Goal: Task Accomplishment & Management: Use online tool/utility

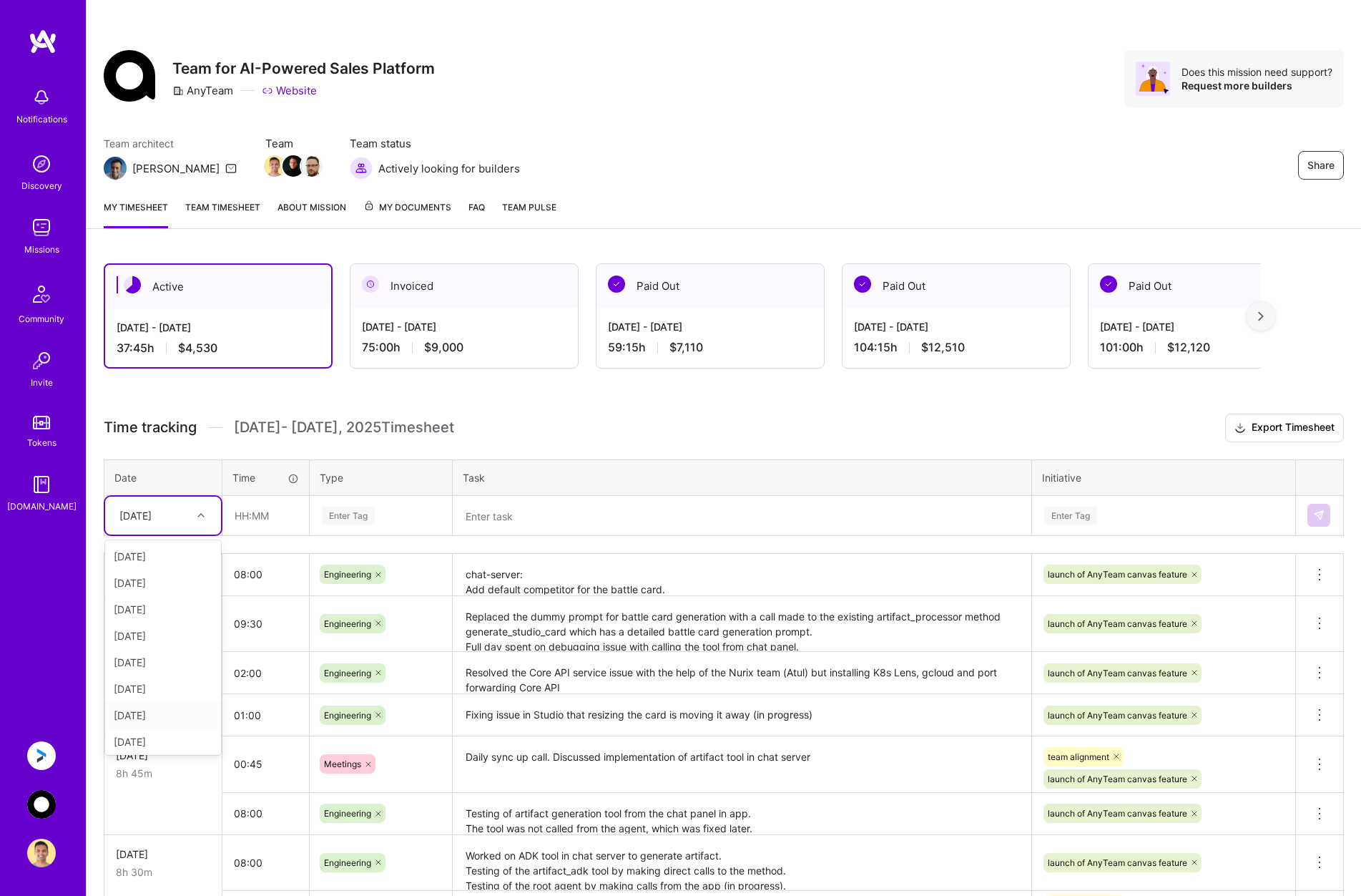
scroll to position [3, 0]
click at [167, 656] on div "[DATE]" at bounding box center [163, 659] width 116 height 26
click at [271, 521] on input "text" at bounding box center [266, 515] width 86 height 38
click at [266, 508] on input "text" at bounding box center [266, 515] width 86 height 38
type input "04:30"
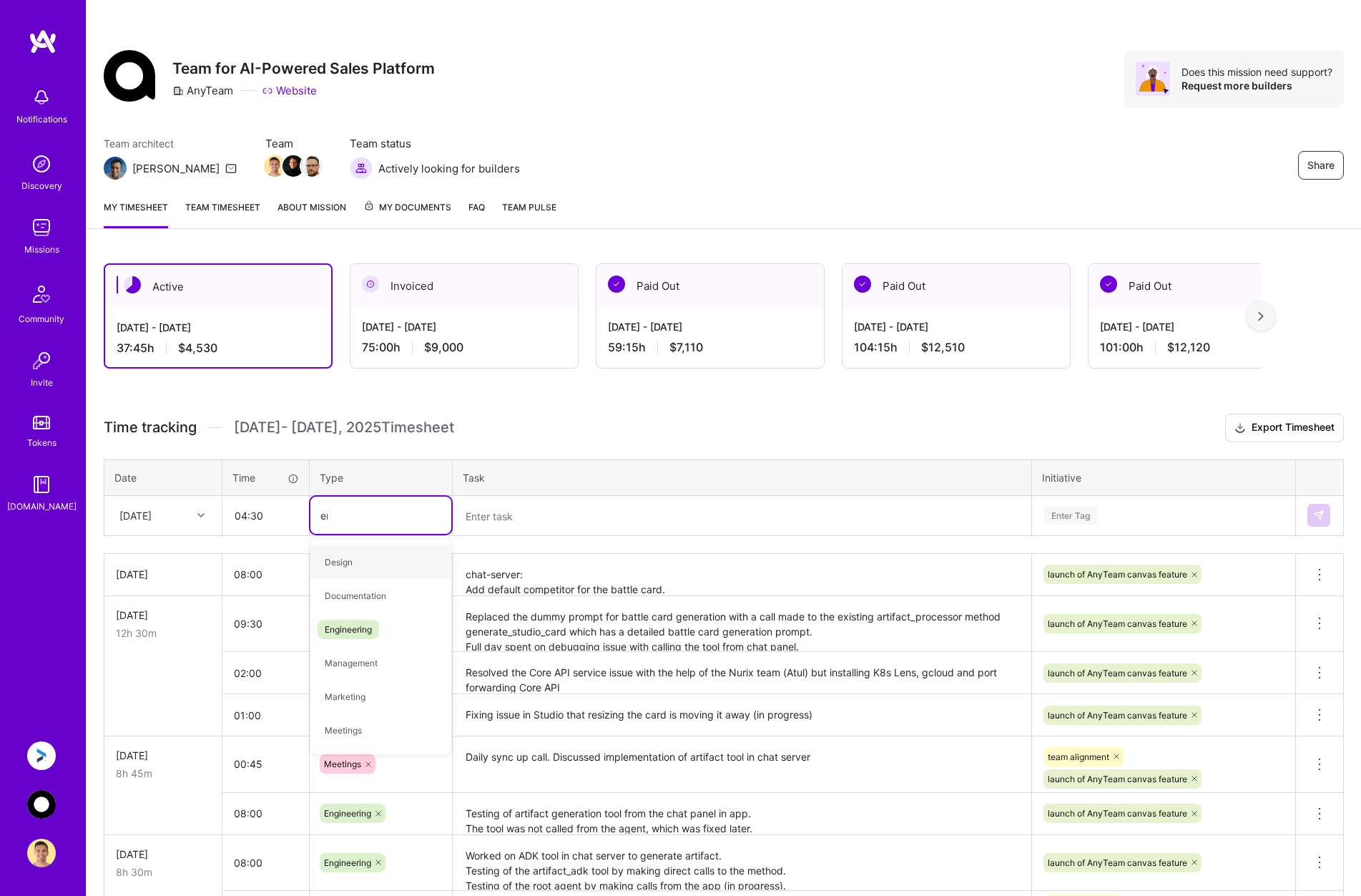
type input "eng"
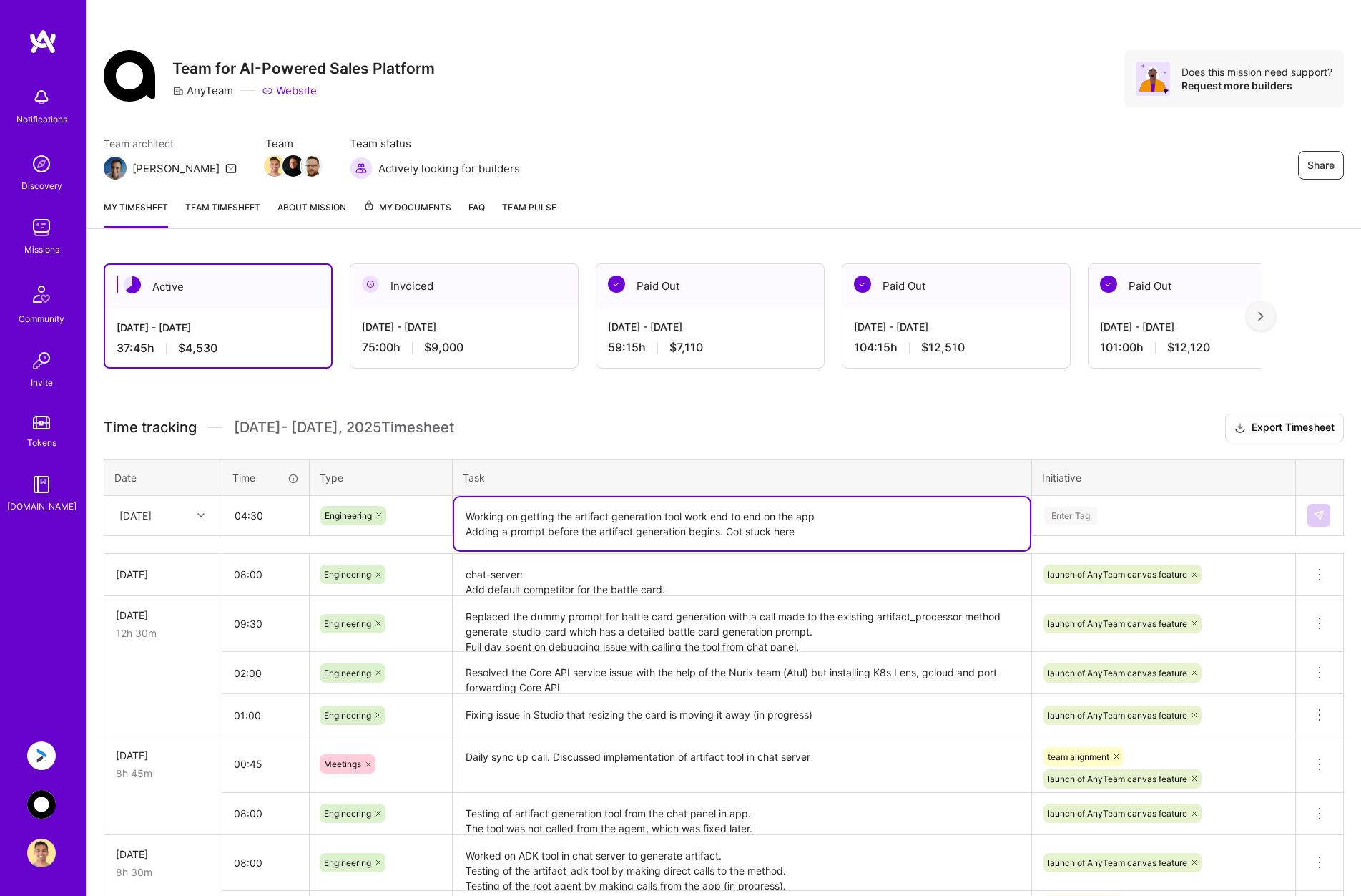
type textarea "Working on getting the artifact generation tool work end to end on the app Addi…"
drag, startPoint x: 249, startPoint y: 515, endPoint x: 284, endPoint y: 515, distance: 35.0
click at [250, 515] on input "04:30" at bounding box center [266, 515] width 86 height 38
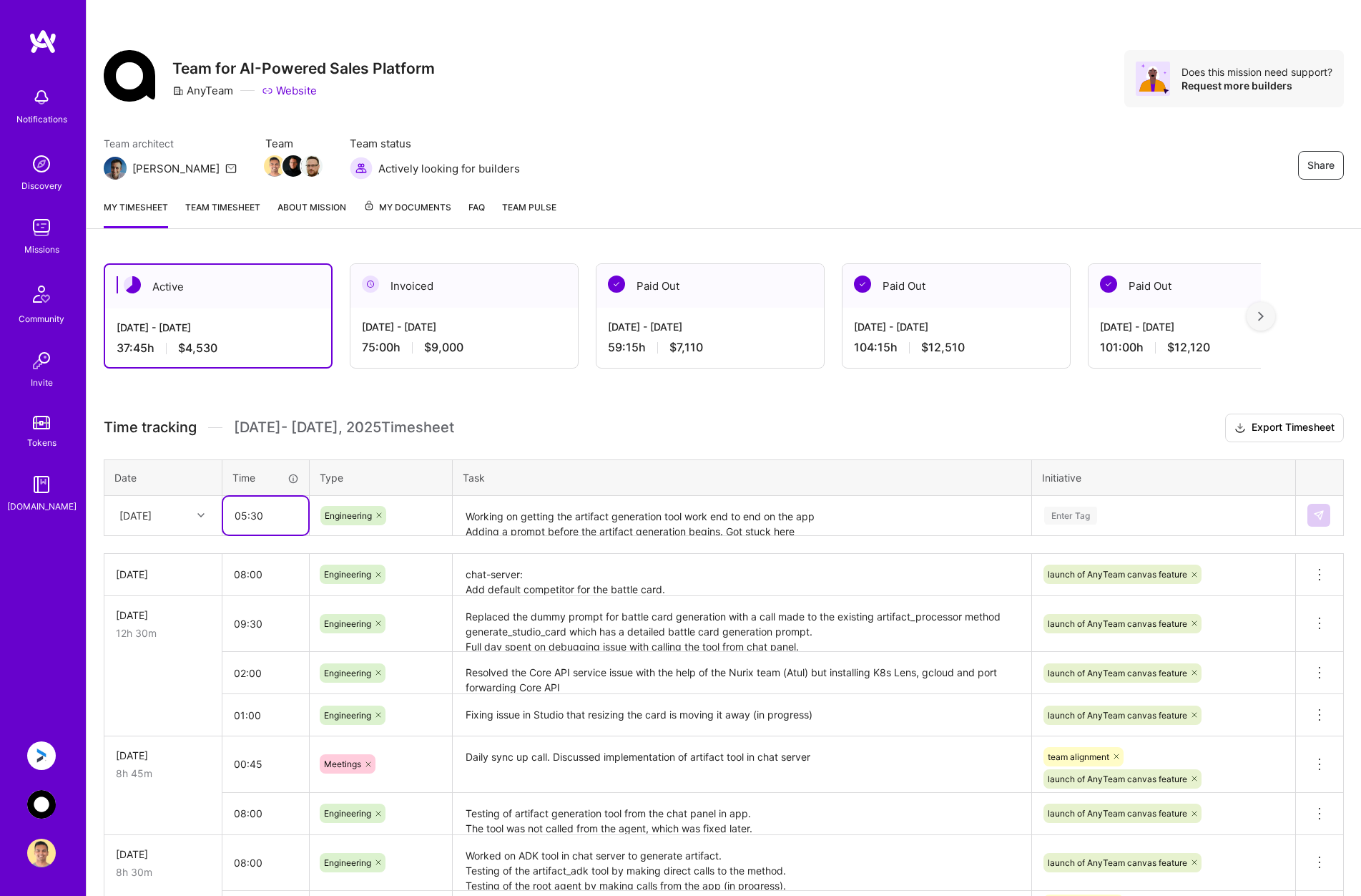
type input "05:30"
drag, startPoint x: 830, startPoint y: 515, endPoint x: 834, endPoint y: 532, distance: 17.5
click at [831, 515] on textarea "Working on getting the artifact generation tool work end to end on the app Addi…" at bounding box center [741, 515] width 576 height 38
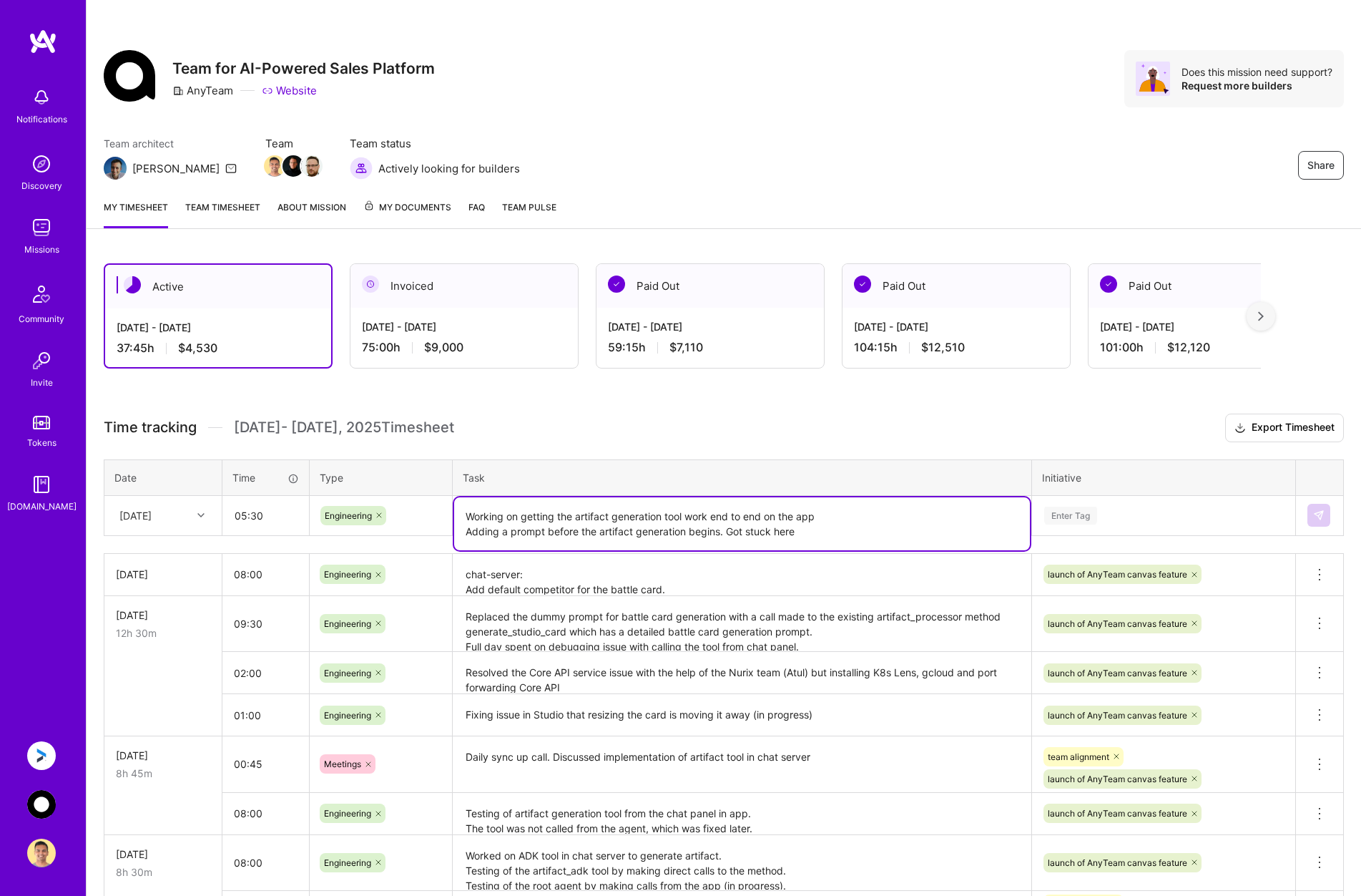
click at [836, 538] on textarea "Working on getting the artifact generation tool work end to end on the app Addi…" at bounding box center [741, 523] width 576 height 53
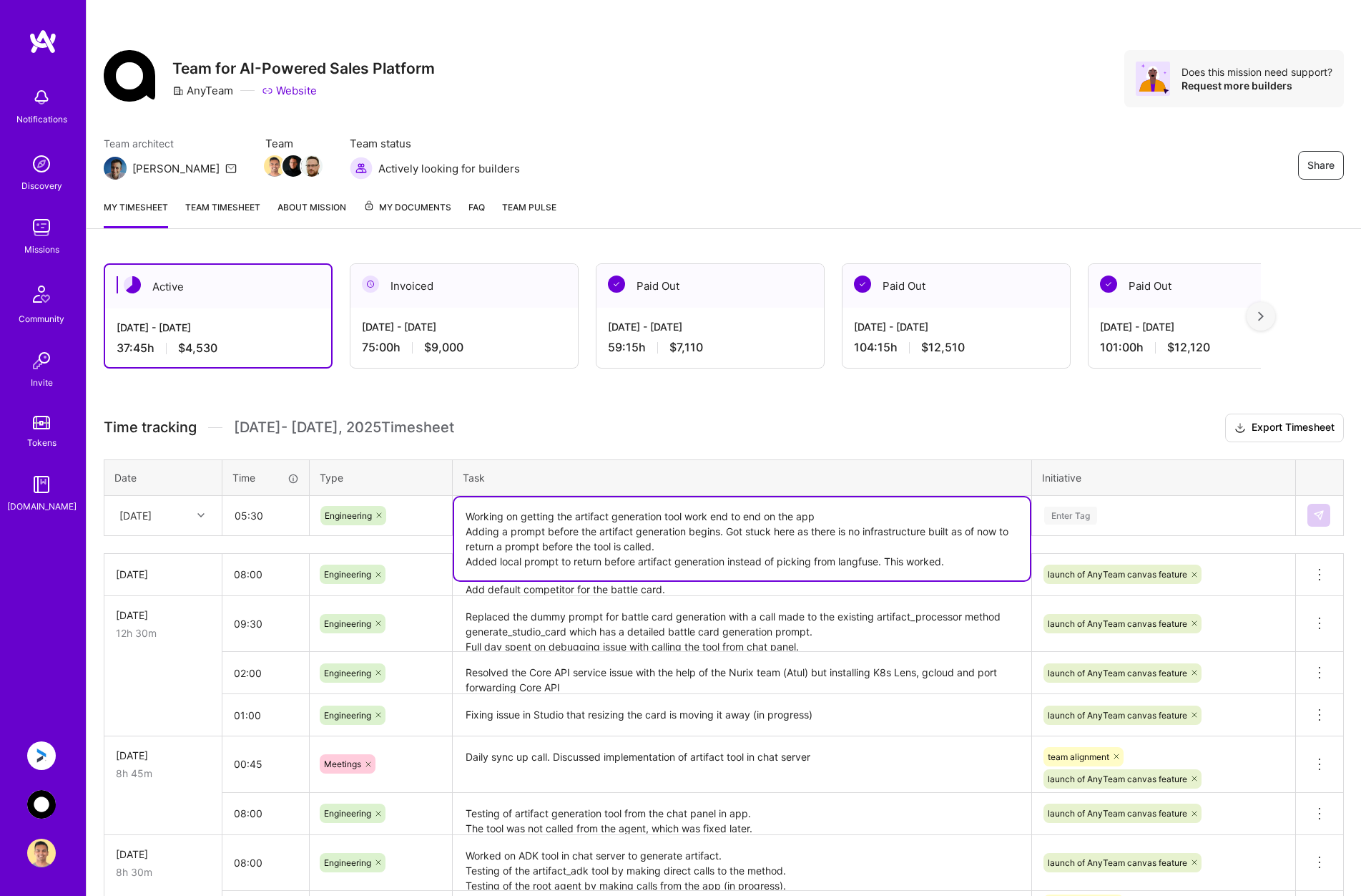
click at [735, 517] on textarea "Working on getting the artifact generation tool work end to end on the app Addi…" at bounding box center [741, 538] width 576 height 83
click at [774, 524] on textarea "Working on getting the artifact generation tool work end-to-end on the app Addi…" at bounding box center [741, 538] width 576 height 83
click at [873, 518] on textarea "Working on getting the artifact generation tool work end-to-end in the app Addi…" at bounding box center [741, 538] width 576 height 83
type textarea "Working on getting the artifact generation tool work end-to-end in the app. Add…"
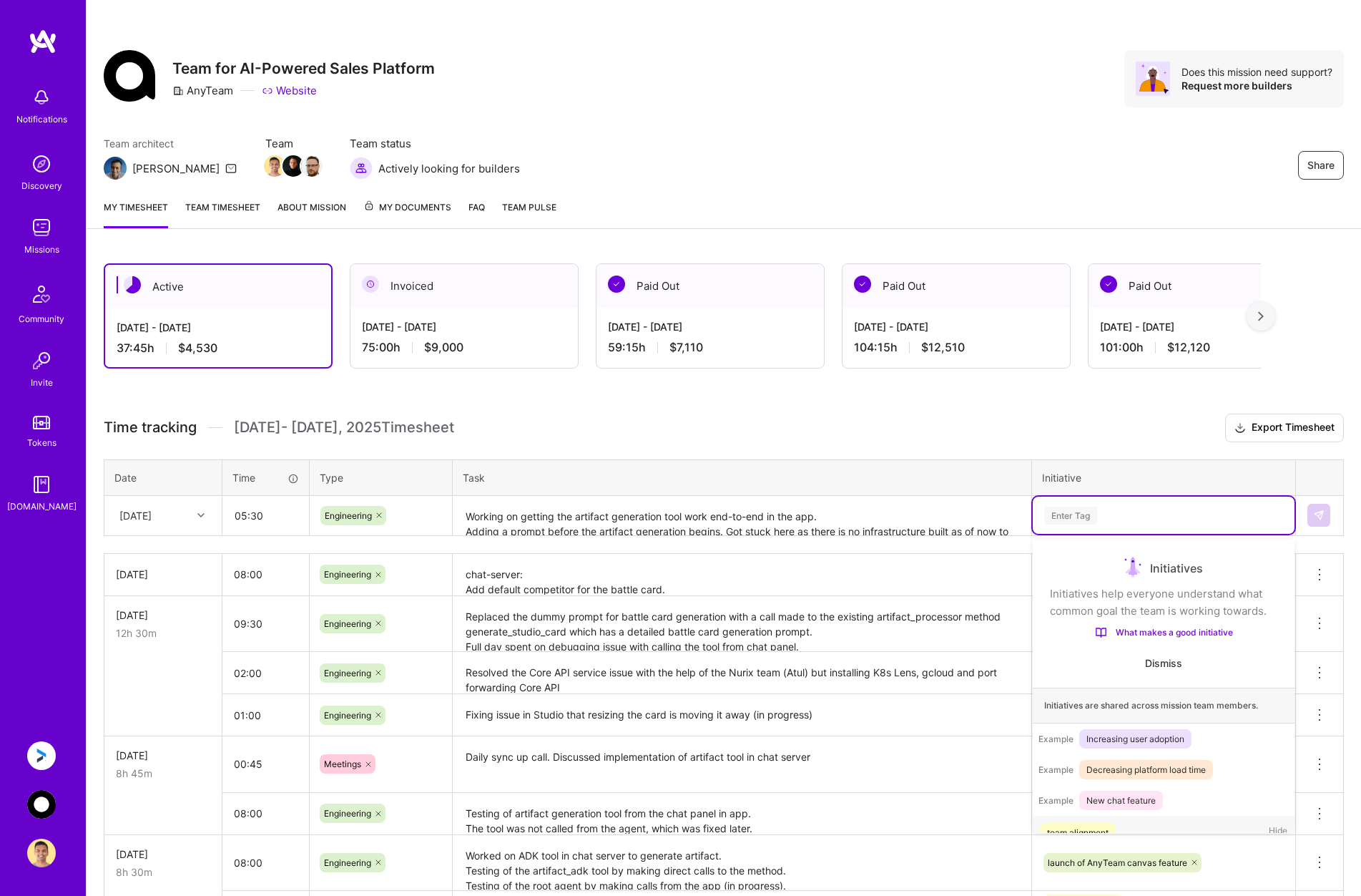
click at [902, 509] on div "Enter Tag" at bounding box center [1164, 515] width 242 height 18
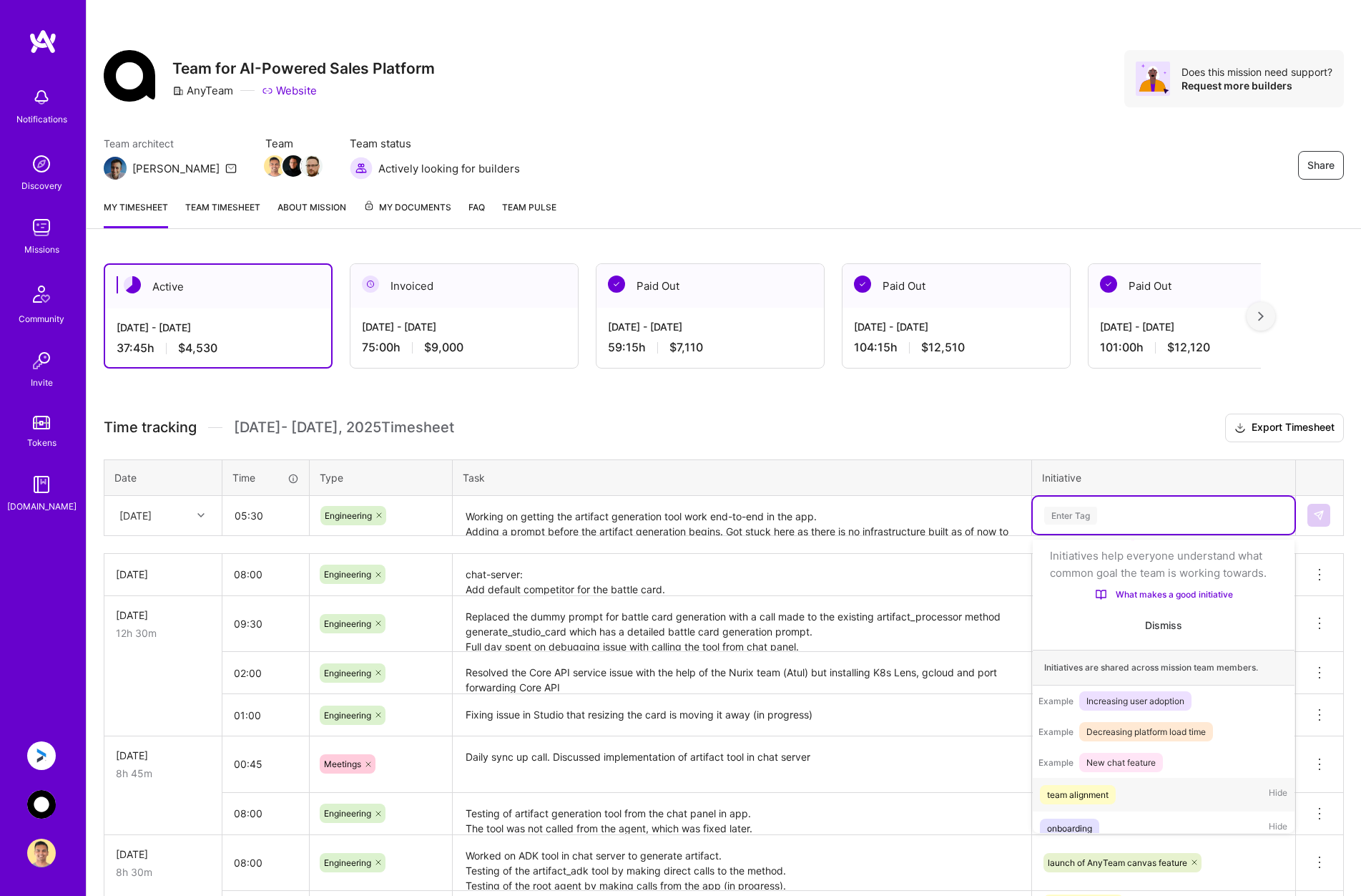
scroll to position [45, 0]
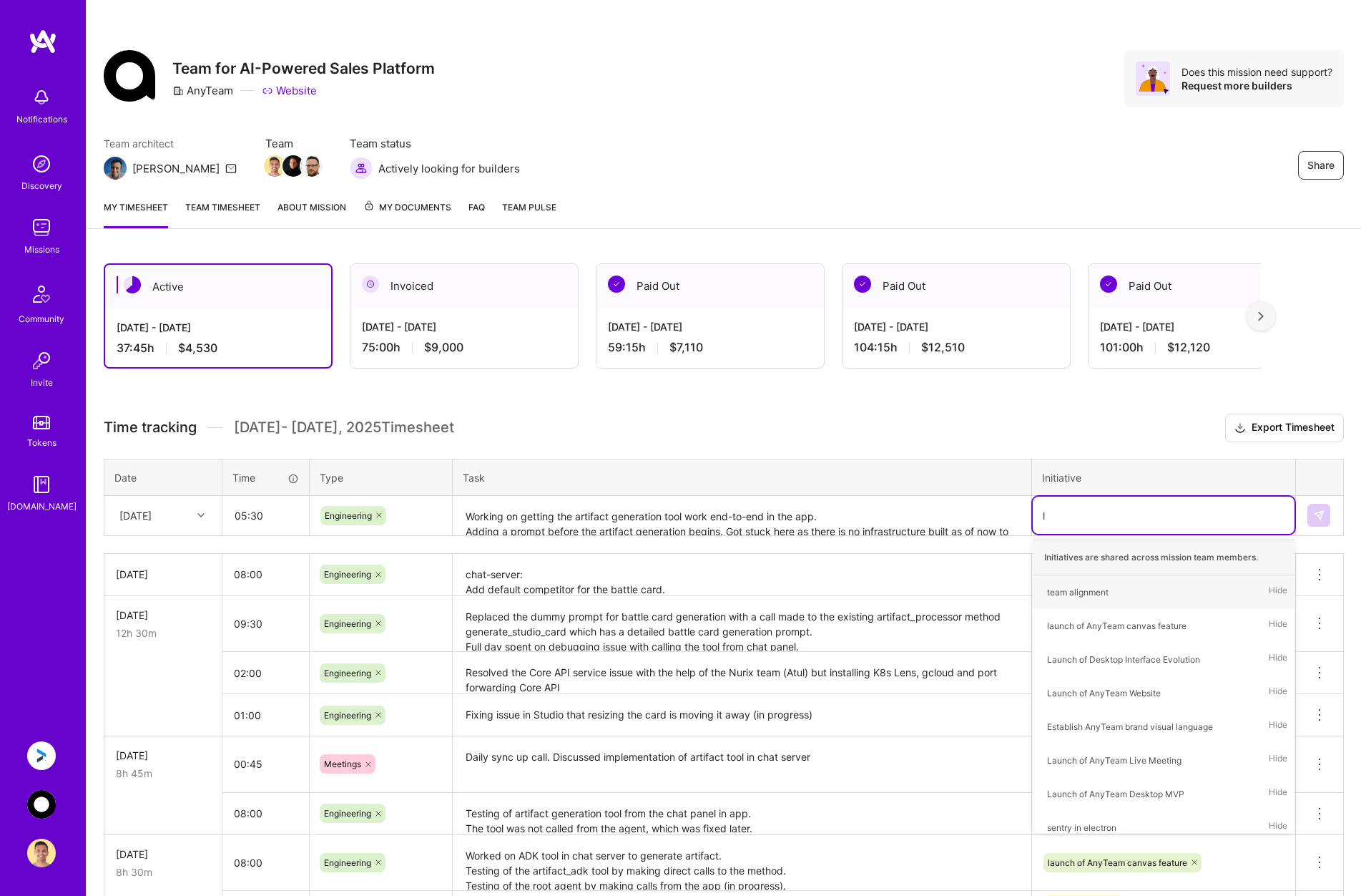
type input "la"
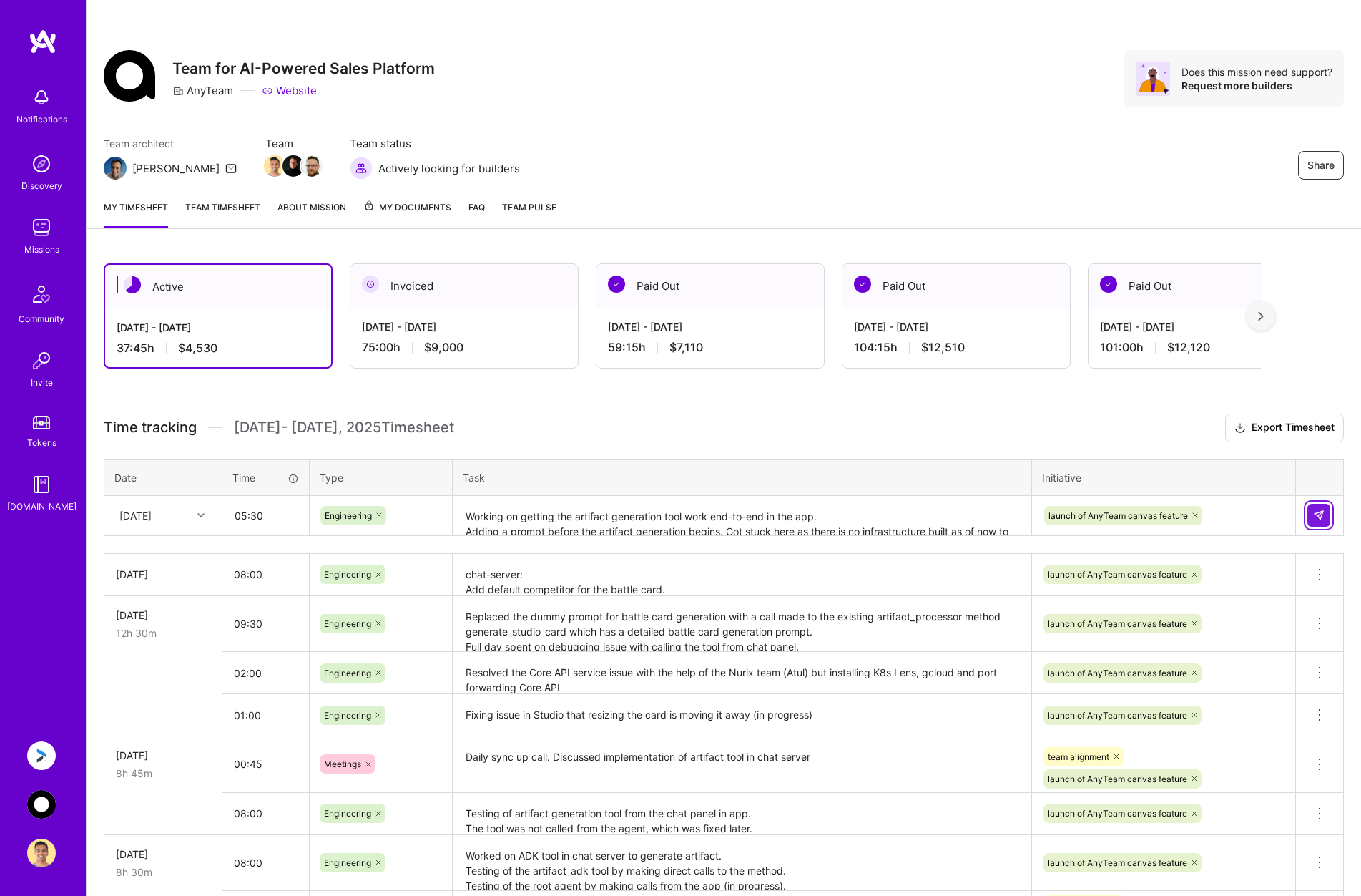
click at [902, 513] on button at bounding box center [1319, 515] width 23 height 23
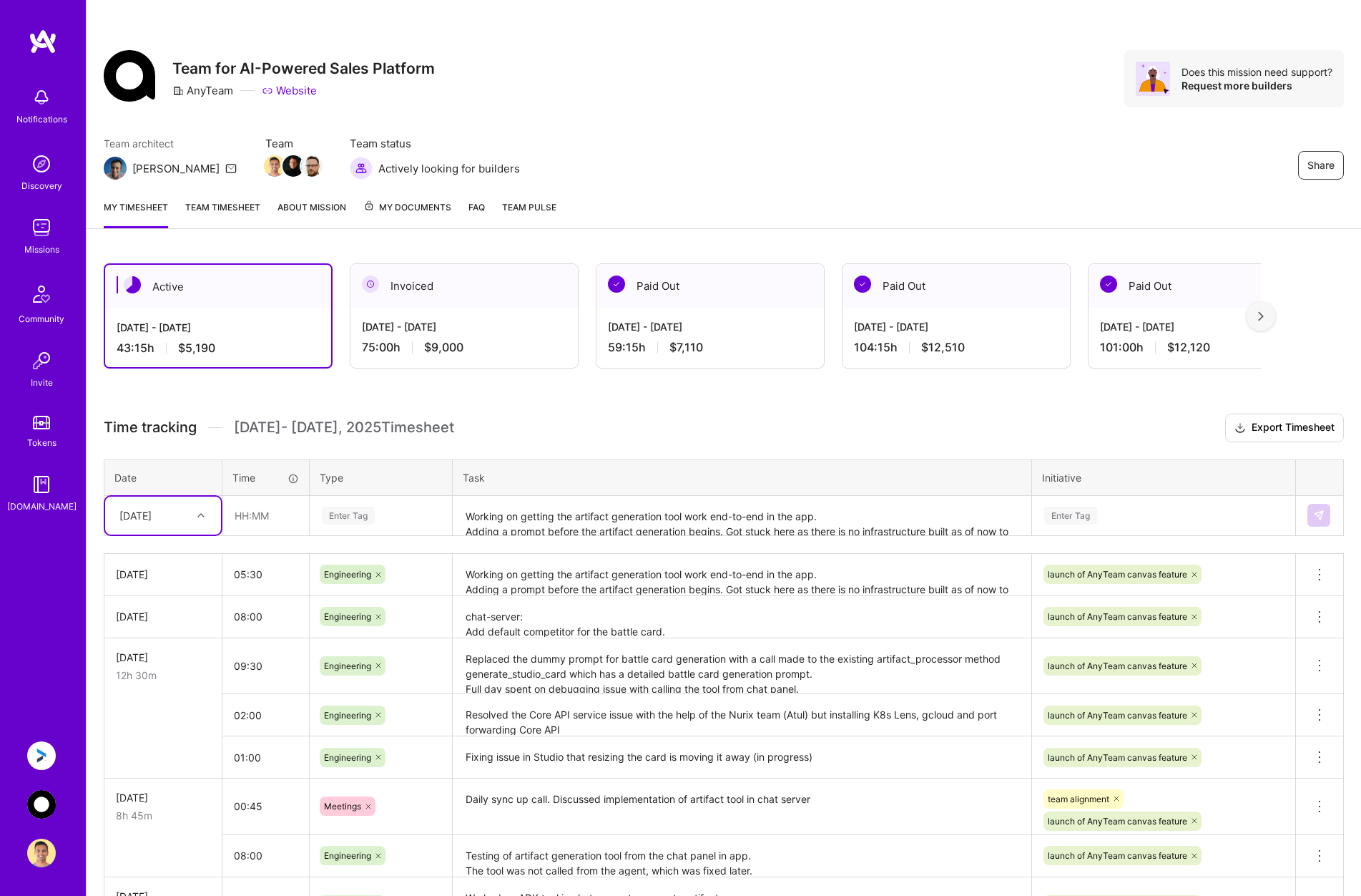
click at [188, 516] on div "[DATE]" at bounding box center [152, 515] width 79 height 23
click at [165, 710] on div "[DATE]" at bounding box center [163, 712] width 116 height 26
click at [287, 513] on input "text" at bounding box center [266, 515] width 86 height 38
type input "08:00"
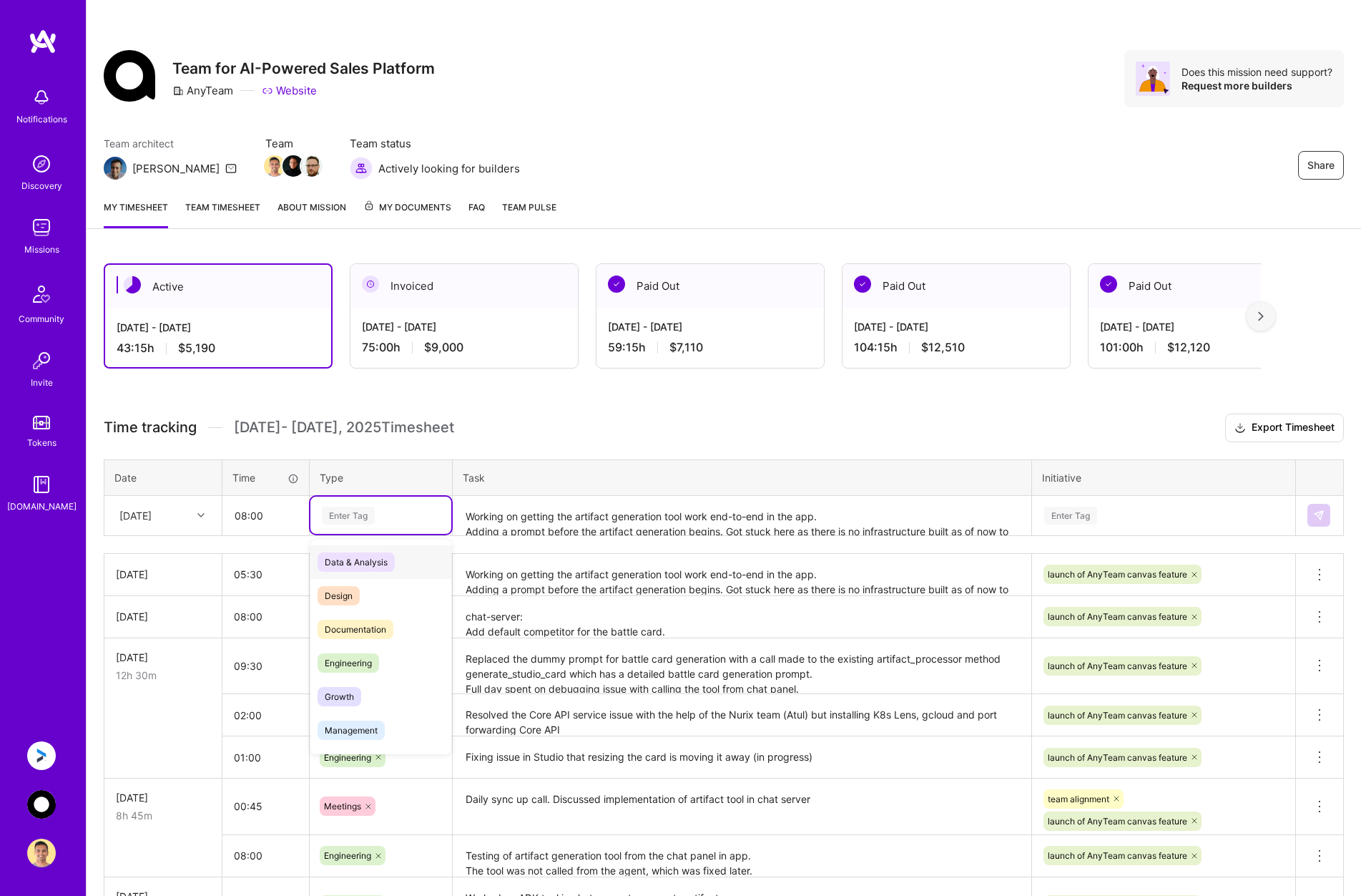
click at [373, 517] on div "Enter Tag" at bounding box center [348, 515] width 53 height 22
type input "eng"
click at [364, 559] on span "Engineering" at bounding box center [348, 562] width 61 height 20
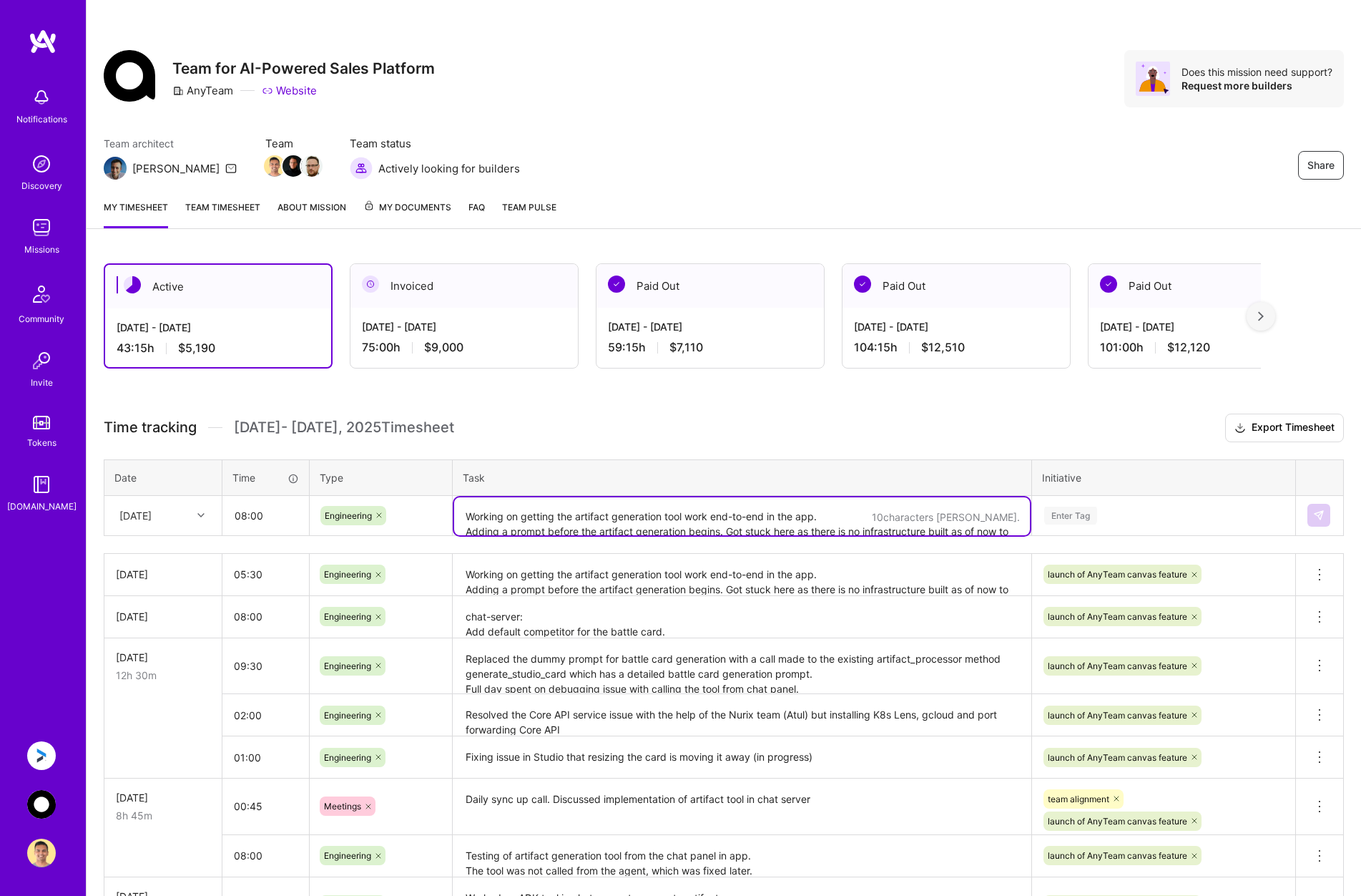
click at [506, 515] on textarea "Working on getting the artifact generation tool work end-to-end in the app. Add…" at bounding box center [741, 515] width 576 height 38
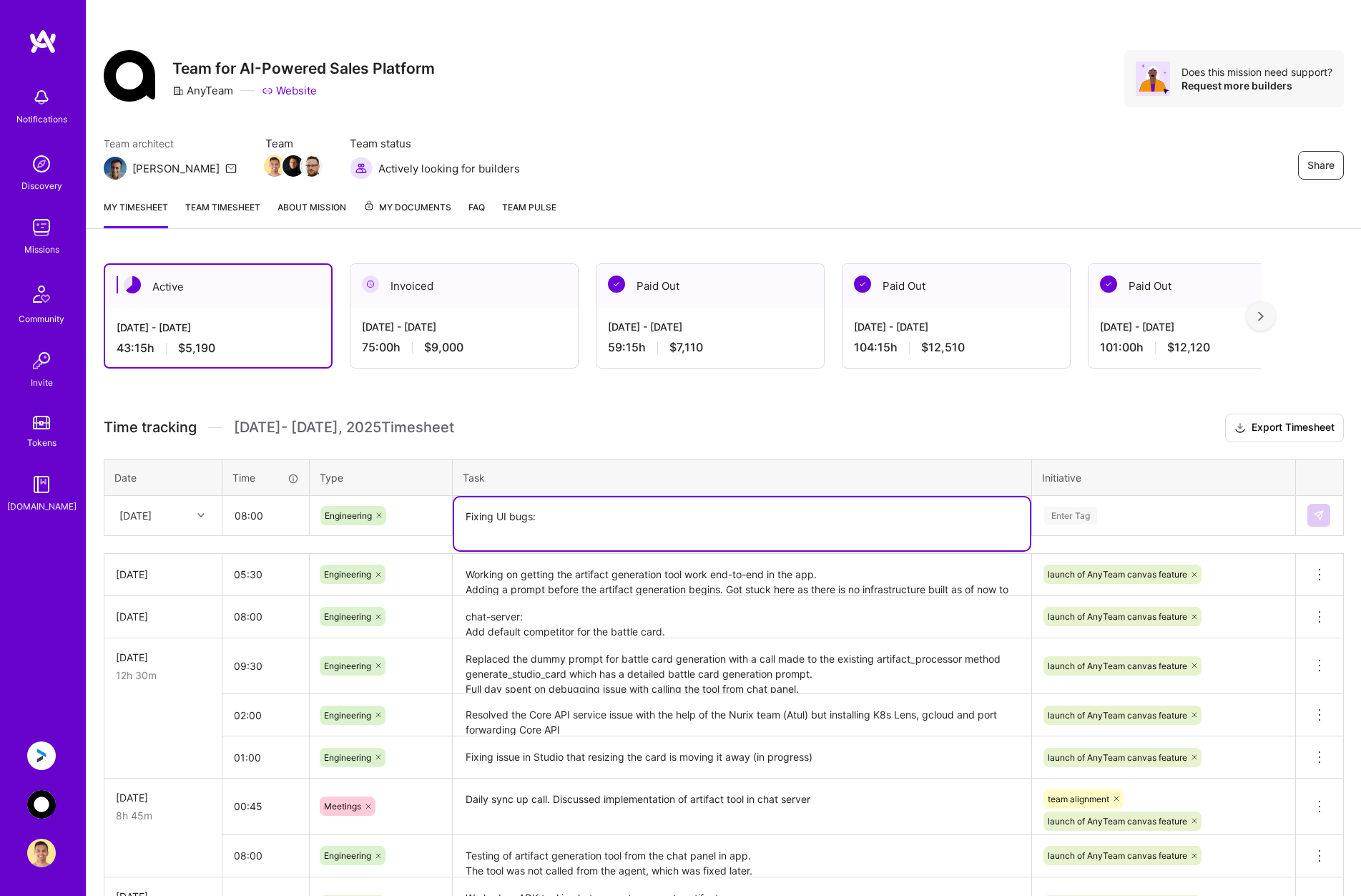
click at [570, 526] on textarea "Fixing UI bugs:" at bounding box center [741, 523] width 576 height 53
paste textarea "Clicking on the artifact panel throws app error (fixed) Zoom to fit not working…"
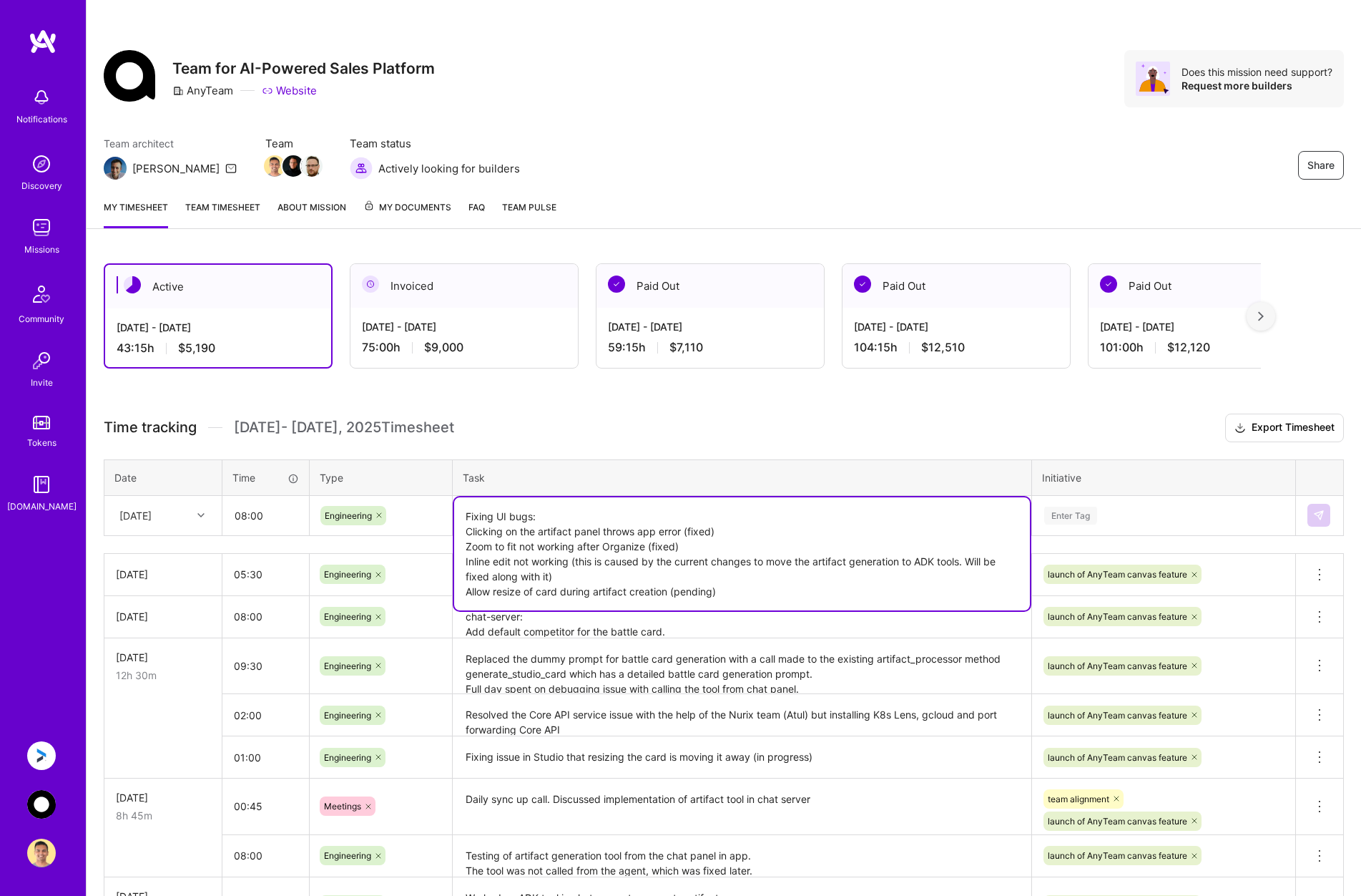
click at [571, 569] on textarea "Fixing UI bugs: Clicking on the artifact panel throws app error (fixed) Zoom to…" at bounding box center [741, 554] width 576 height 114
click at [797, 579] on textarea "Fixing UI bugs: Clicking on the artifact panel throws app error (fixed). Zoom t…" at bounding box center [741, 554] width 576 height 114
type textarea "Fixing UI bugs: Clicking on the artifact panel throws app error (fixed). Zoom t…"
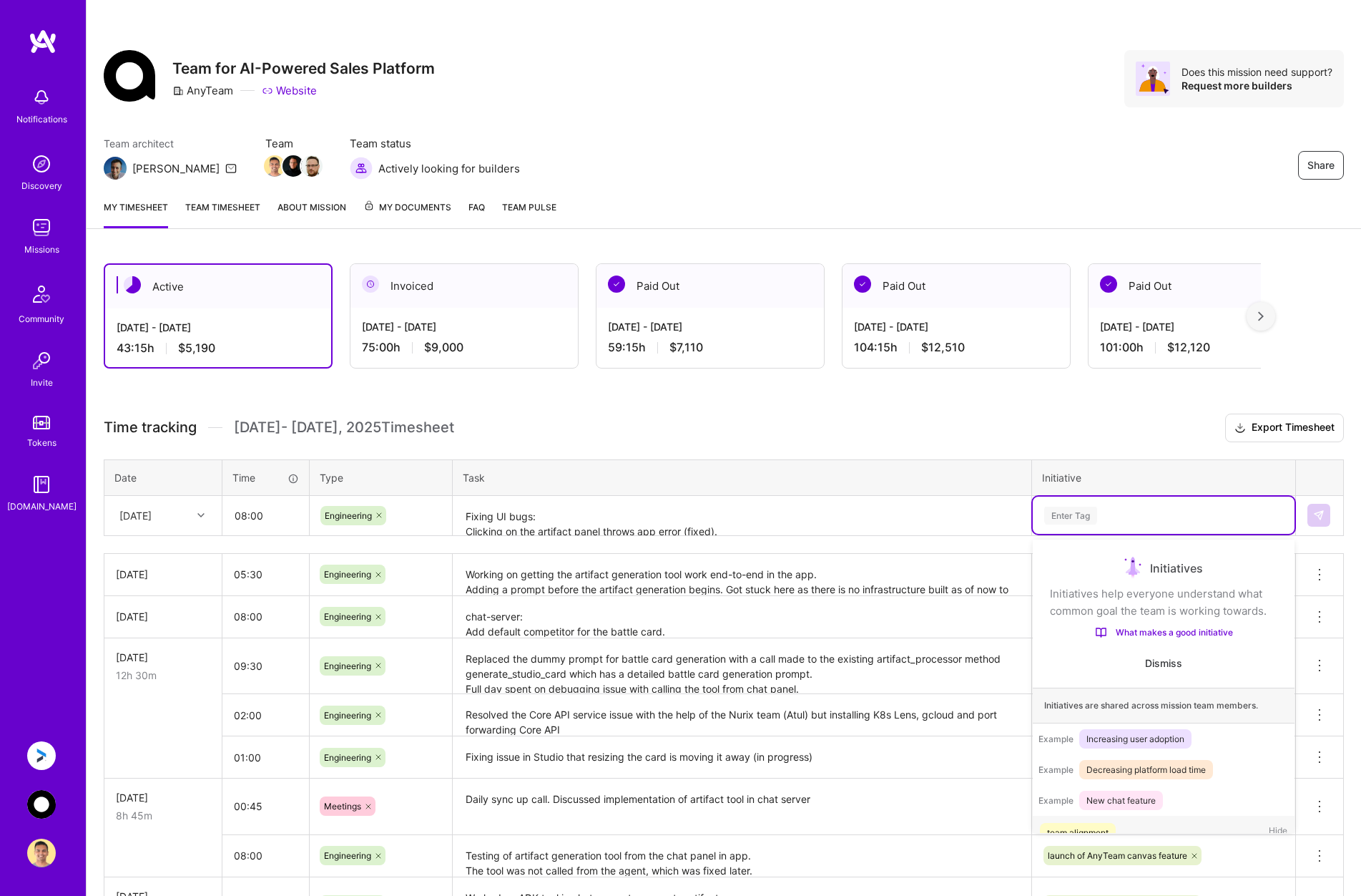
click at [902, 515] on div "Enter Tag" at bounding box center [1164, 515] width 242 height 18
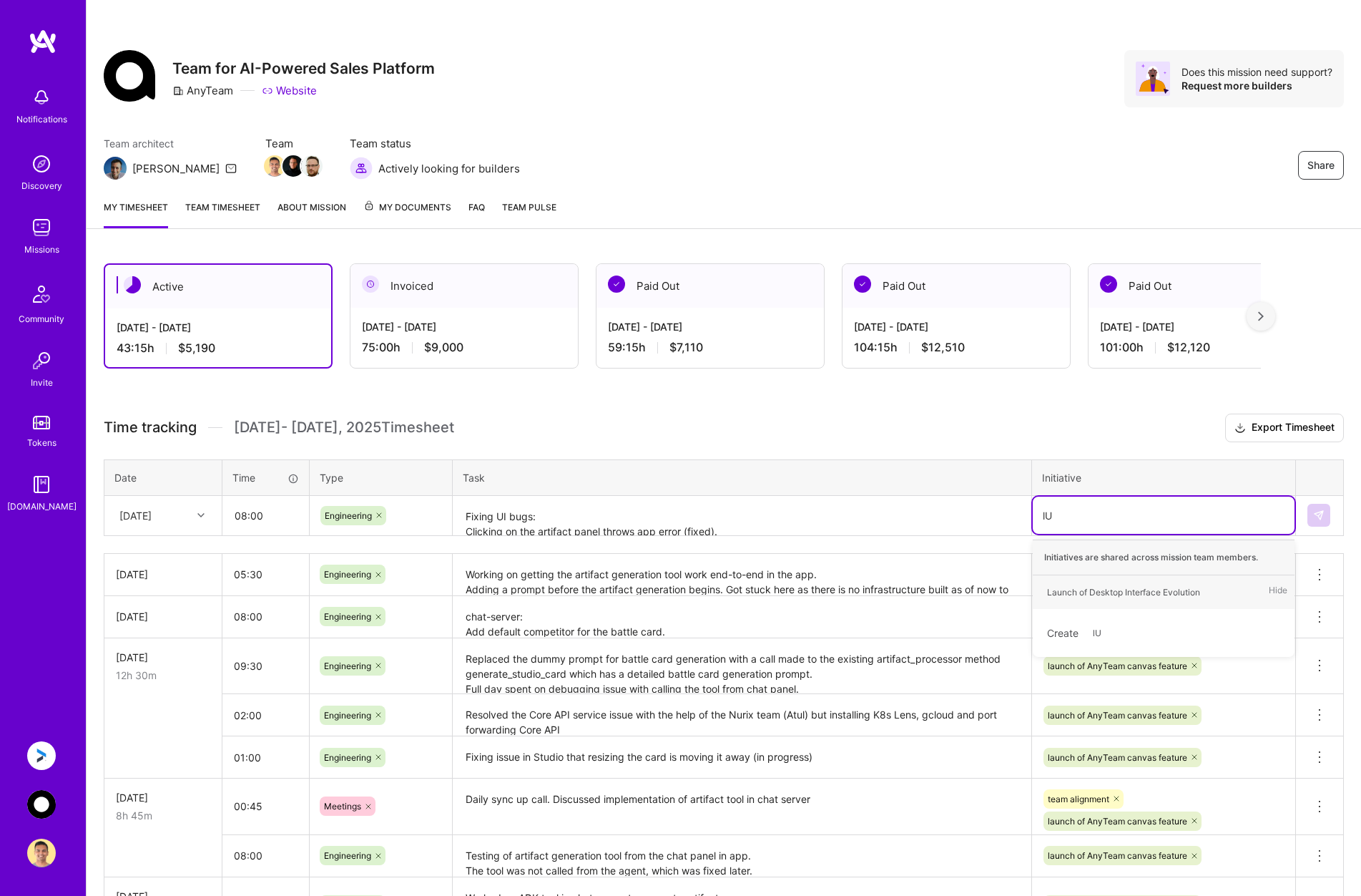
type input "l"
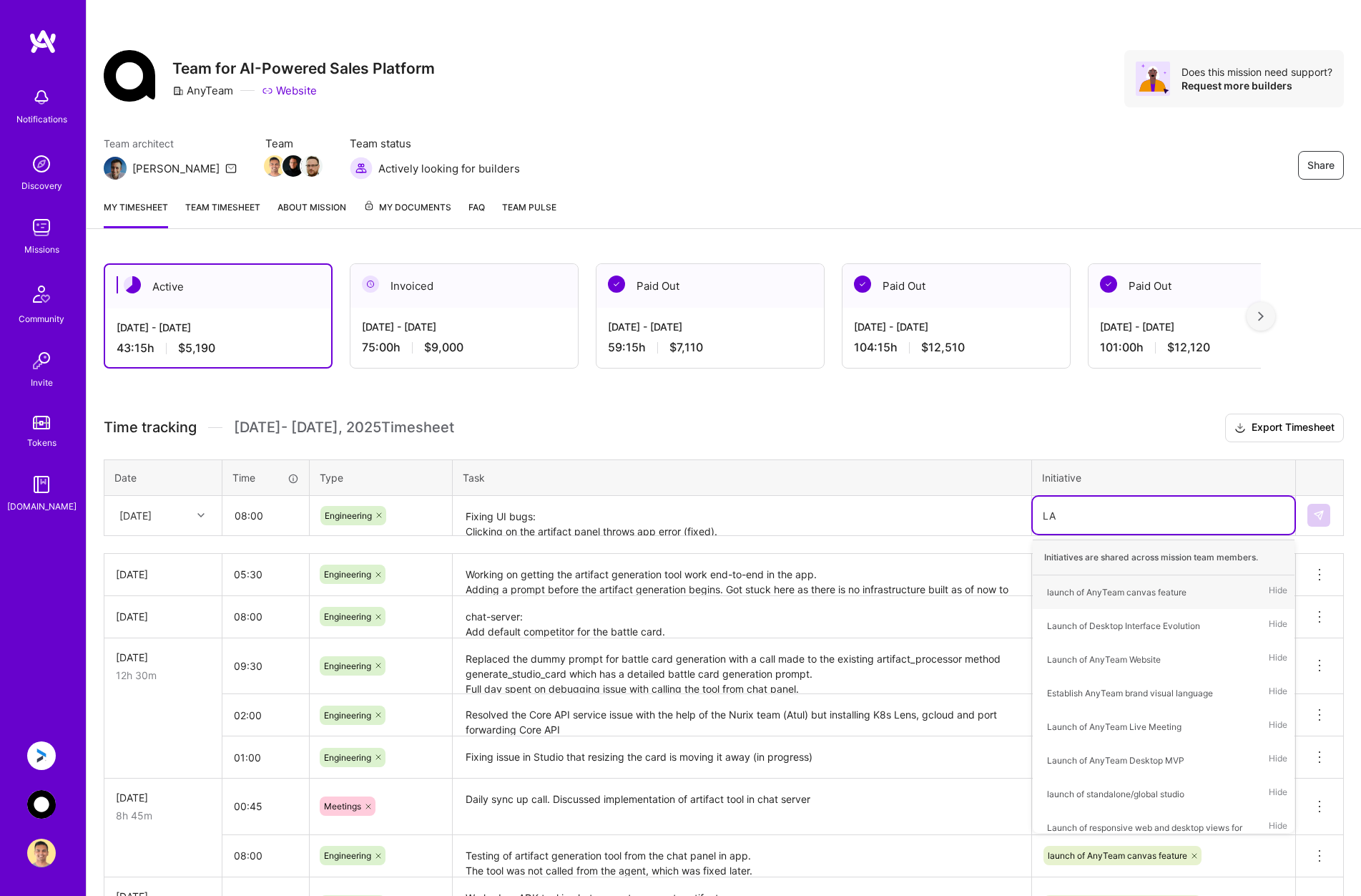
type input "[PERSON_NAME]"
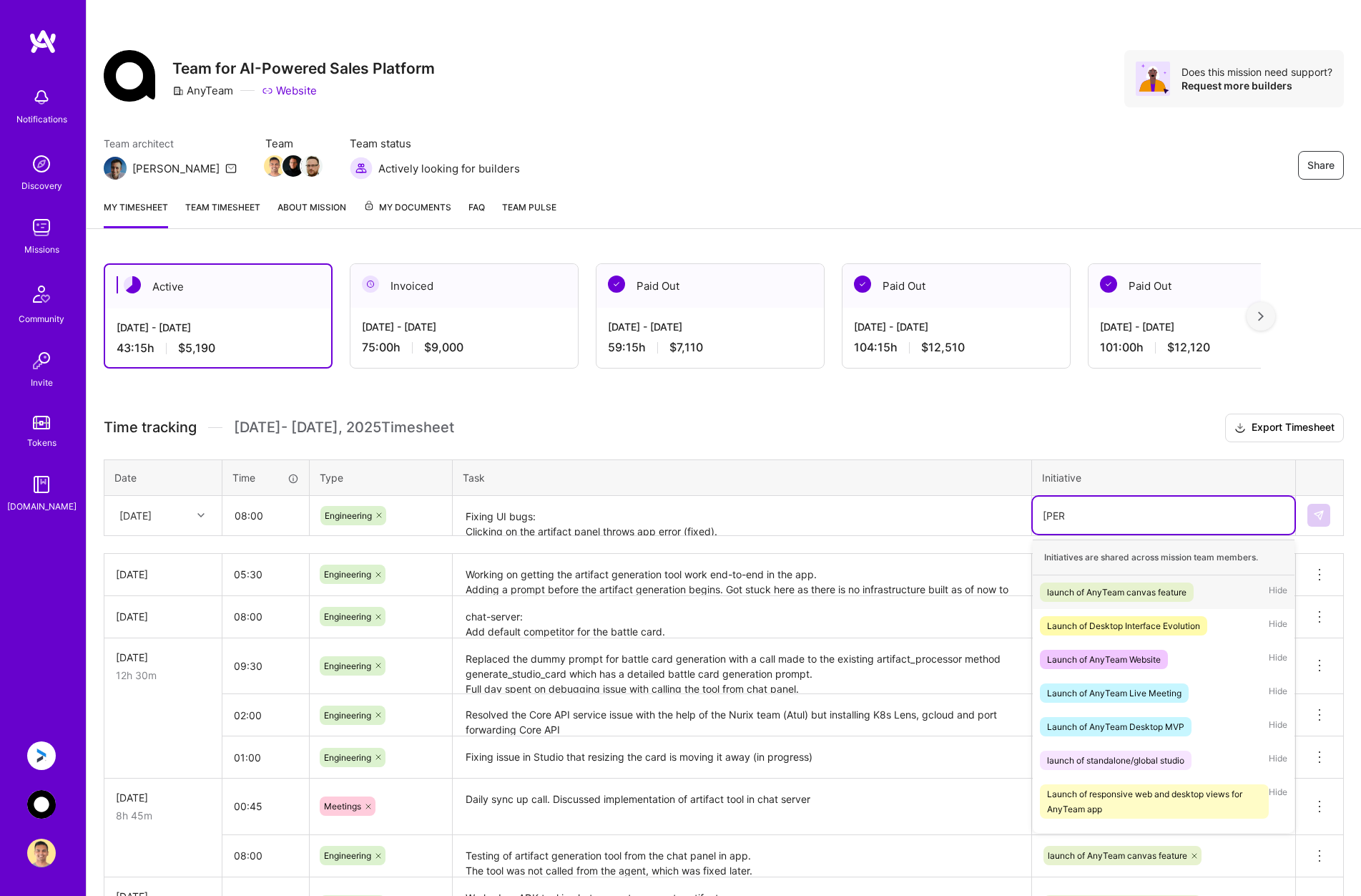
click at [902, 588] on div "launch of AnyTeam canvas feature" at bounding box center [1117, 592] width 140 height 15
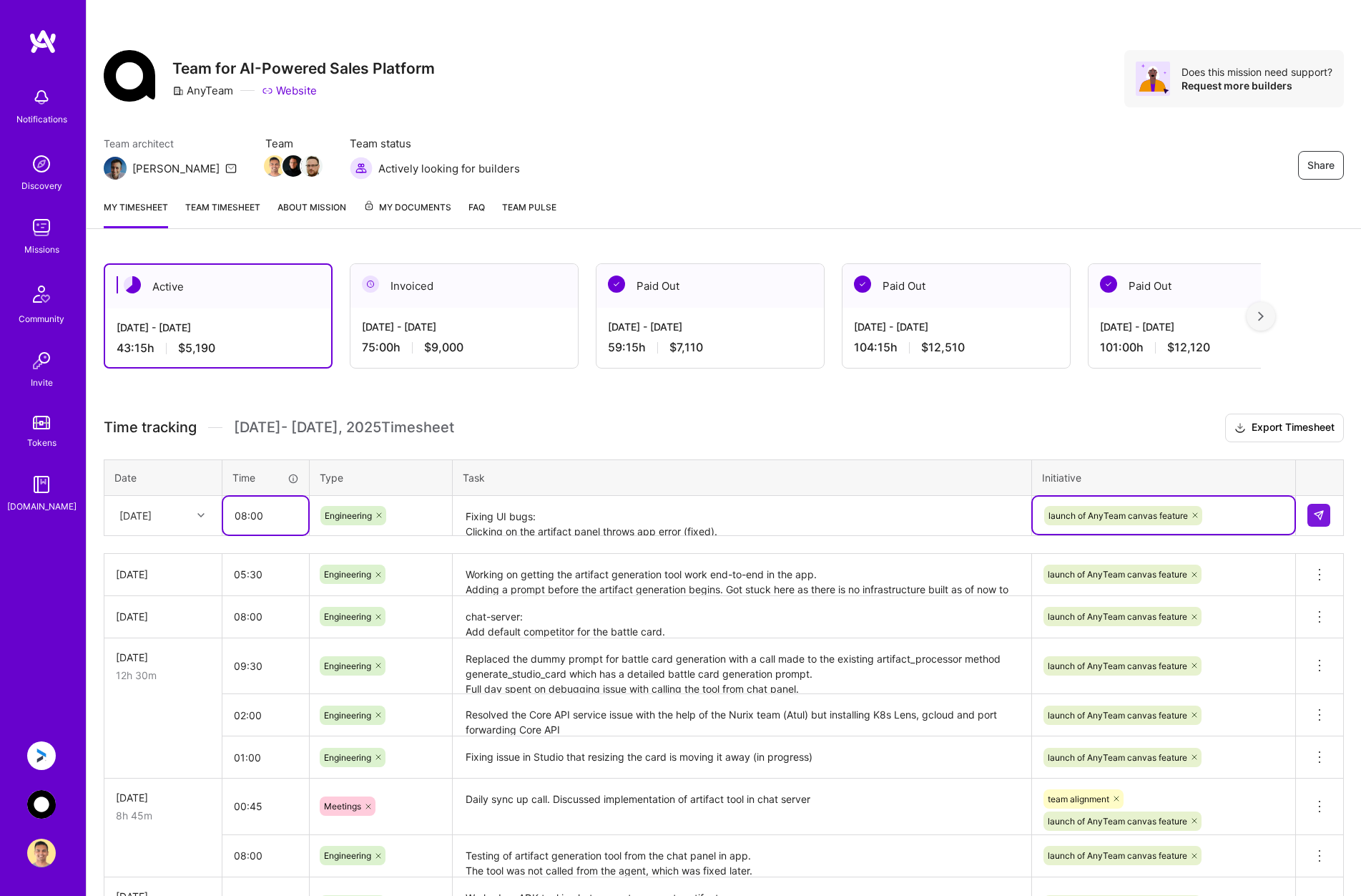
click at [247, 519] on input "08:00" at bounding box center [266, 515] width 86 height 38
type input "06:30"
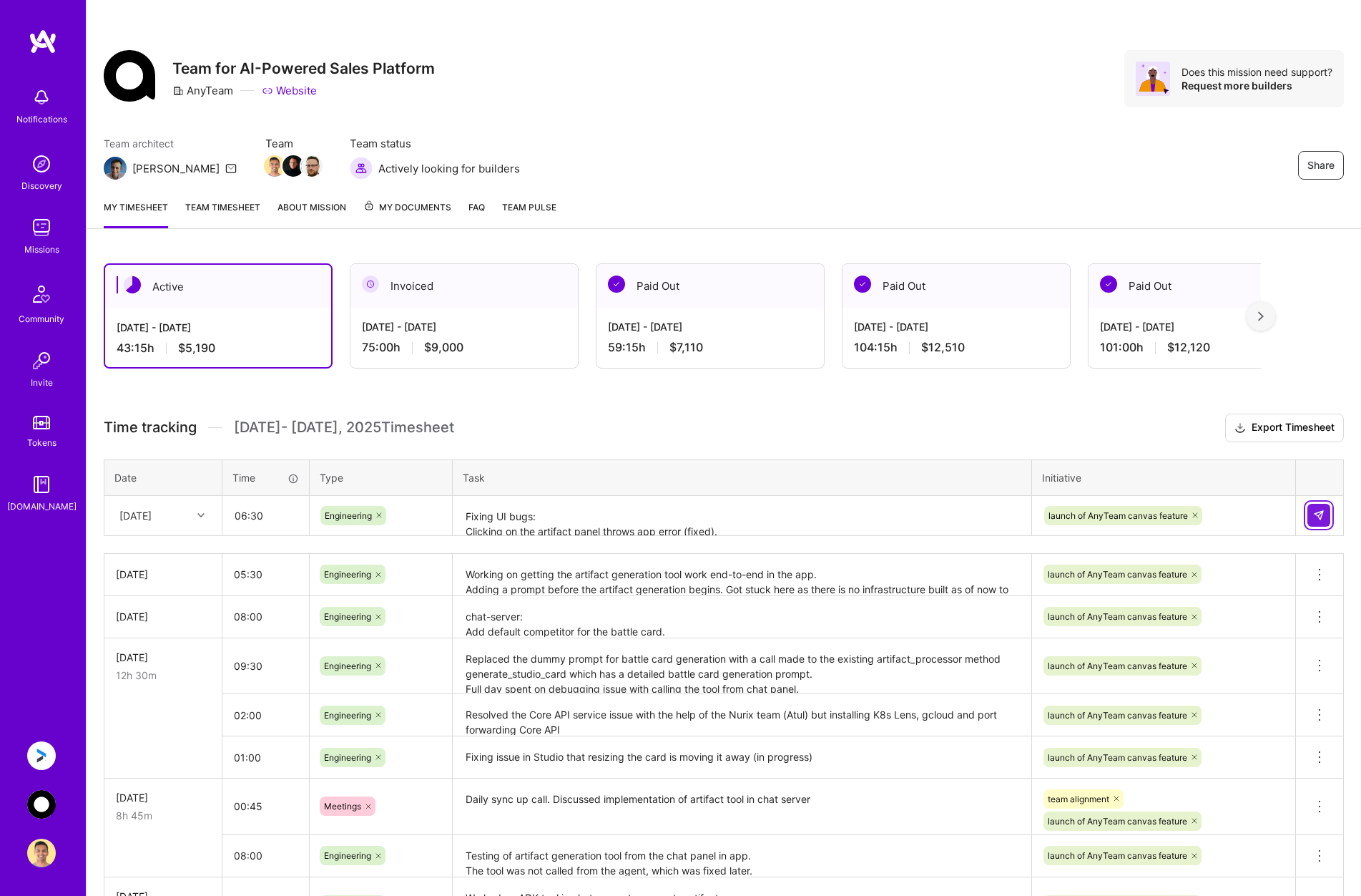
click at [902, 512] on button at bounding box center [1319, 515] width 23 height 23
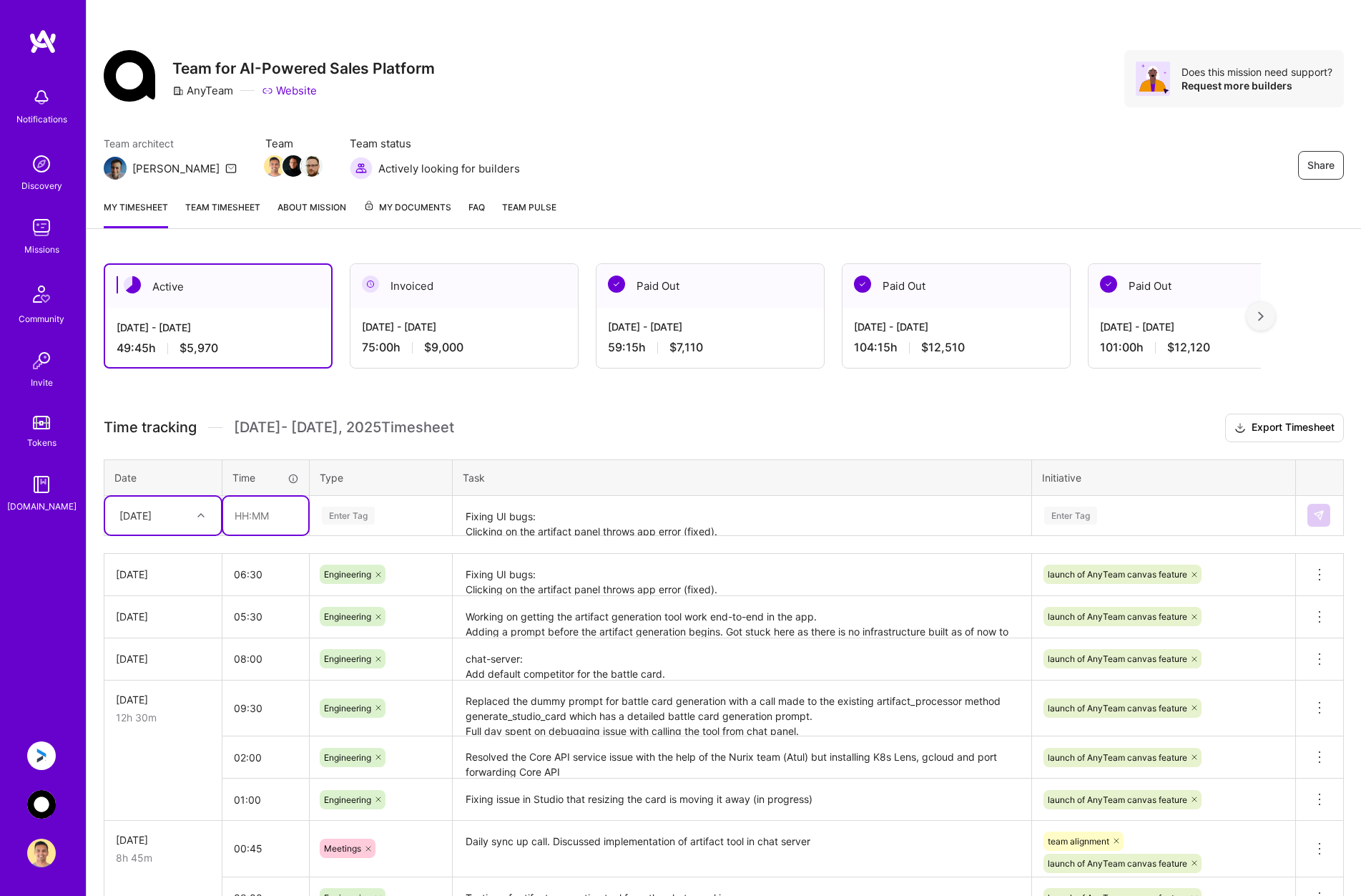
click at [250, 515] on input "text" at bounding box center [266, 515] width 86 height 38
type input "01:30"
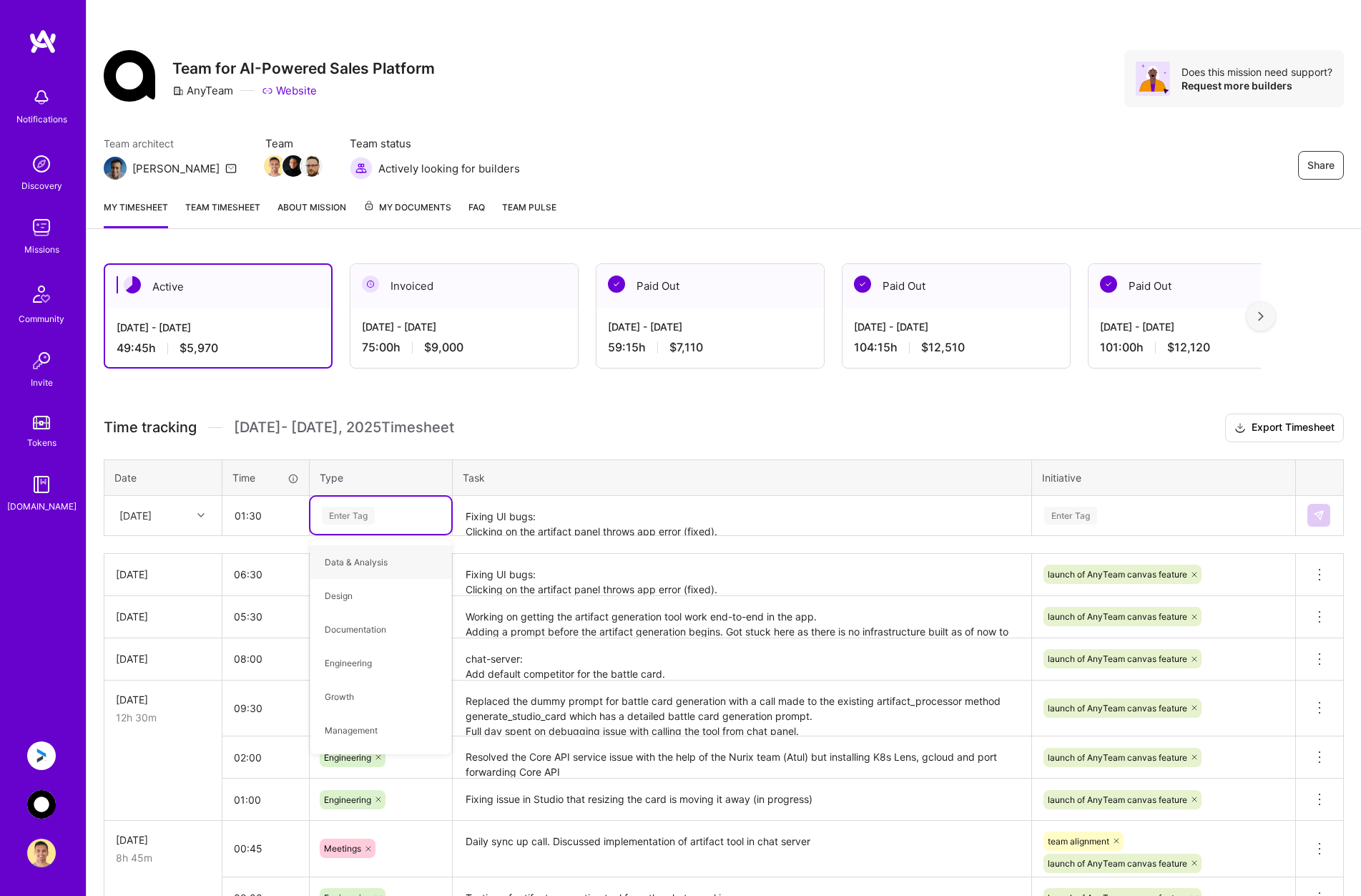
click at [203, 205] on link "Team timesheet" at bounding box center [222, 214] width 75 height 29
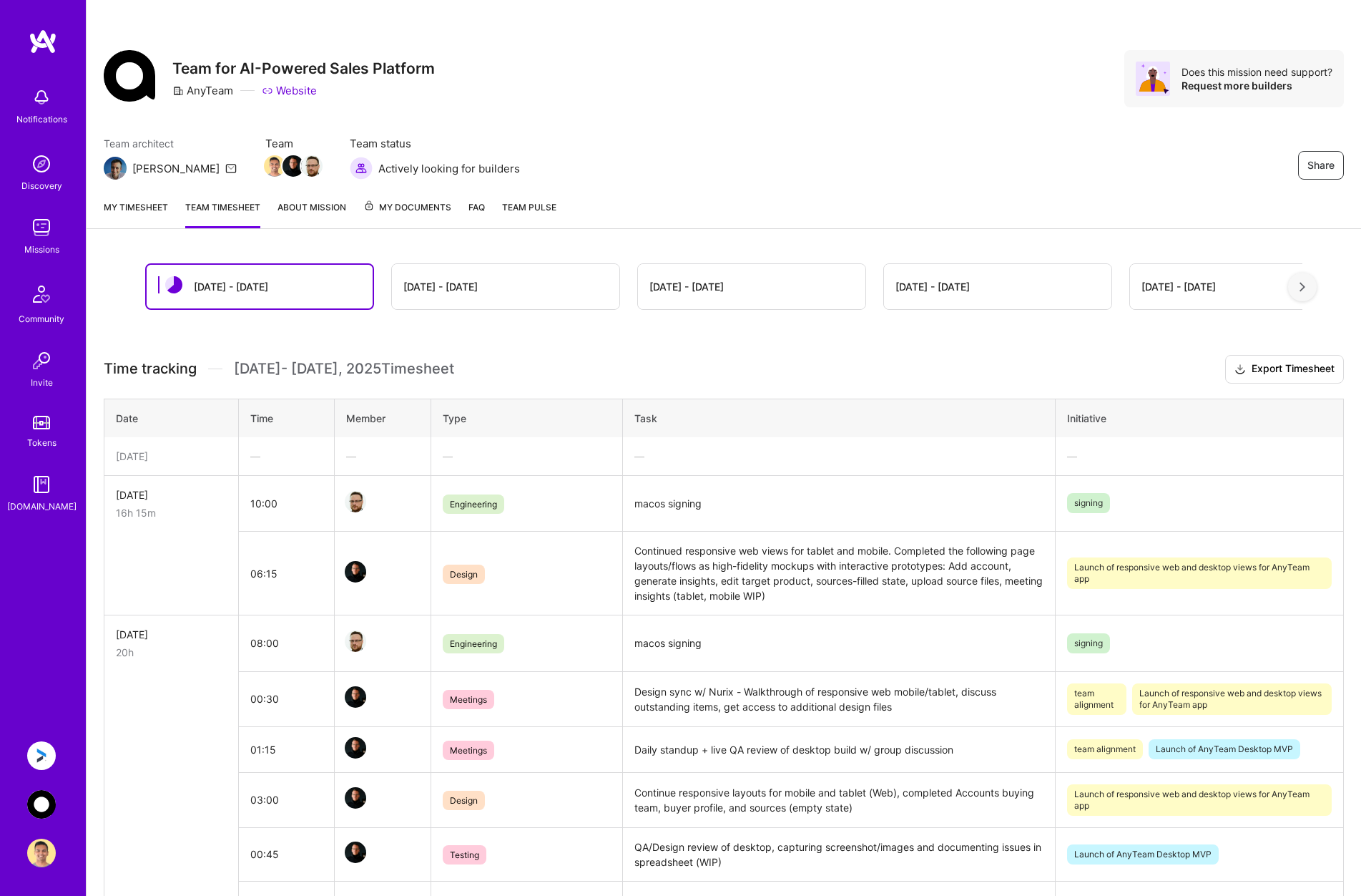
click at [145, 214] on link "My timesheet" at bounding box center [136, 214] width 64 height 29
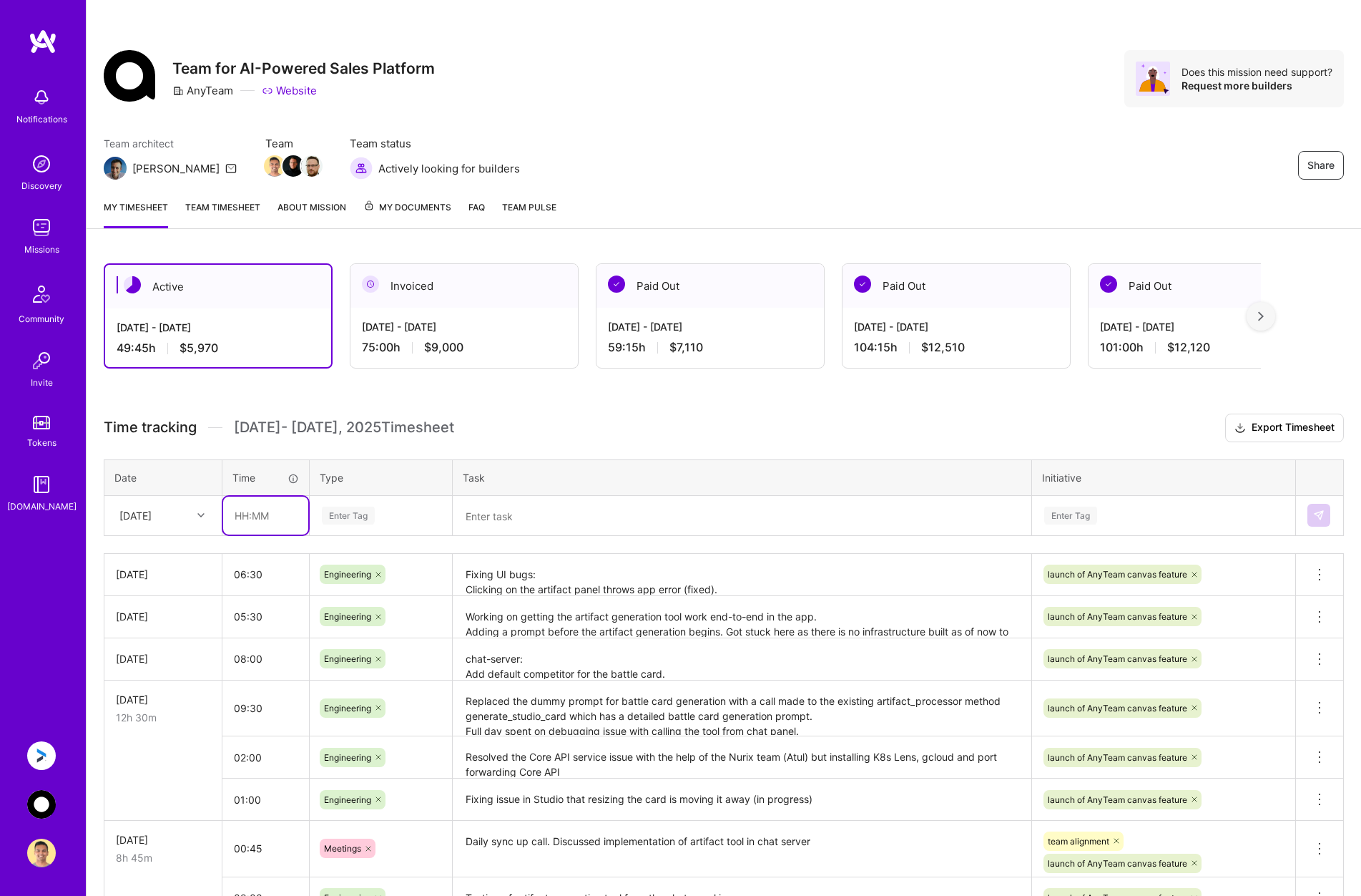
click at [268, 513] on input "text" at bounding box center [266, 515] width 86 height 38
click at [152, 520] on div "[DATE]" at bounding box center [135, 515] width 33 height 15
click at [150, 745] on div "[DATE]" at bounding box center [163, 739] width 116 height 26
click at [272, 511] on input "text" at bounding box center [266, 515] width 86 height 38
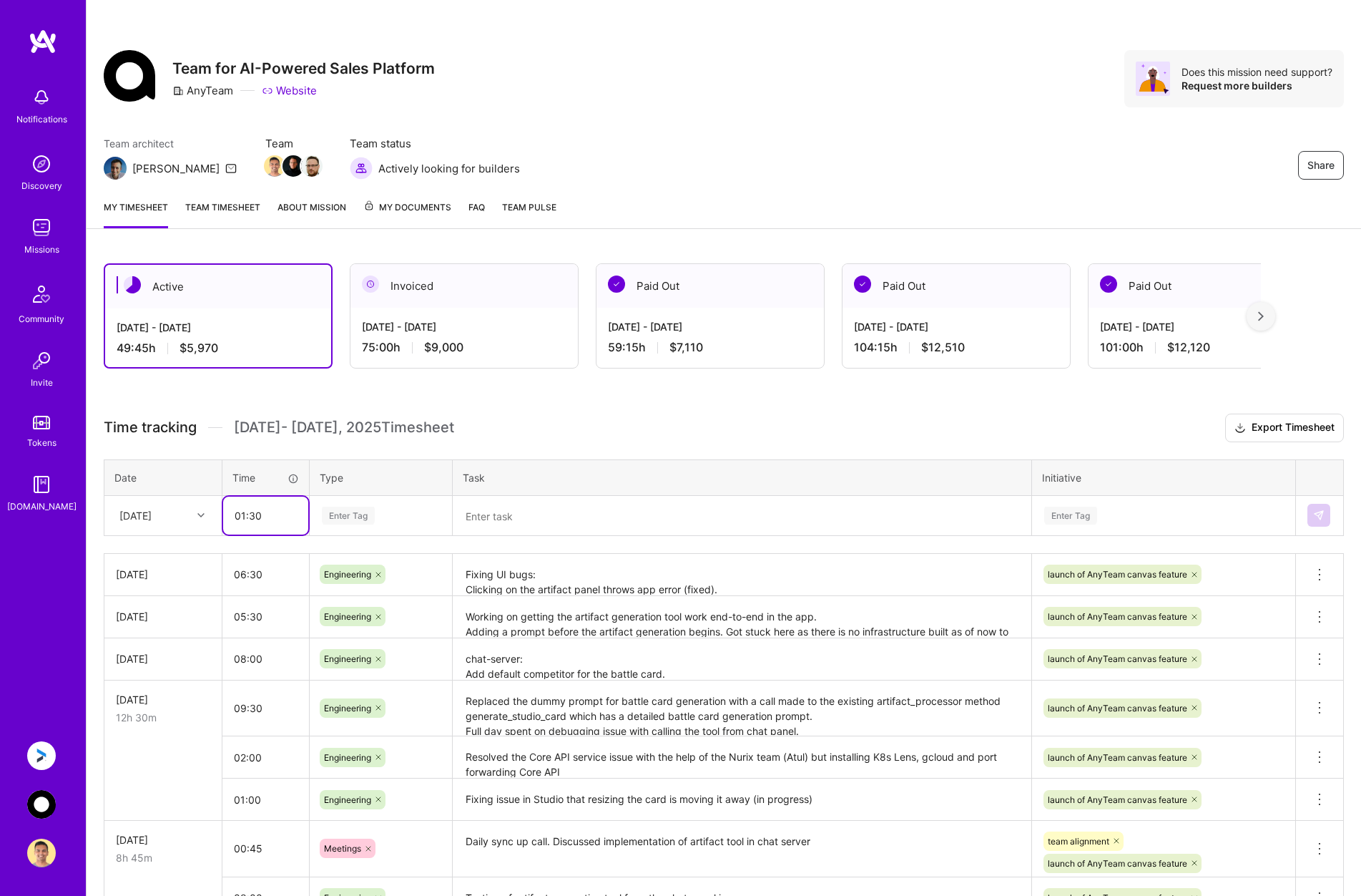
type input "01:30"
type input "MEET"
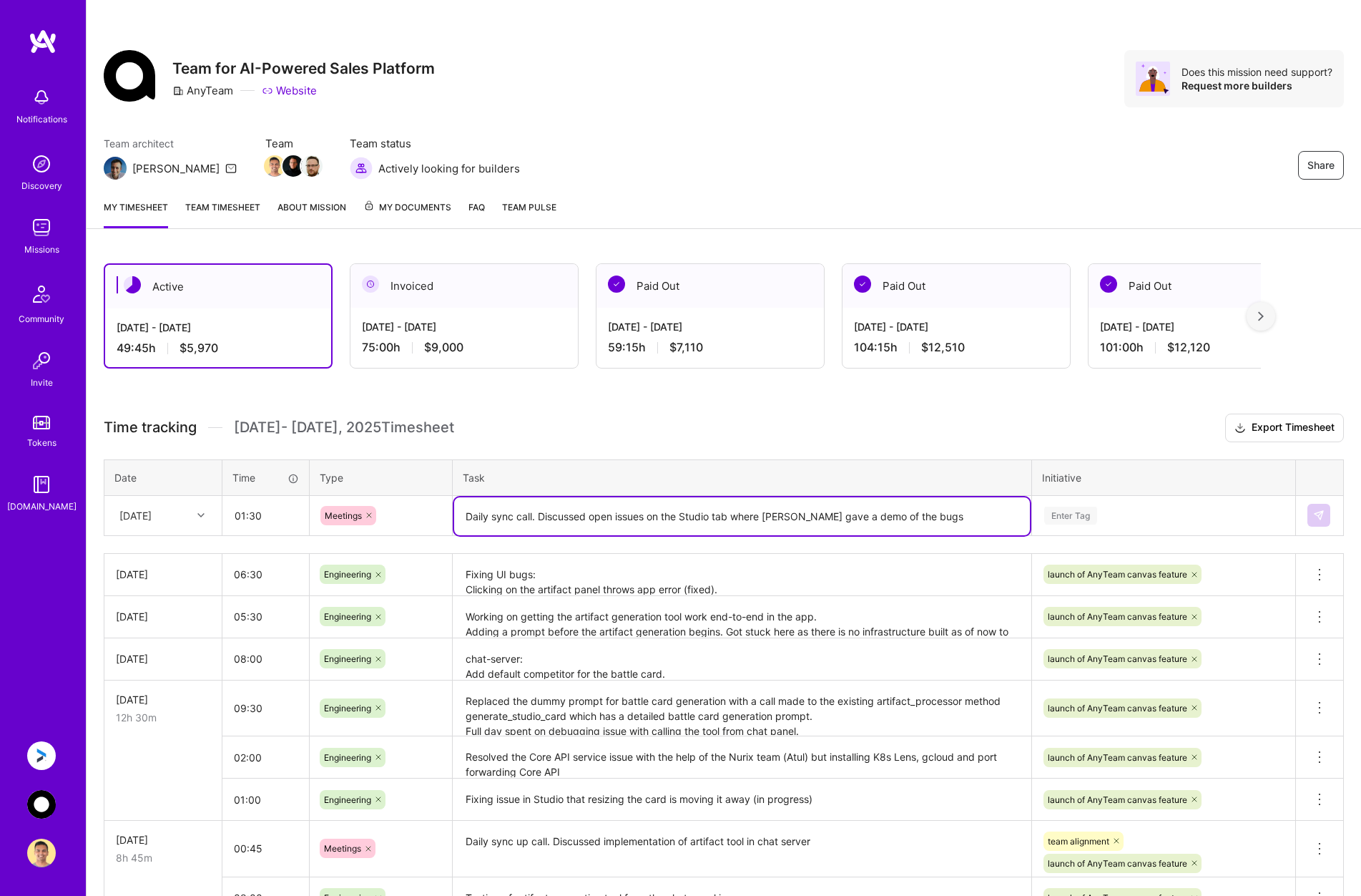
type textarea "Daily sync call. Discussed open issues on the Studio tab where [PERSON_NAME] ga…"
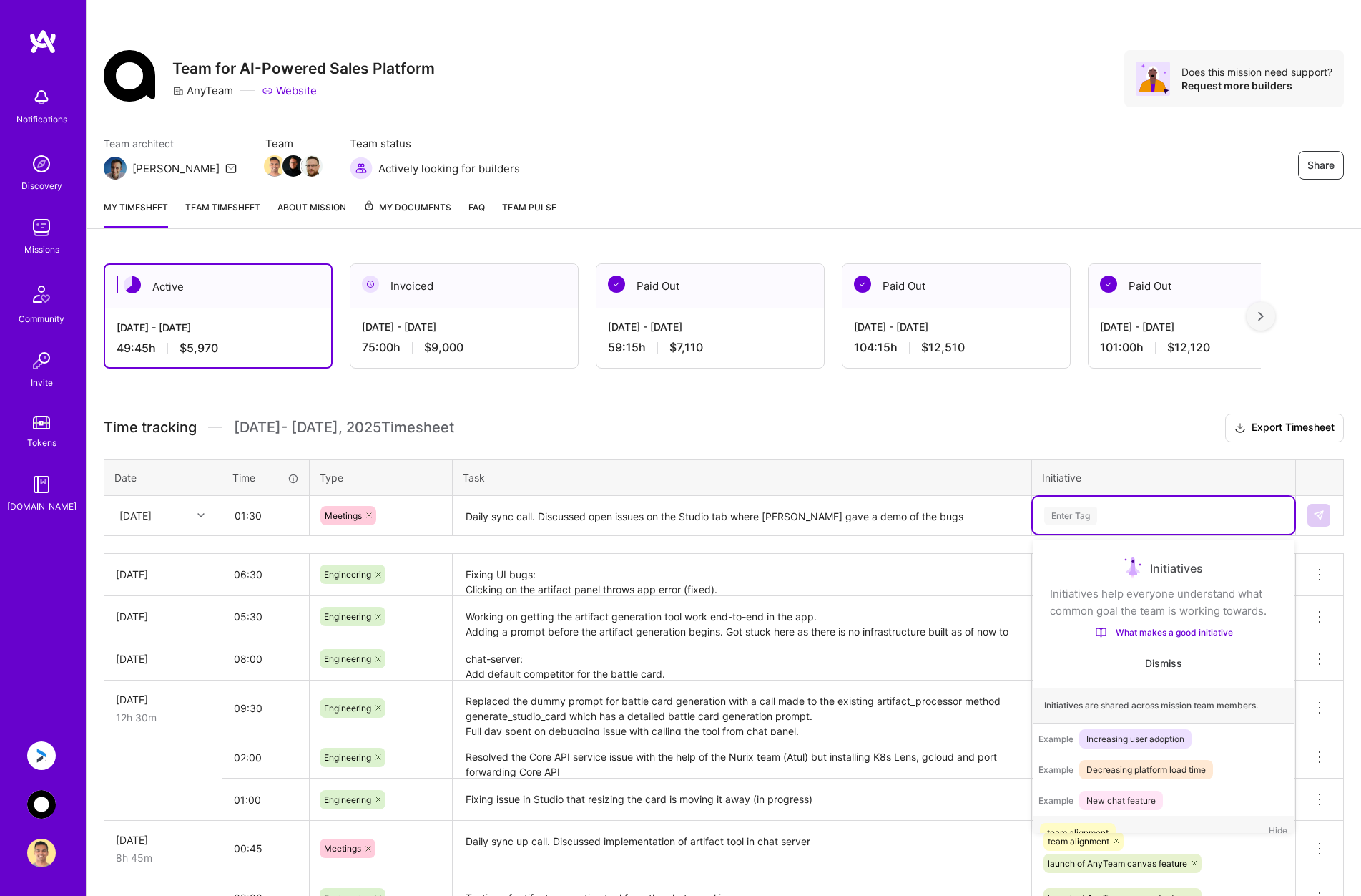
click at [902, 520] on div "Enter Tag" at bounding box center [1164, 515] width 242 height 18
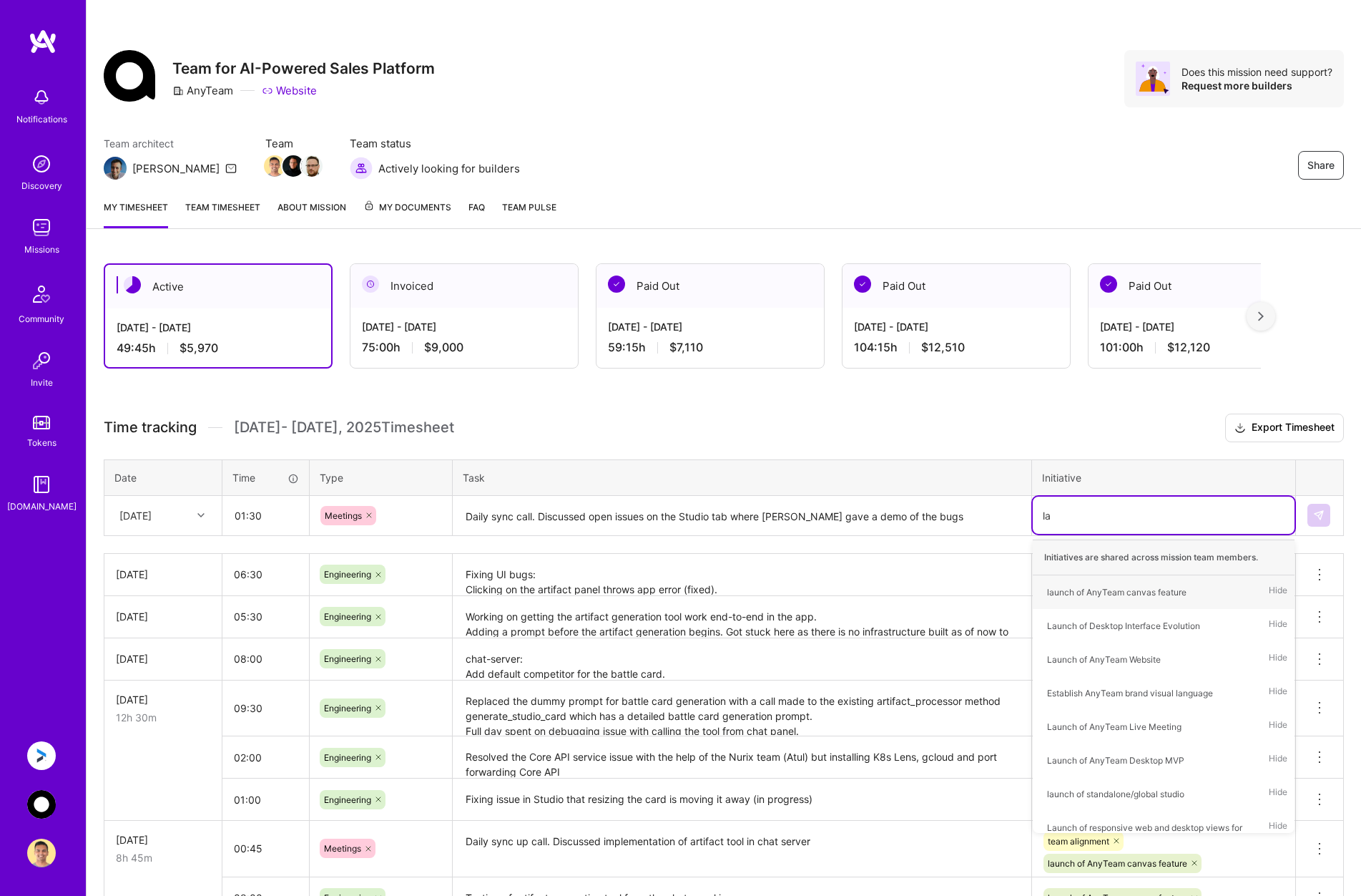
type input "[PERSON_NAME]"
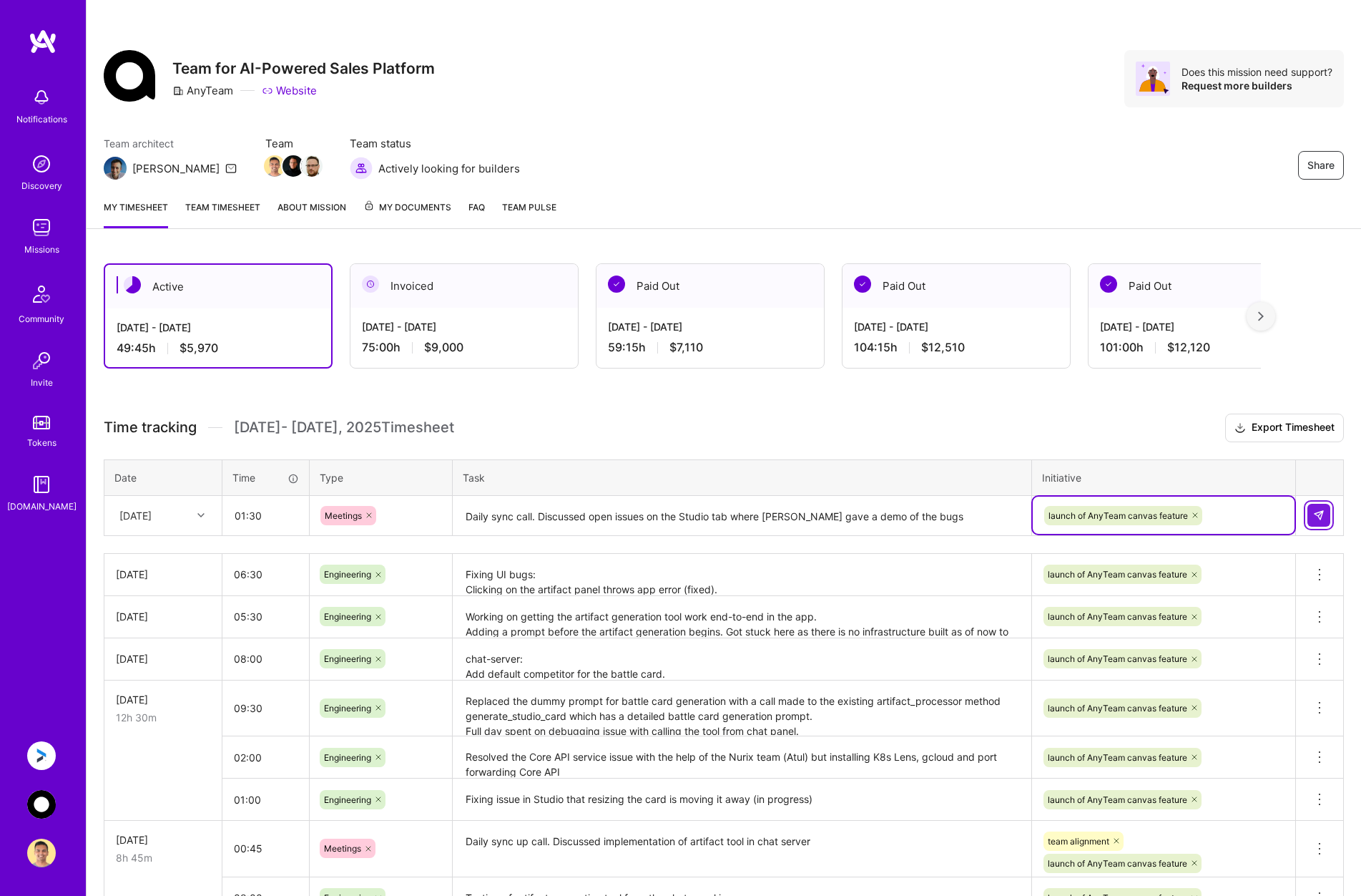
click at [902, 519] on img at bounding box center [1319, 515] width 11 height 11
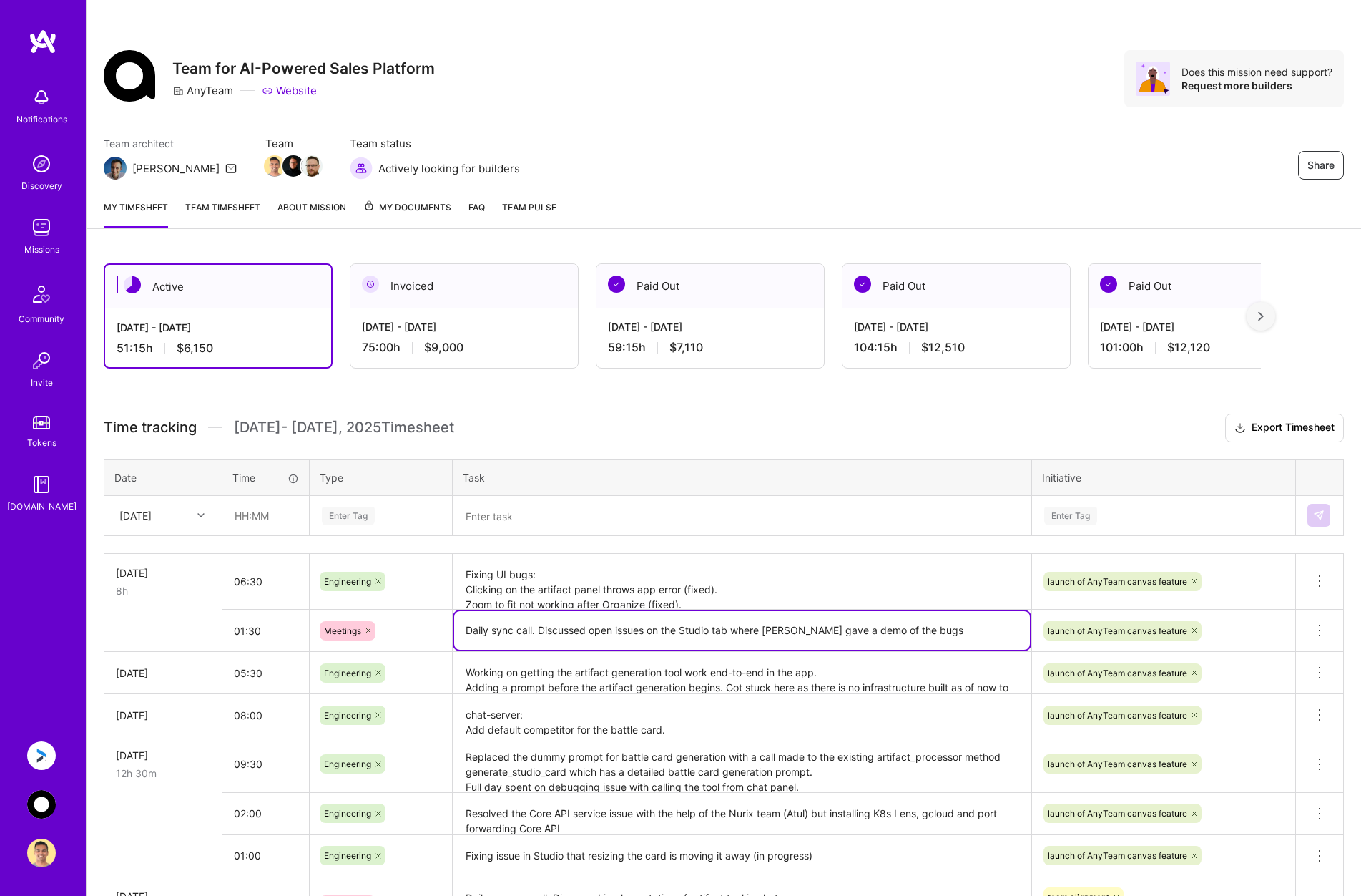
click at [902, 635] on textarea "Daily sync call. Discussed open issues on the Studio tab where [PERSON_NAME] ga…" at bounding box center [741, 631] width 576 height 39
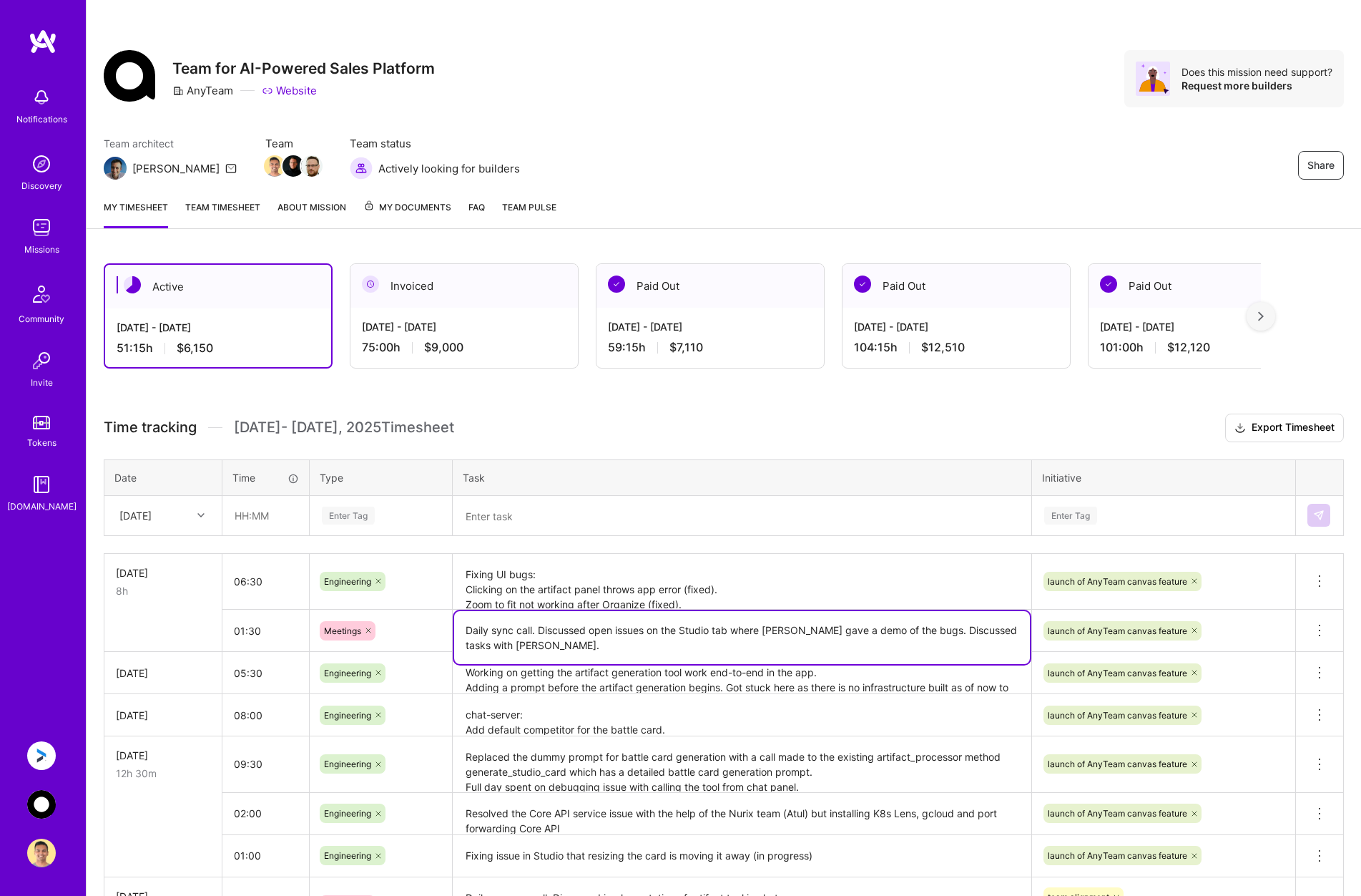
type textarea "Daily sync call. Discussed open issues on the Studio tab where [PERSON_NAME] ga…"
click at [188, 506] on div "[DATE]" at bounding box center [152, 515] width 79 height 23
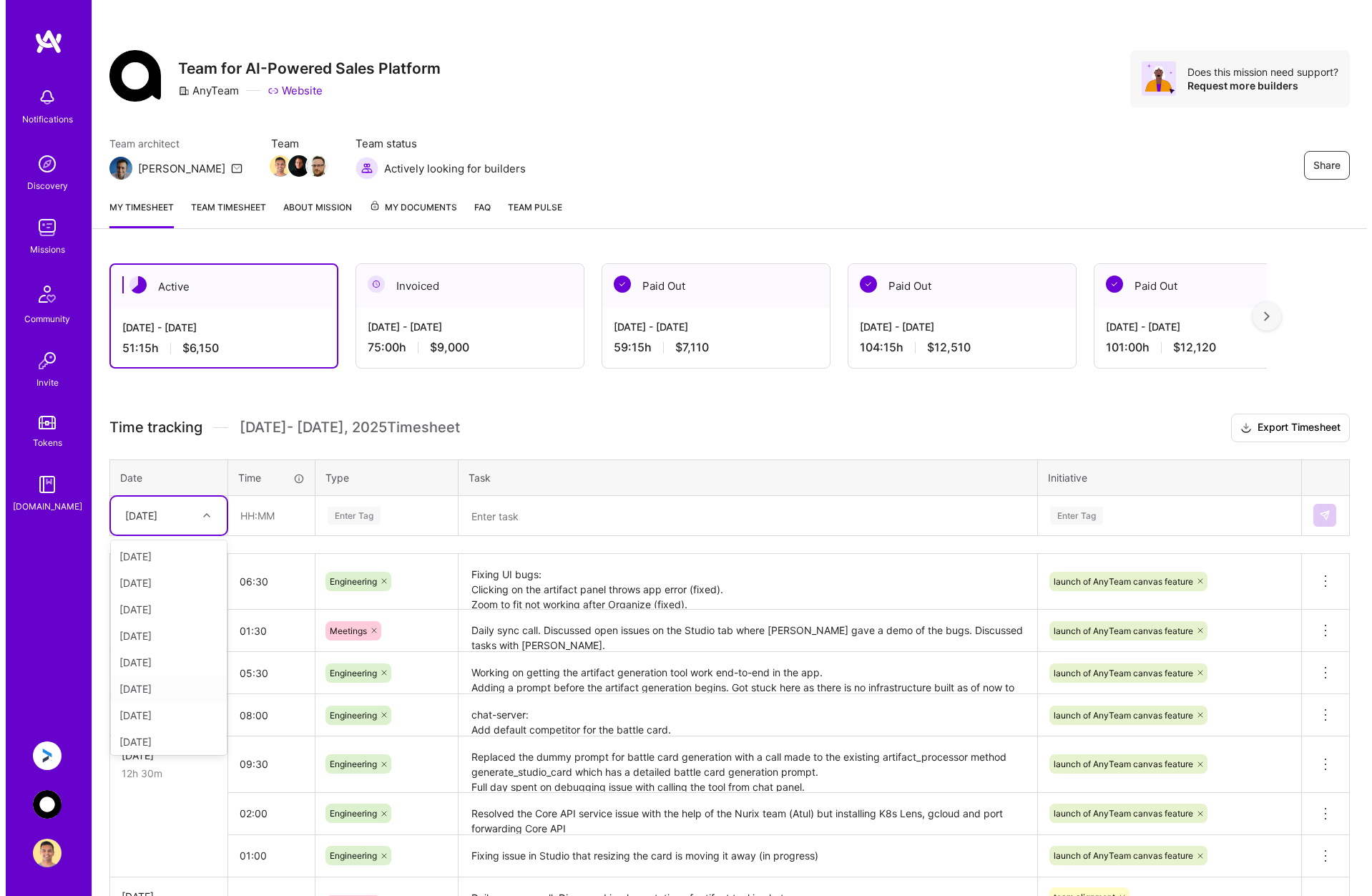
scroll to position [3, 0]
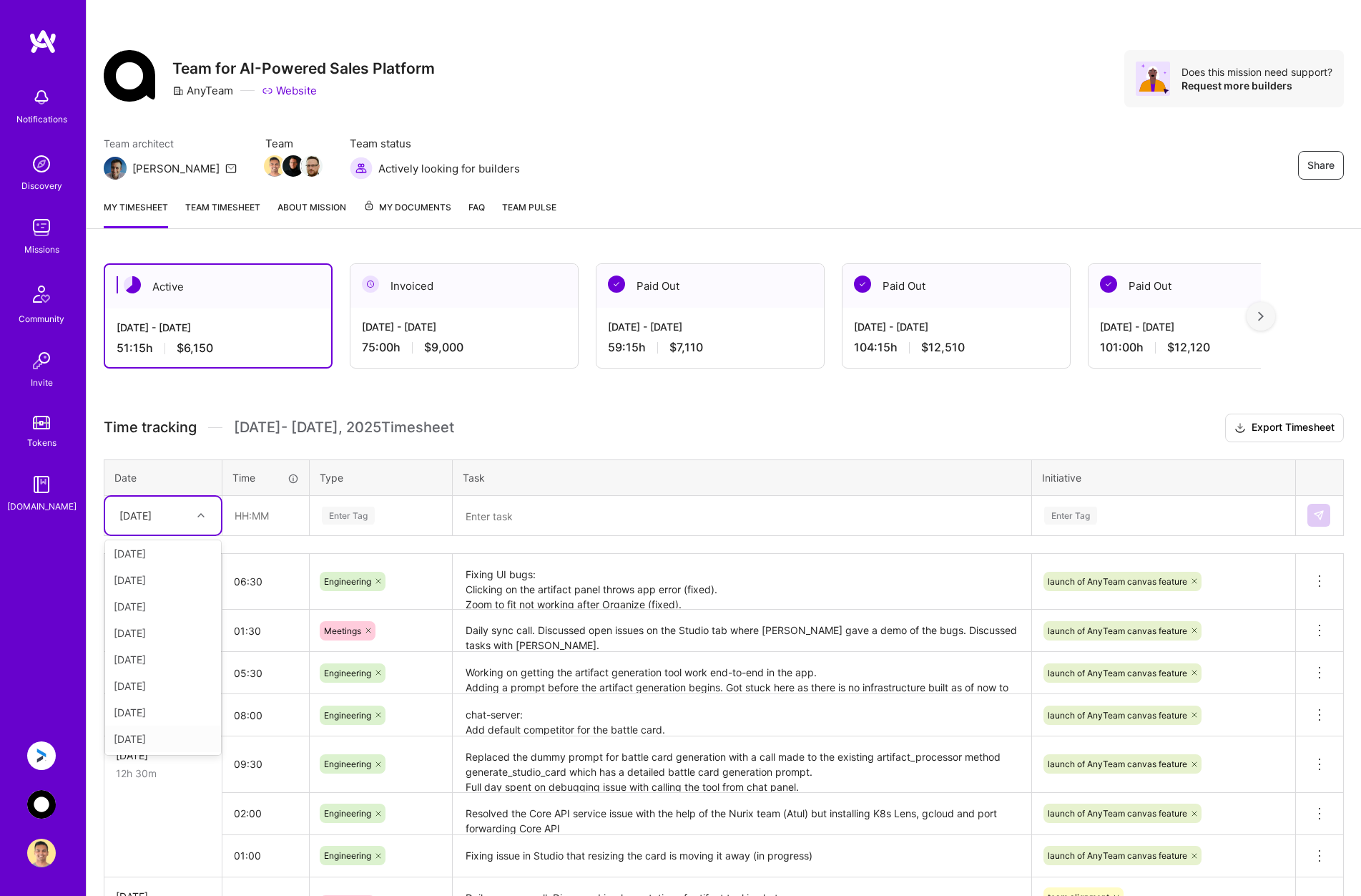
click at [177, 734] on div "[DATE]" at bounding box center [163, 739] width 116 height 26
click at [260, 513] on input "text" at bounding box center [266, 515] width 86 height 38
click at [44, 749] on img at bounding box center [41, 756] width 29 height 29
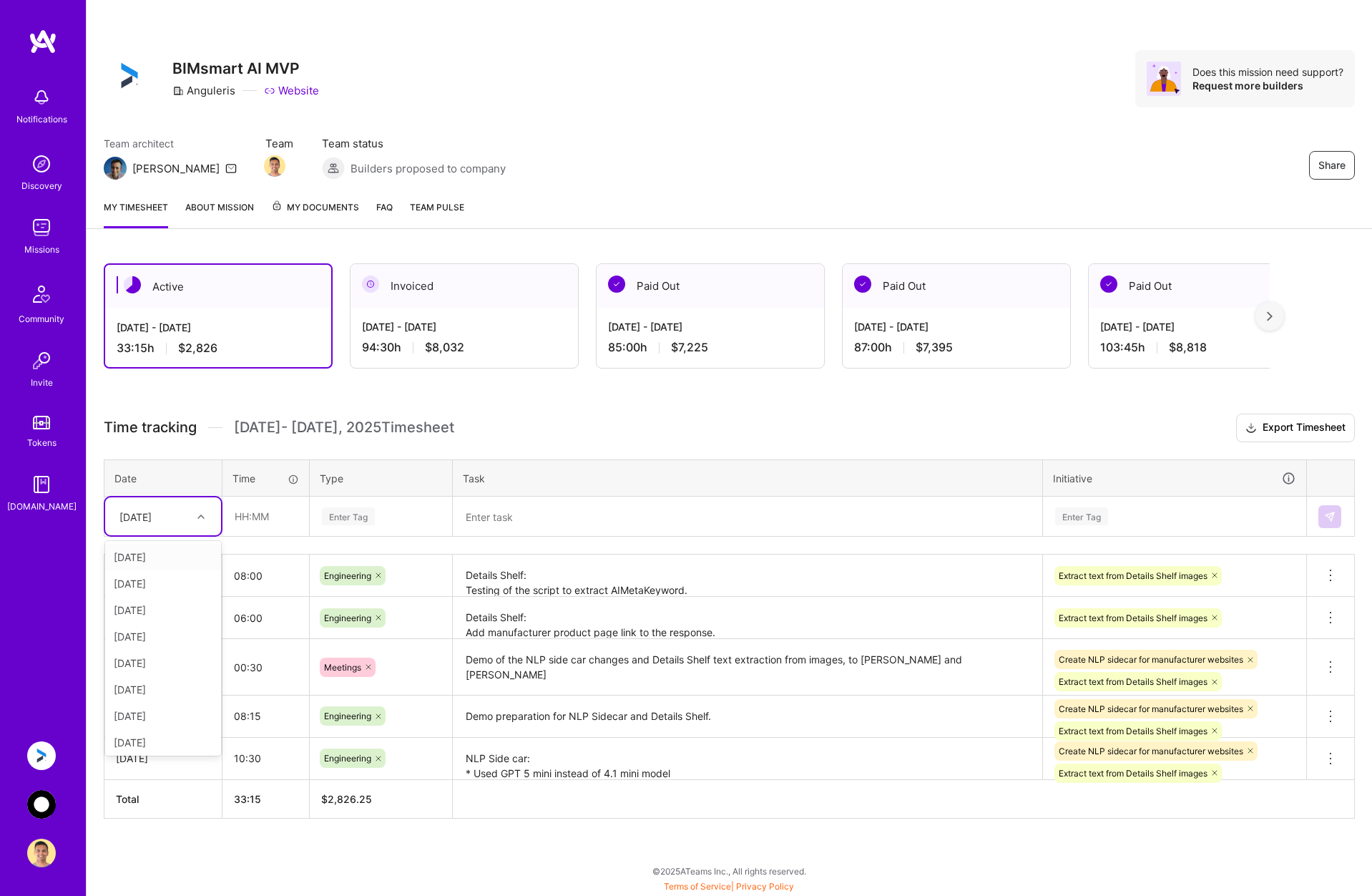
click at [152, 520] on div "[DATE]" at bounding box center [135, 516] width 33 height 15
click at [172, 714] on div "[DATE]" at bounding box center [163, 713] width 116 height 26
click at [270, 513] on input "text" at bounding box center [266, 515] width 86 height 38
type input "08:00"
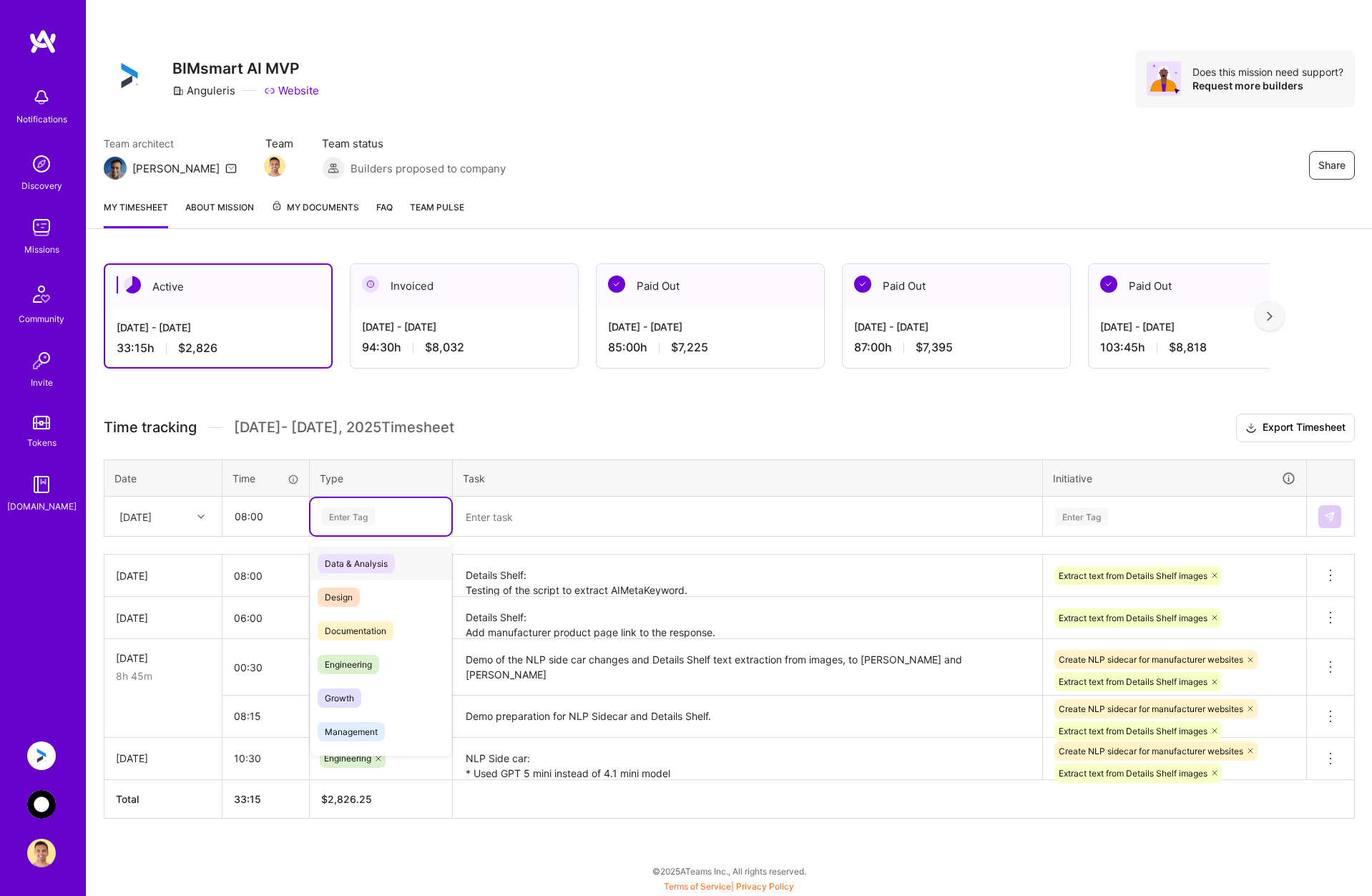
click at [366, 518] on div "Enter Tag" at bounding box center [348, 516] width 53 height 22
type input "eng"
click at [359, 560] on span "Engineering" at bounding box center [348, 563] width 61 height 20
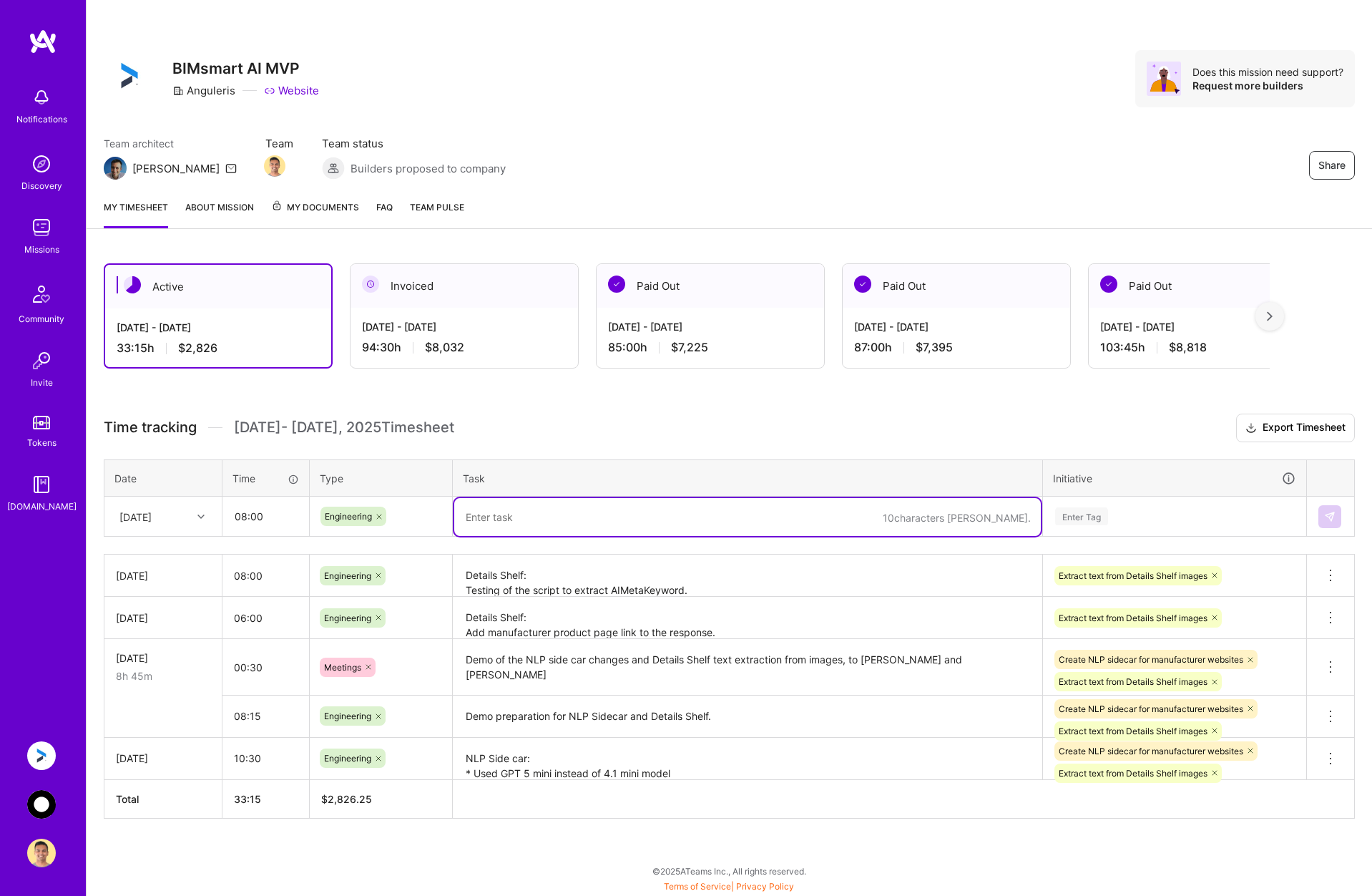
click at [526, 521] on textarea at bounding box center [747, 516] width 587 height 38
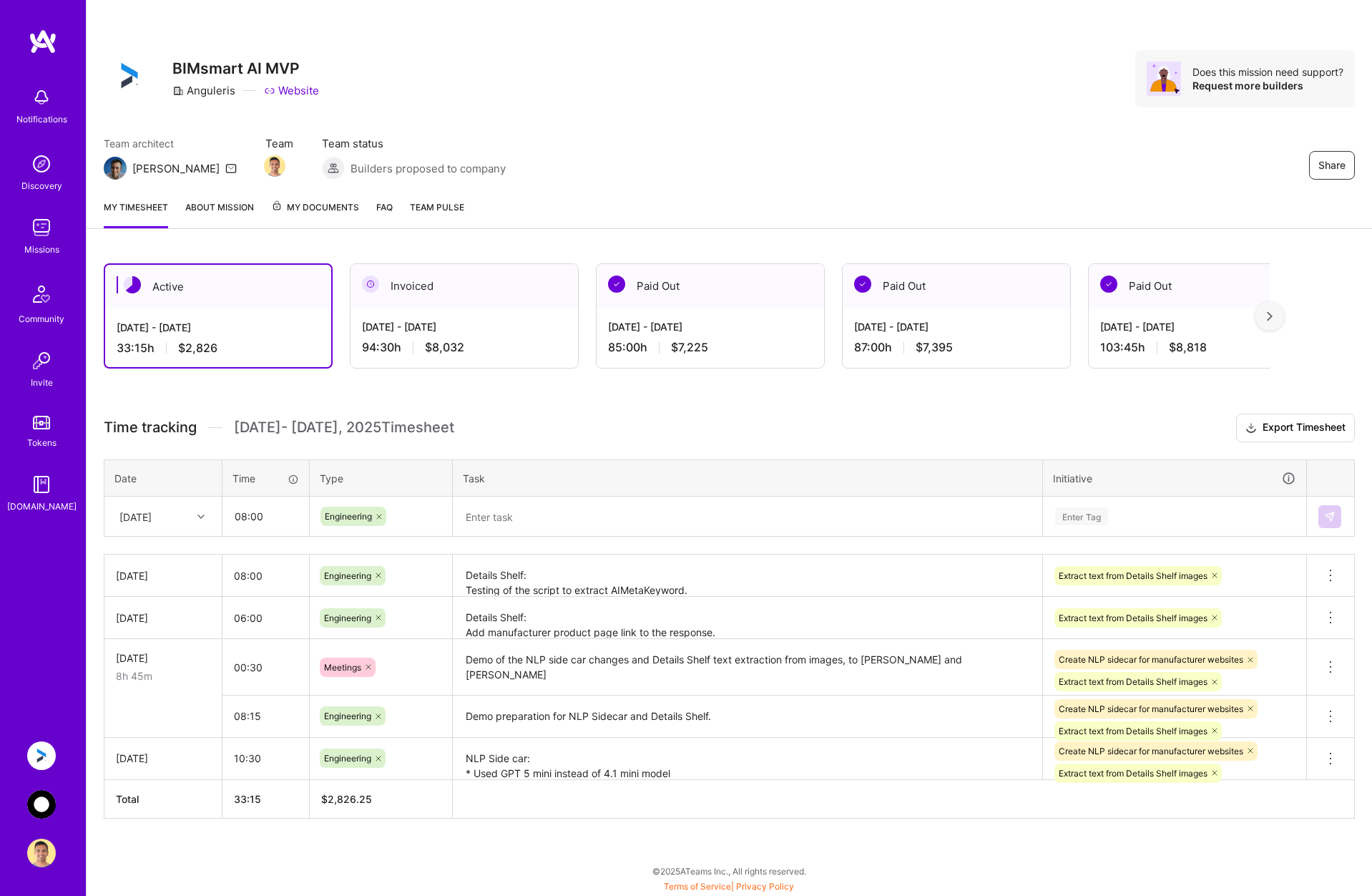
click at [538, 510] on textarea at bounding box center [747, 516] width 587 height 38
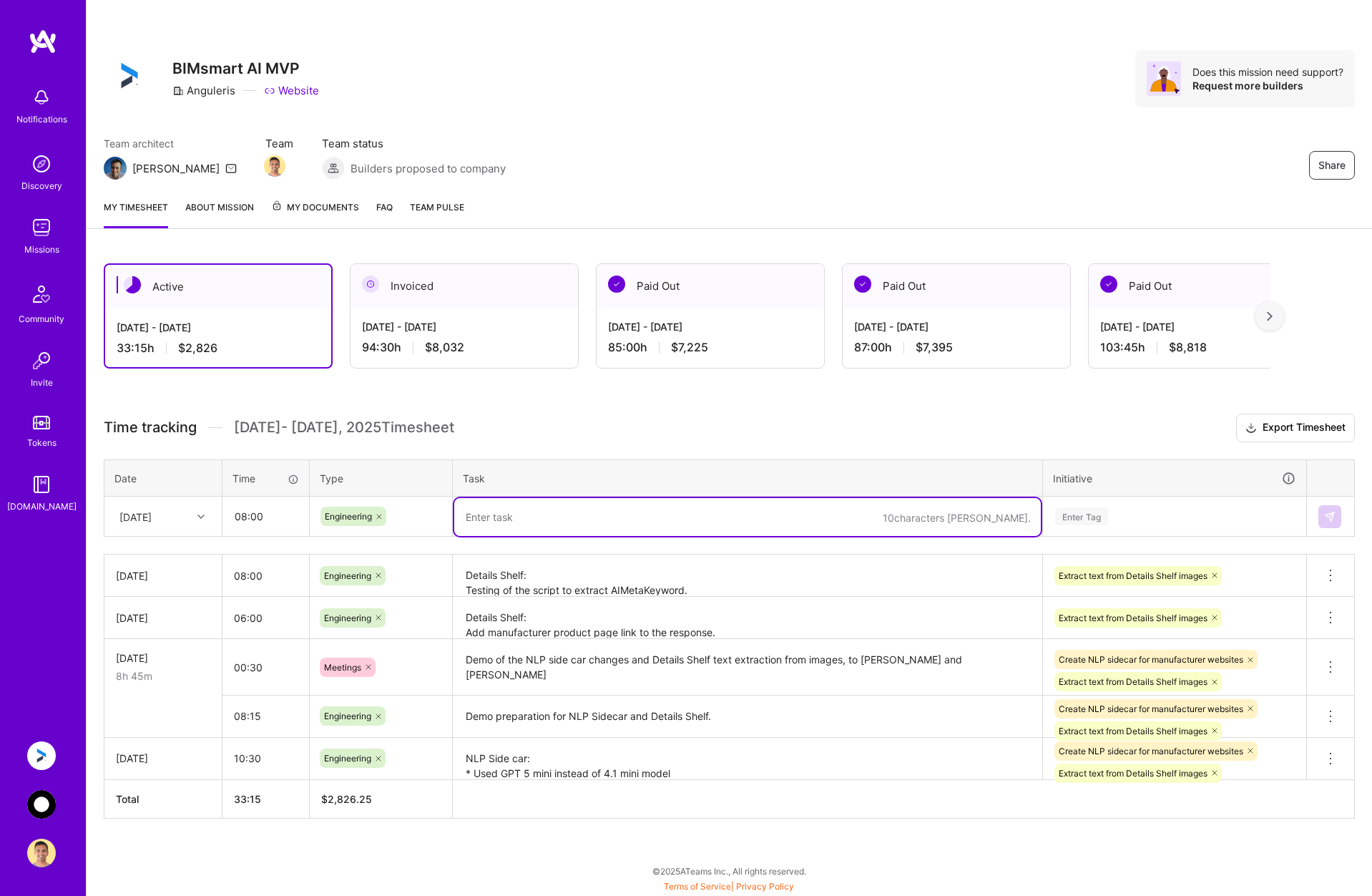
paste textarea "Progress till now: Created fields AIMetaKeywords and AIGeneratedDescription in …"
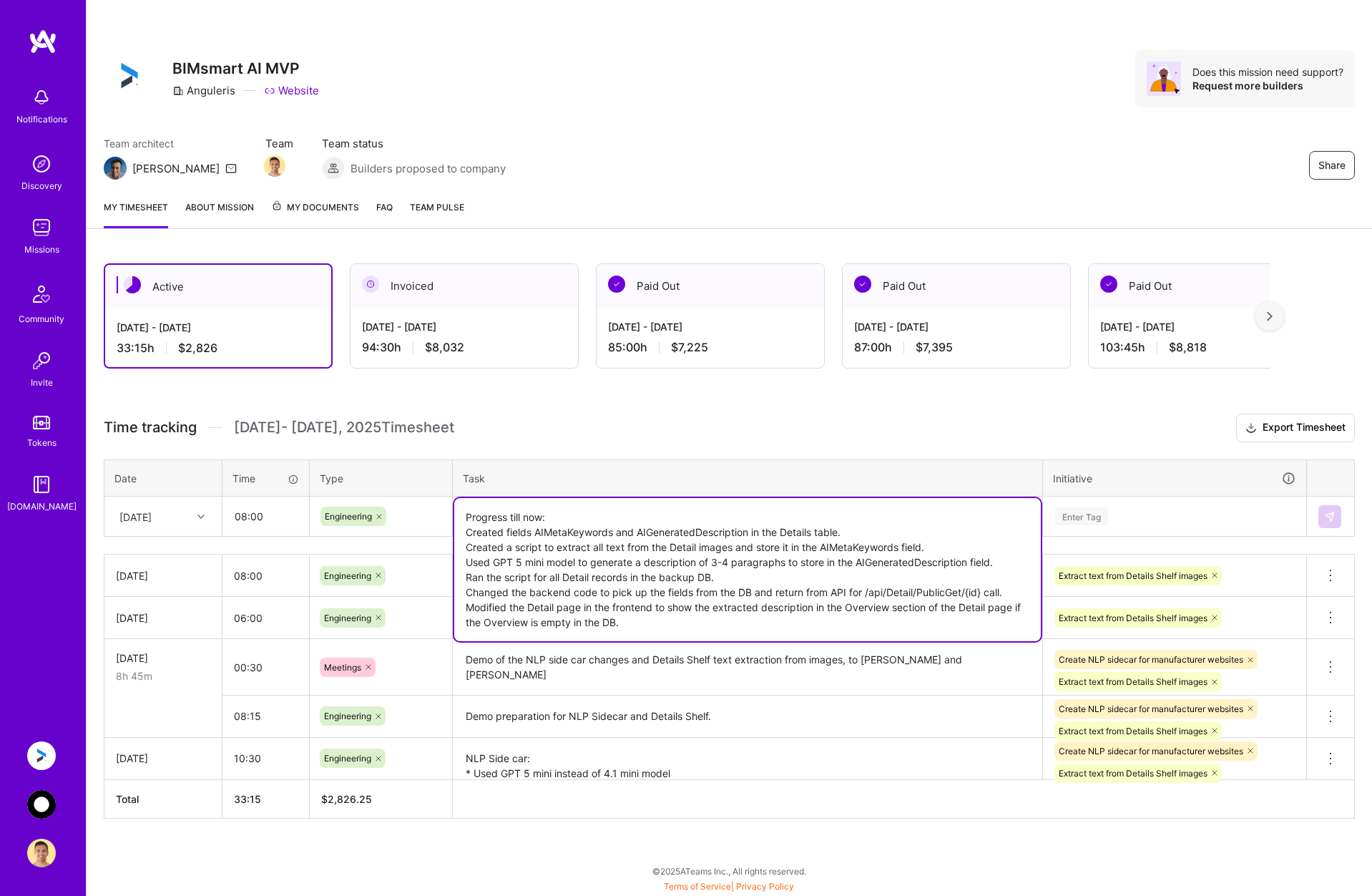
type textarea "Progress till now: Created fields AIMetaKeywords and AIGeneratedDescription in …"
click at [902, 510] on div "Enter Tag" at bounding box center [1175, 515] width 242 height 18
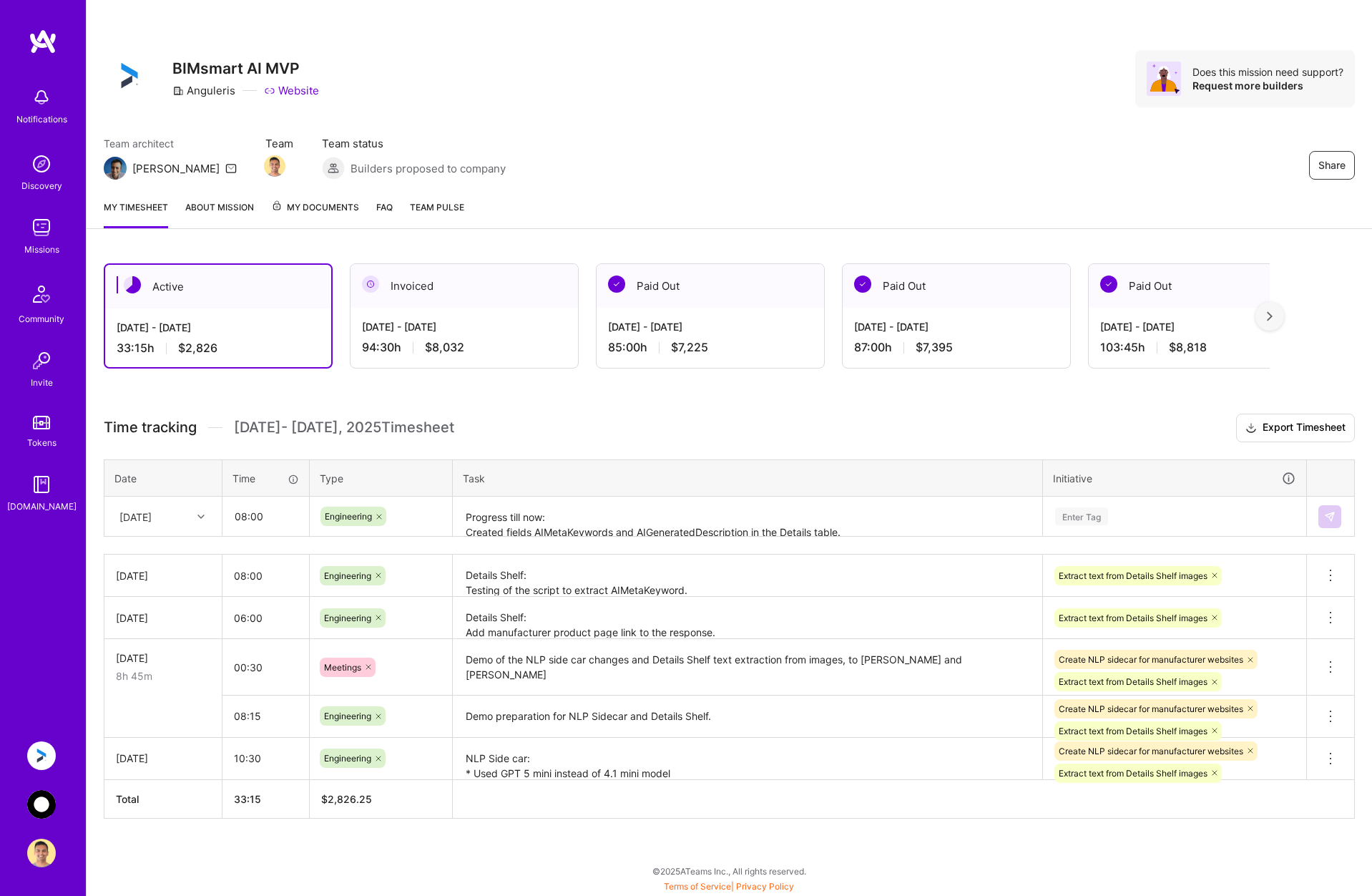
click at [902, 424] on h3 "Time tracking [DATE] - [DATE] Timesheet Export Timesheet" at bounding box center [729, 427] width 1251 height 29
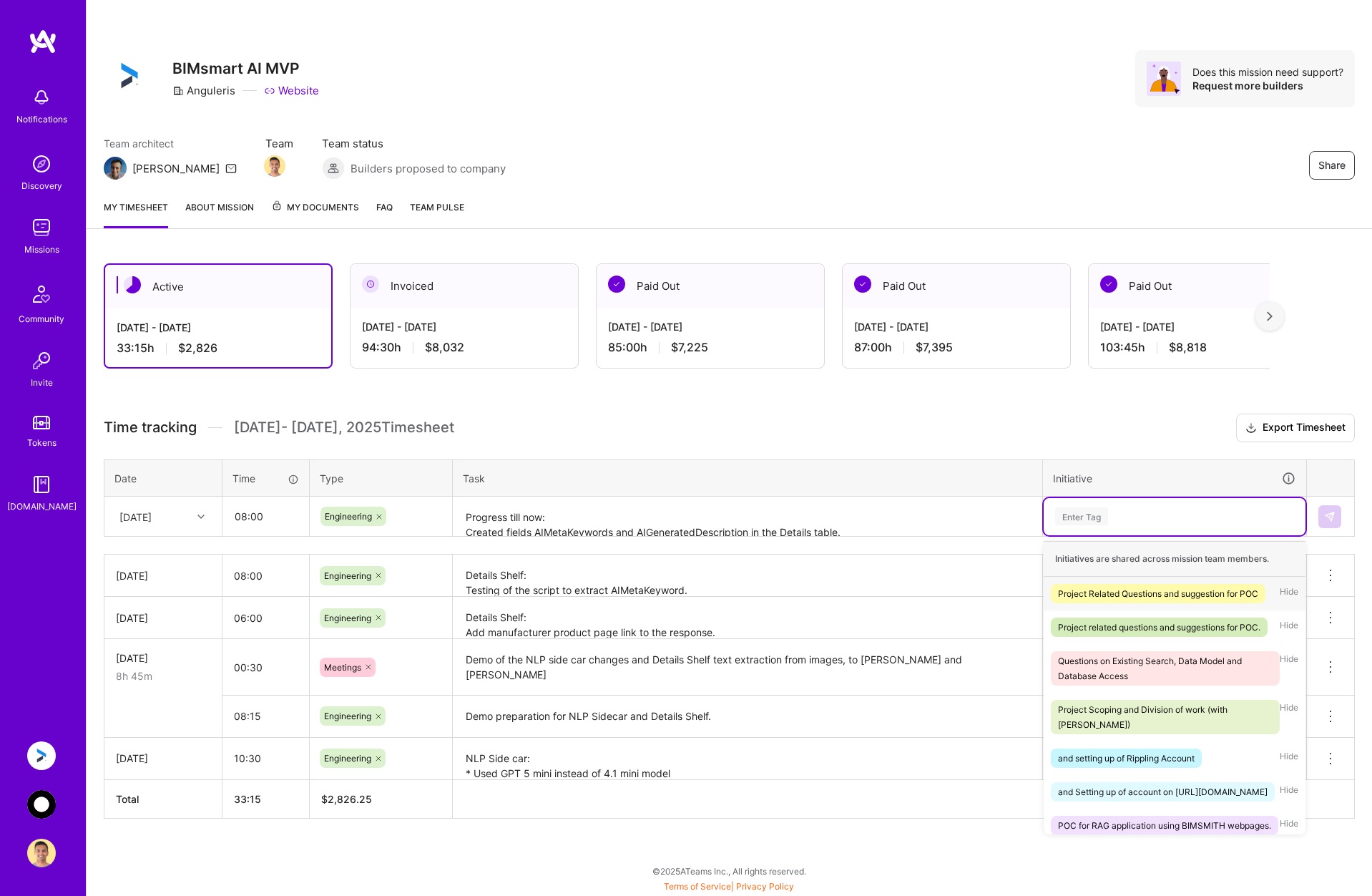
click at [902, 509] on div "Enter Tag" at bounding box center [1175, 515] width 242 height 18
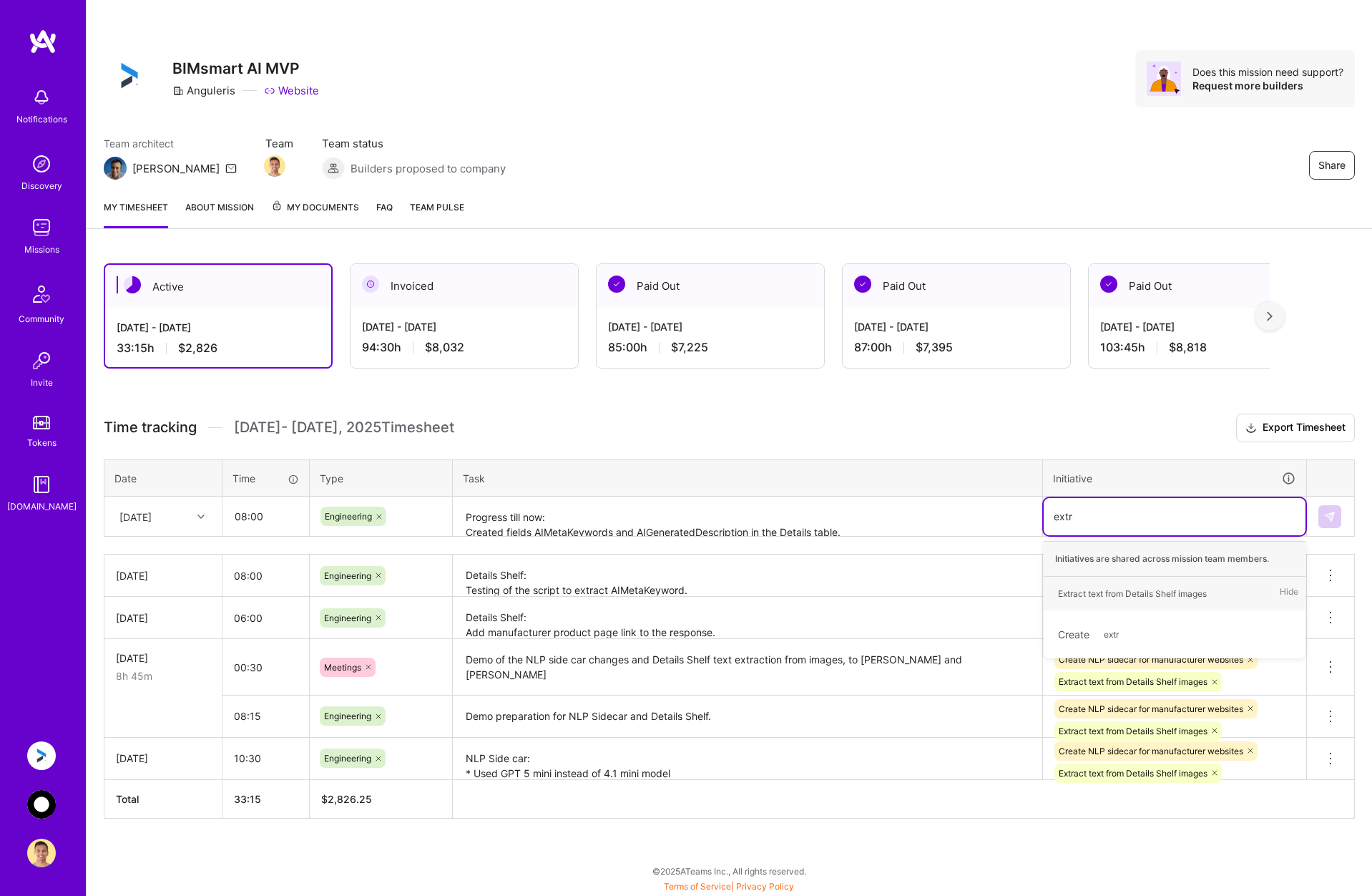
type input "extra"
click at [902, 591] on div "Extract text from Details Shelf images" at bounding box center [1132, 594] width 149 height 15
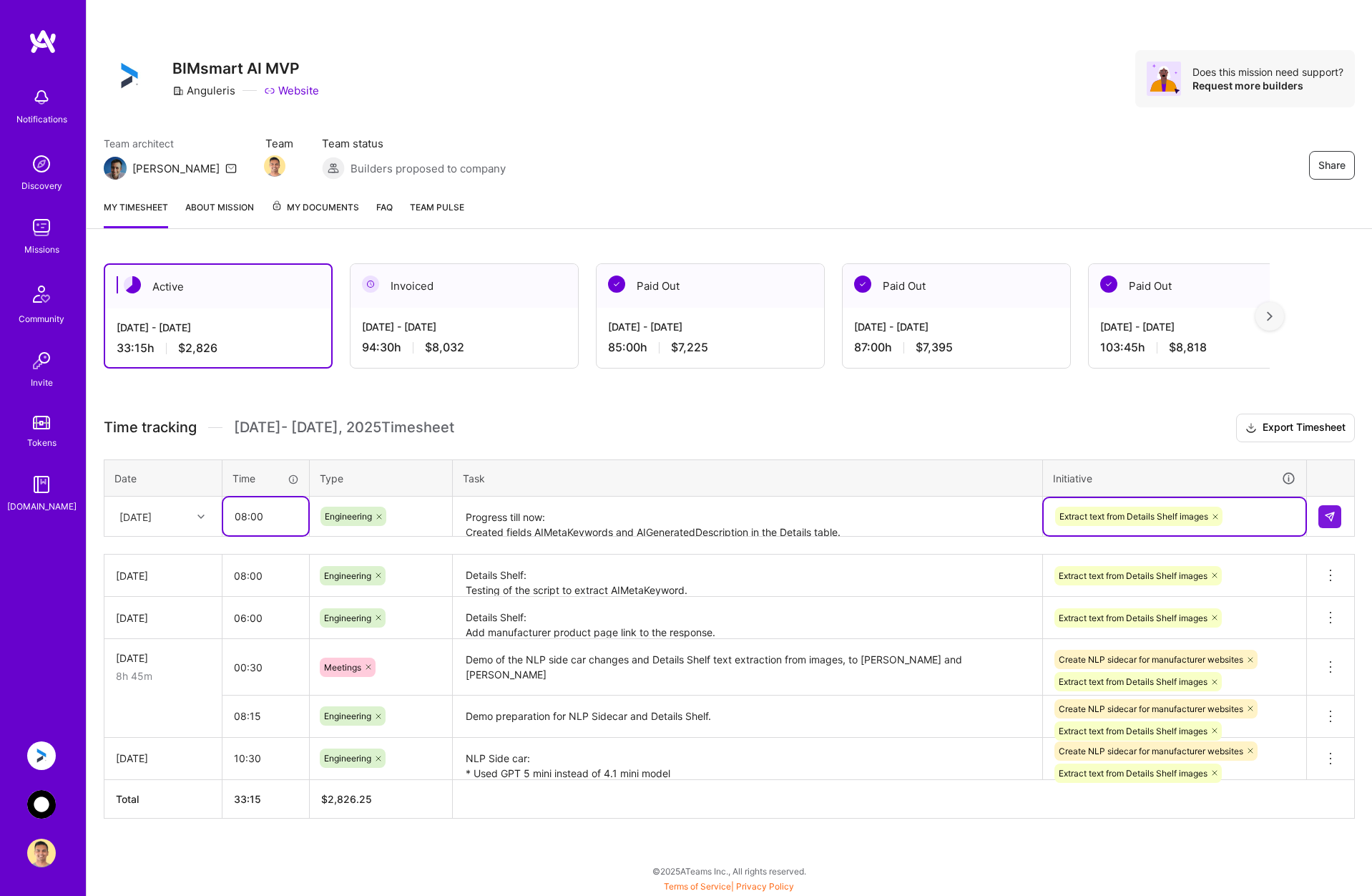
click at [243, 521] on input "08:00" at bounding box center [266, 515] width 86 height 38
type input "09:00"
click at [880, 517] on textarea "Progress till now: Created fields AIMetaKeywords and AIGeneratedDescription in …" at bounding box center [747, 516] width 587 height 38
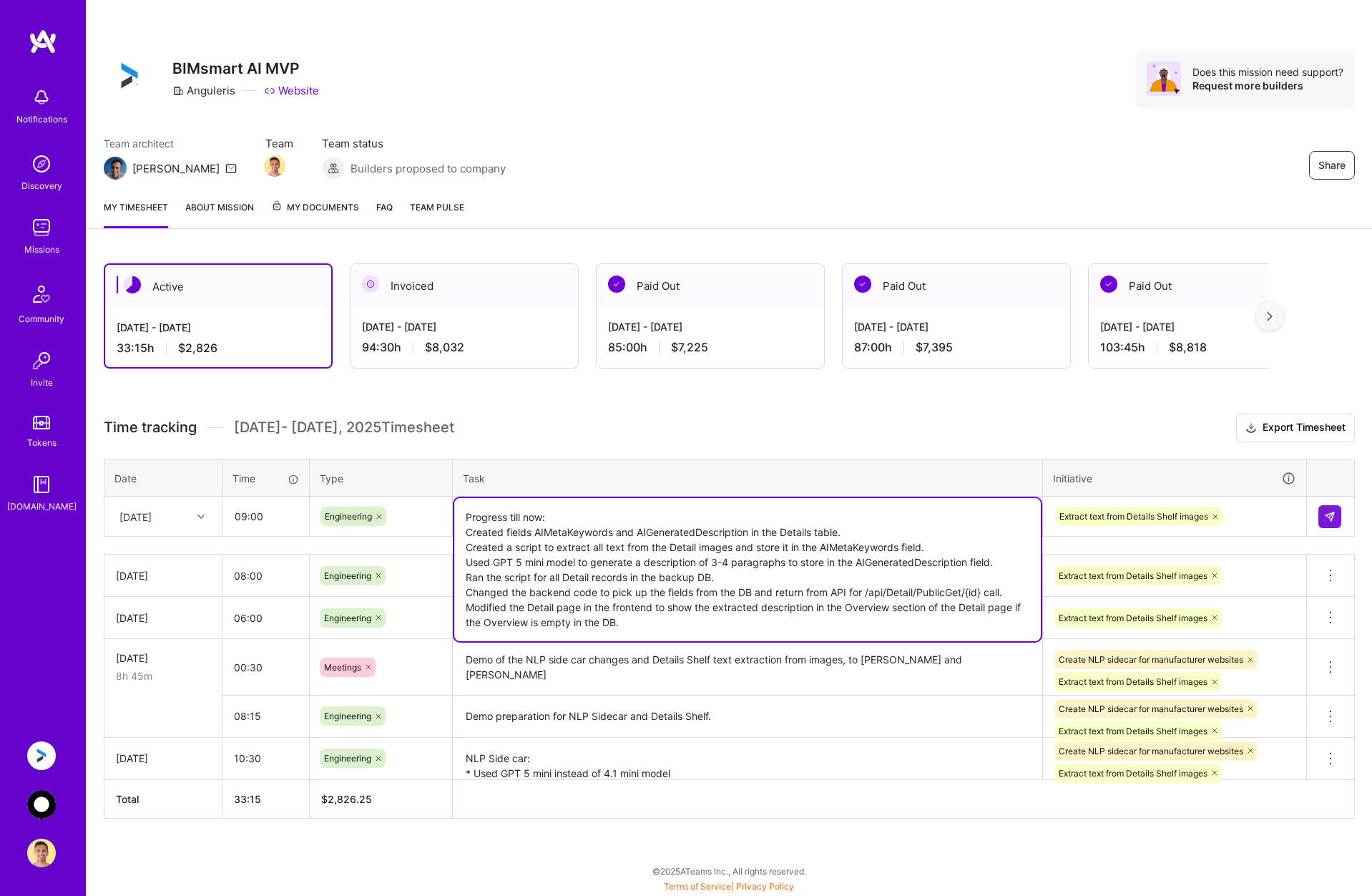
drag, startPoint x: 468, startPoint y: 590, endPoint x: 671, endPoint y: 645, distance: 210.3
click at [671, 645] on div "Time tracking [DATE] - [DATE] Timesheet Export Timesheet Date Time Type Task In…" at bounding box center [729, 615] width 1251 height 405
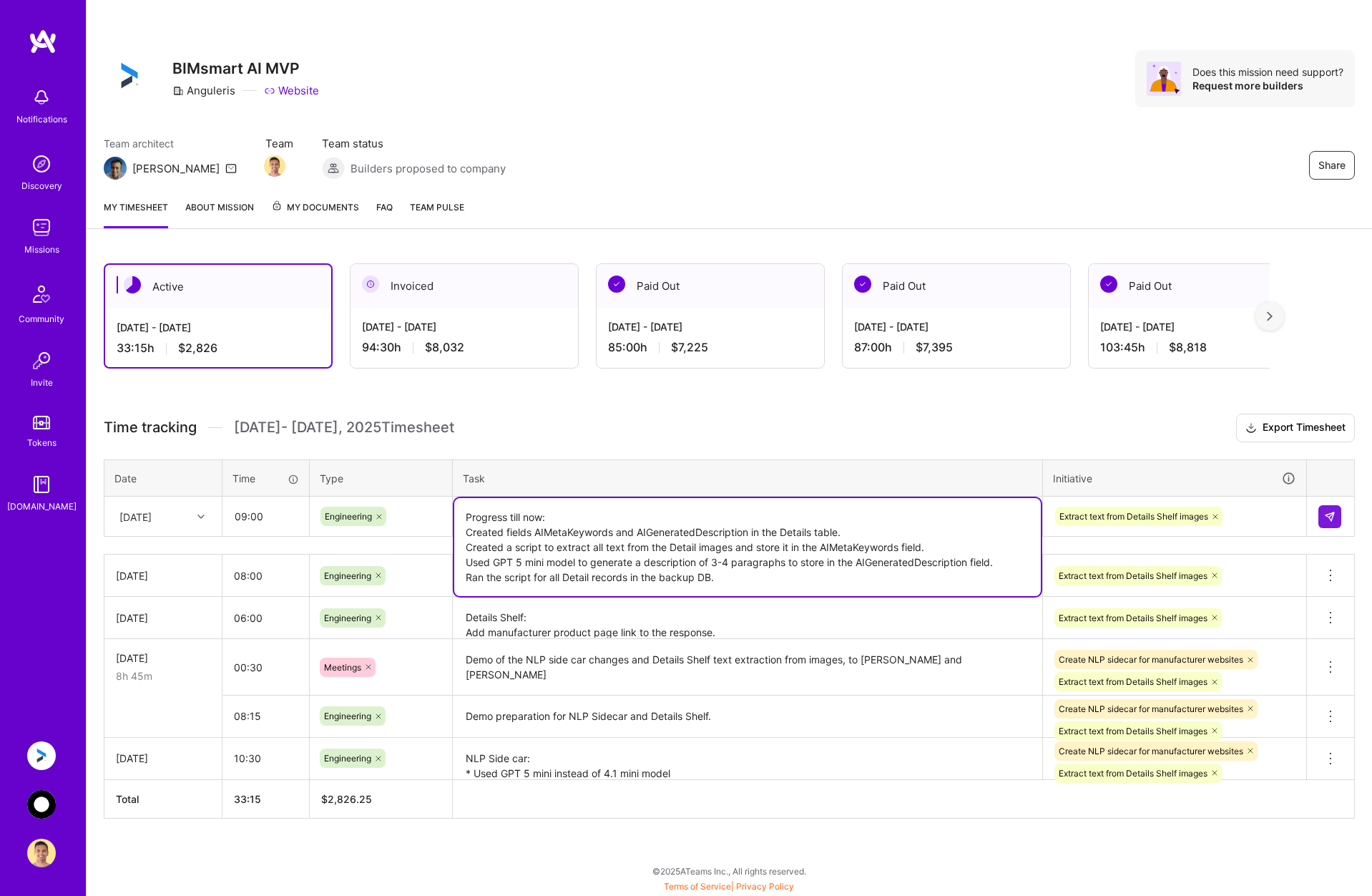
type textarea "Progress till now: Created fields AIMetaKeywords and AIGeneratedDescription in …"
click at [243, 523] on input "09:00" at bounding box center [266, 515] width 86 height 38
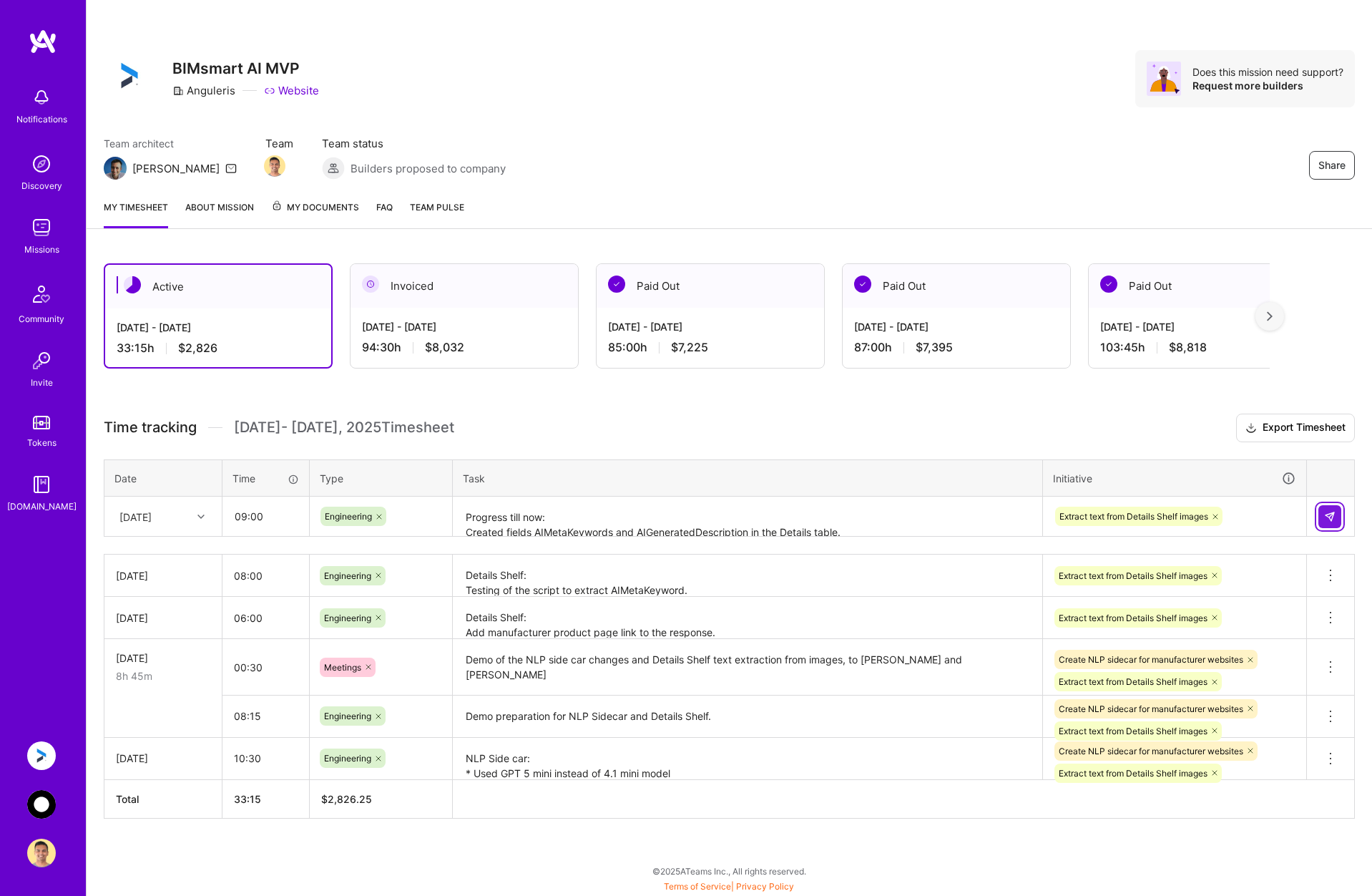
click at [902, 509] on button at bounding box center [1329, 516] width 23 height 23
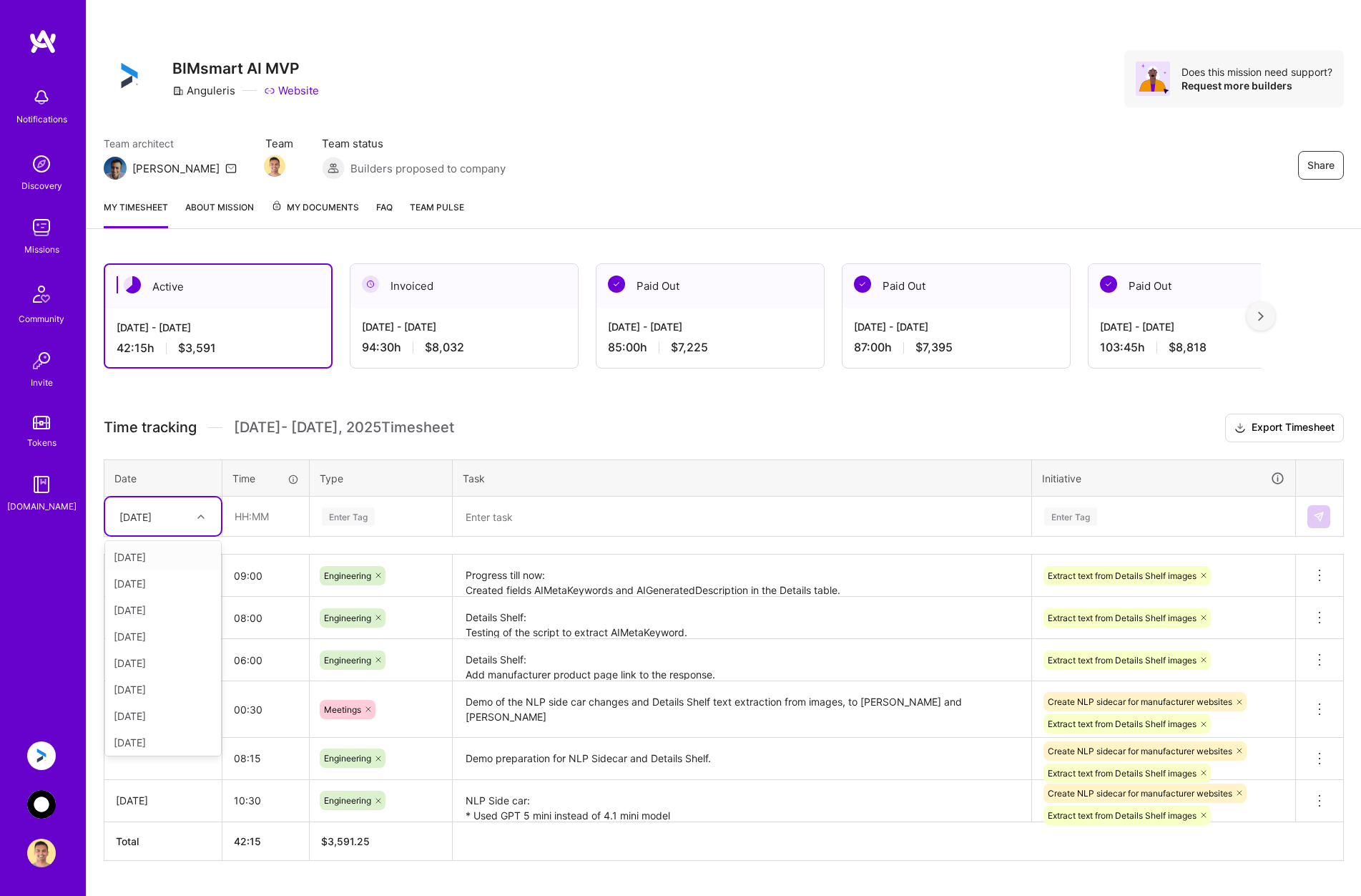
click at [198, 525] on div at bounding box center [203, 515] width 22 height 23
click at [173, 713] on div "[DATE]" at bounding box center [163, 713] width 116 height 26
click at [280, 518] on input "text" at bounding box center [266, 515] width 86 height 38
type input "08:30"
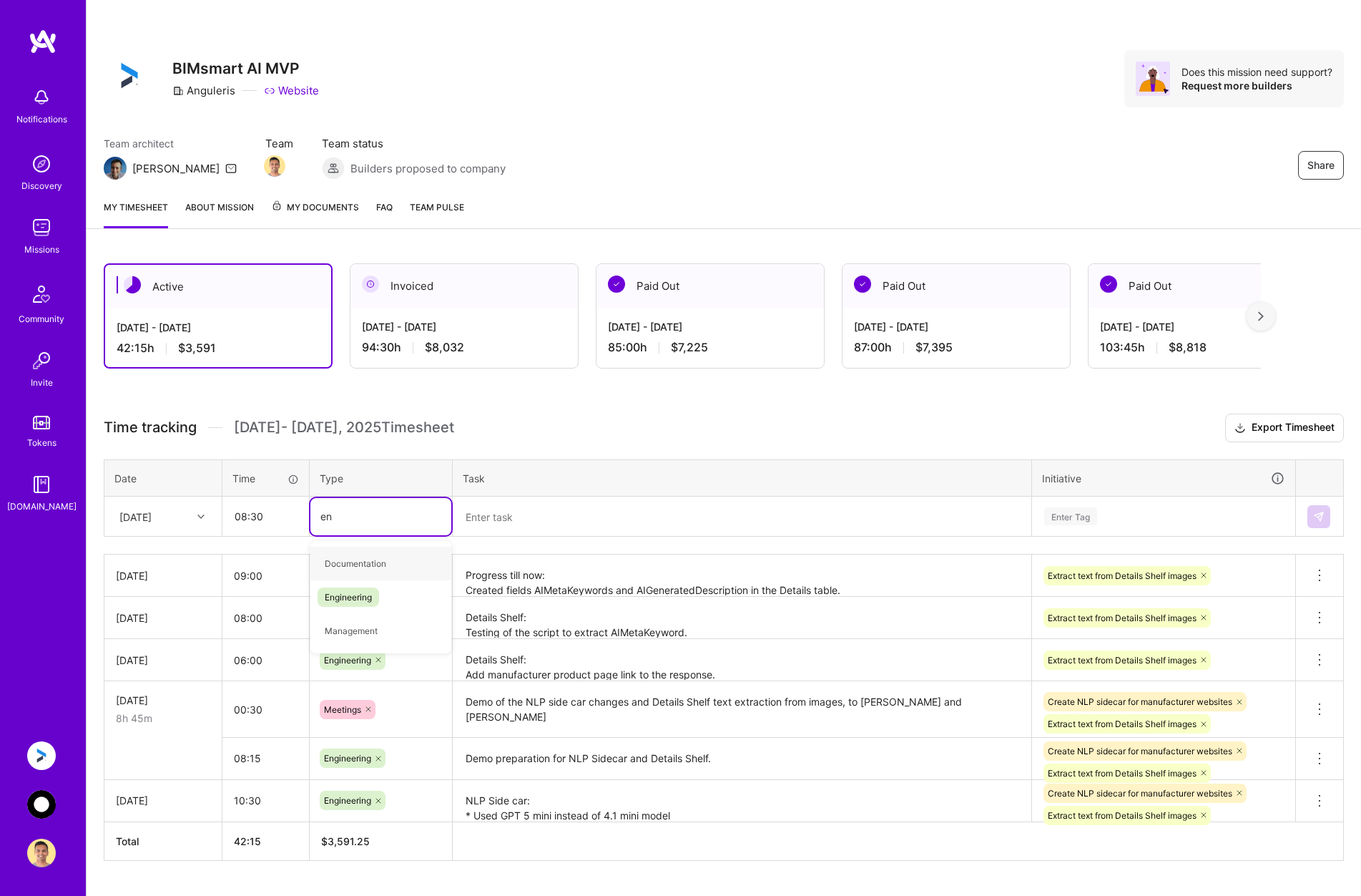
type input "eng"
click at [332, 556] on span "Engineering" at bounding box center [348, 563] width 61 height 20
click at [514, 515] on textarea at bounding box center [741, 516] width 576 height 38
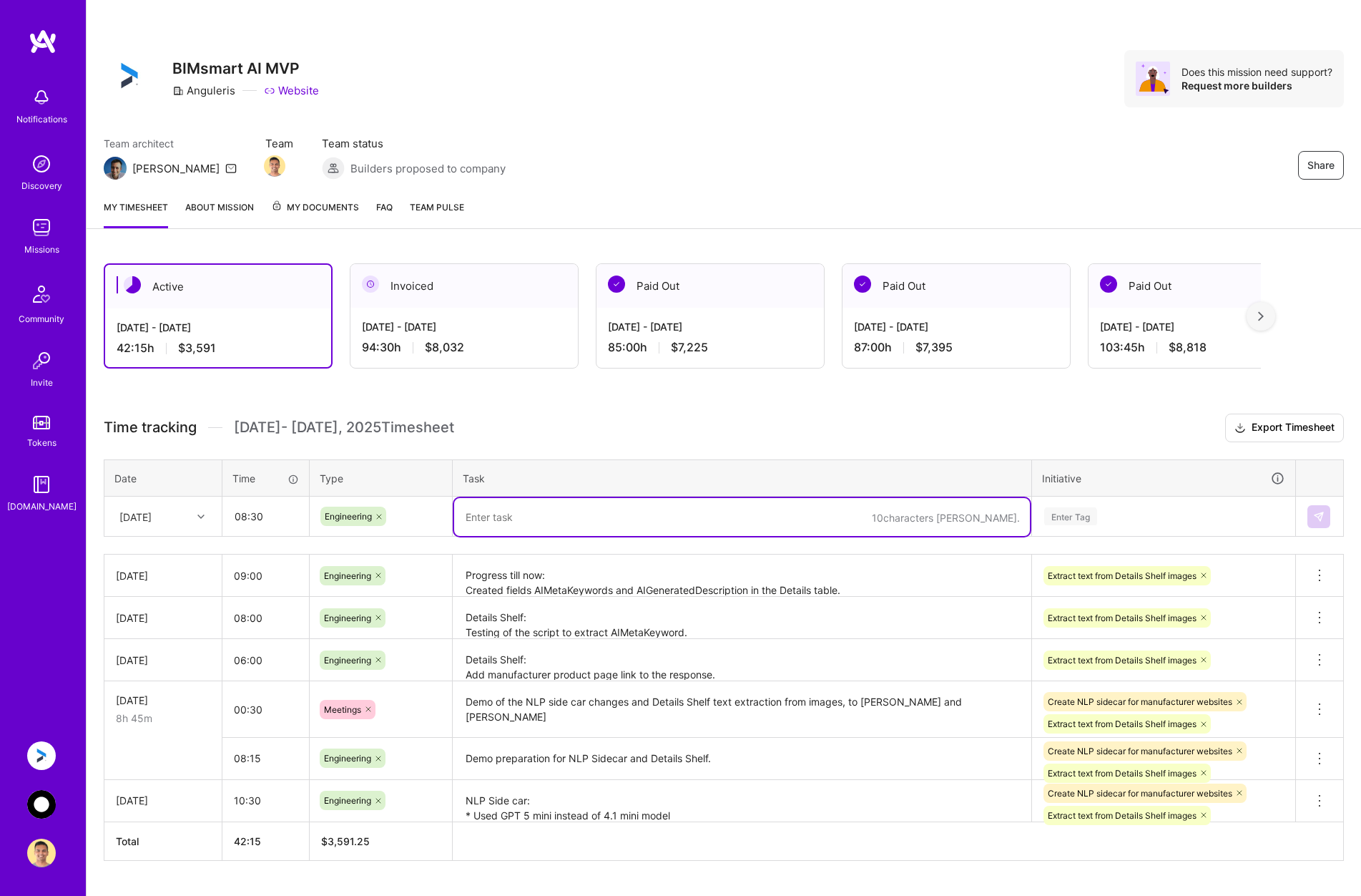
paste textarea "Changed the backend code to pick up the fields from the DB and return from API …"
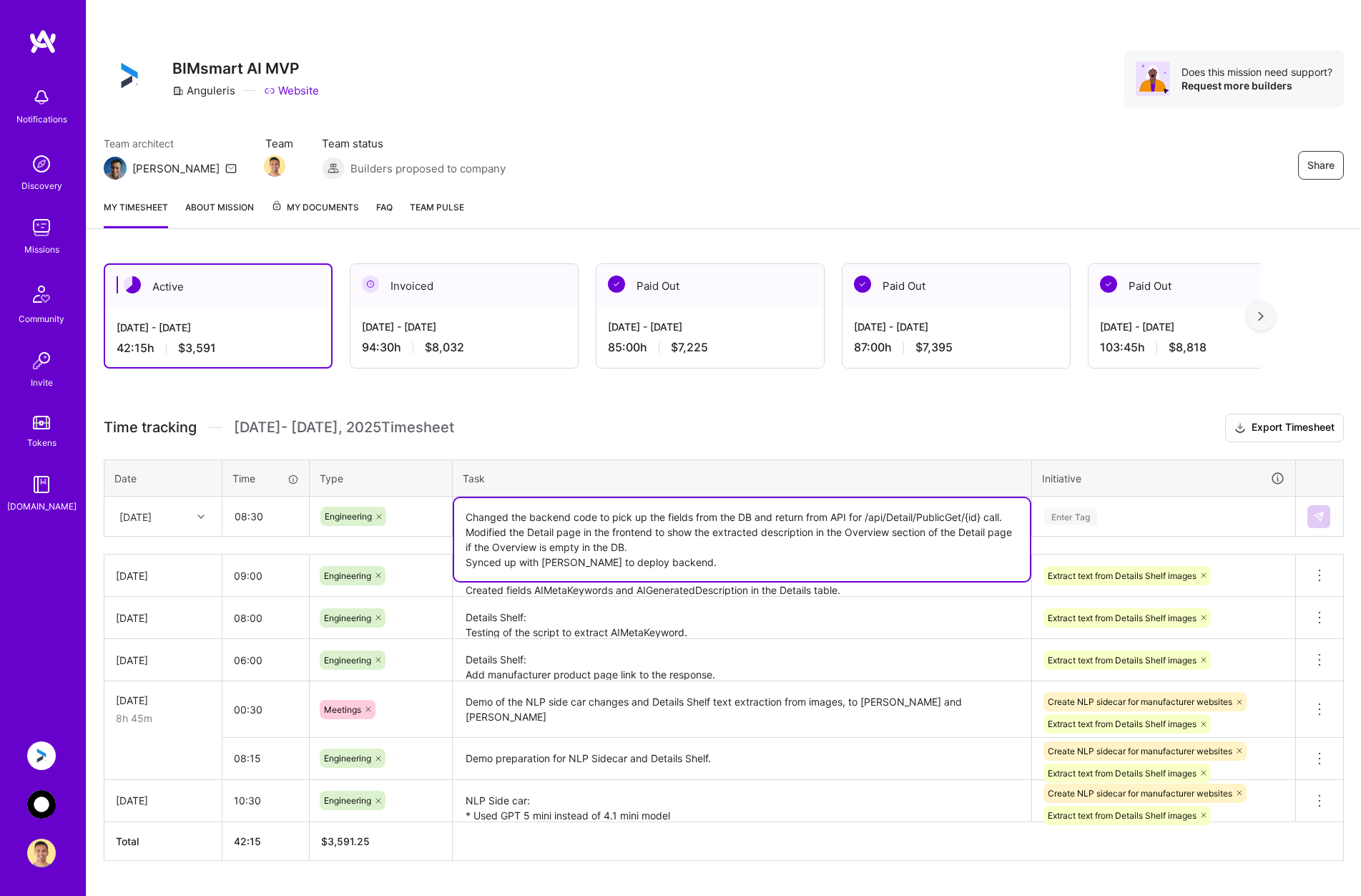
type textarea "Changed the backend code to pick up the fields from the DB and return from API …"
click at [902, 514] on div "Enter Tag" at bounding box center [1164, 515] width 242 height 18
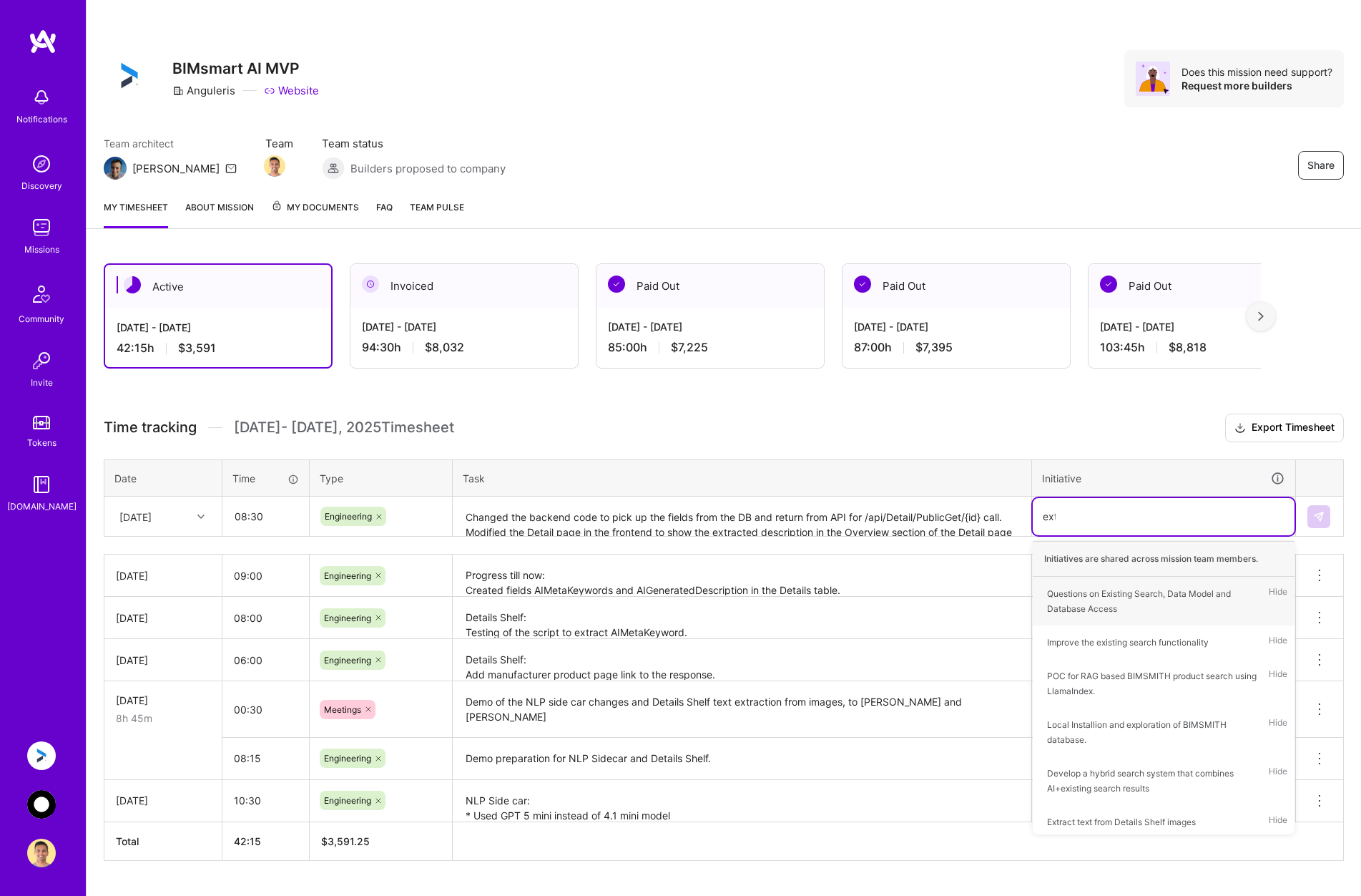
type input "extr"
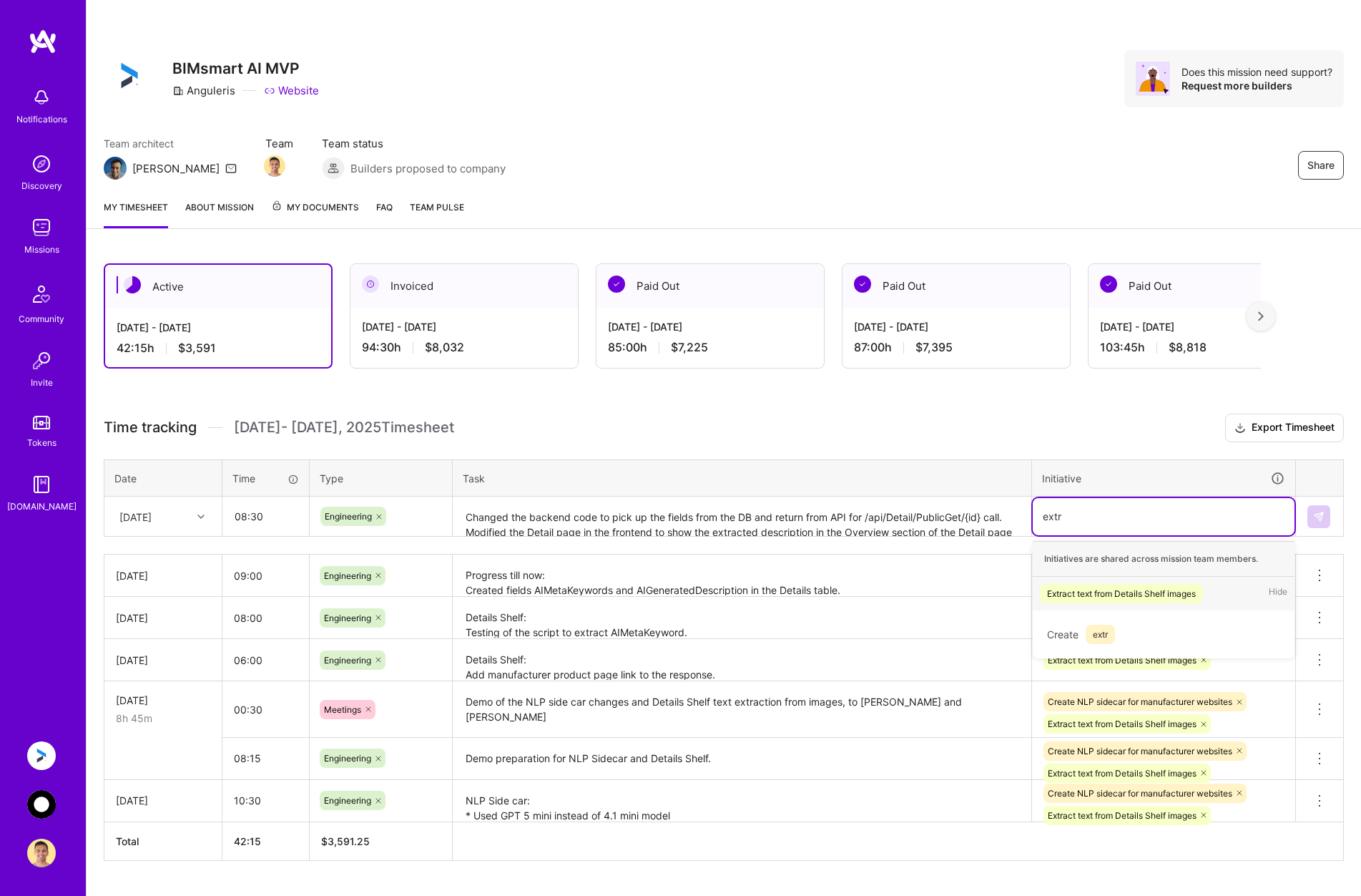
click at [902, 597] on div "Extract text from Details Shelf images" at bounding box center [1122, 594] width 149 height 15
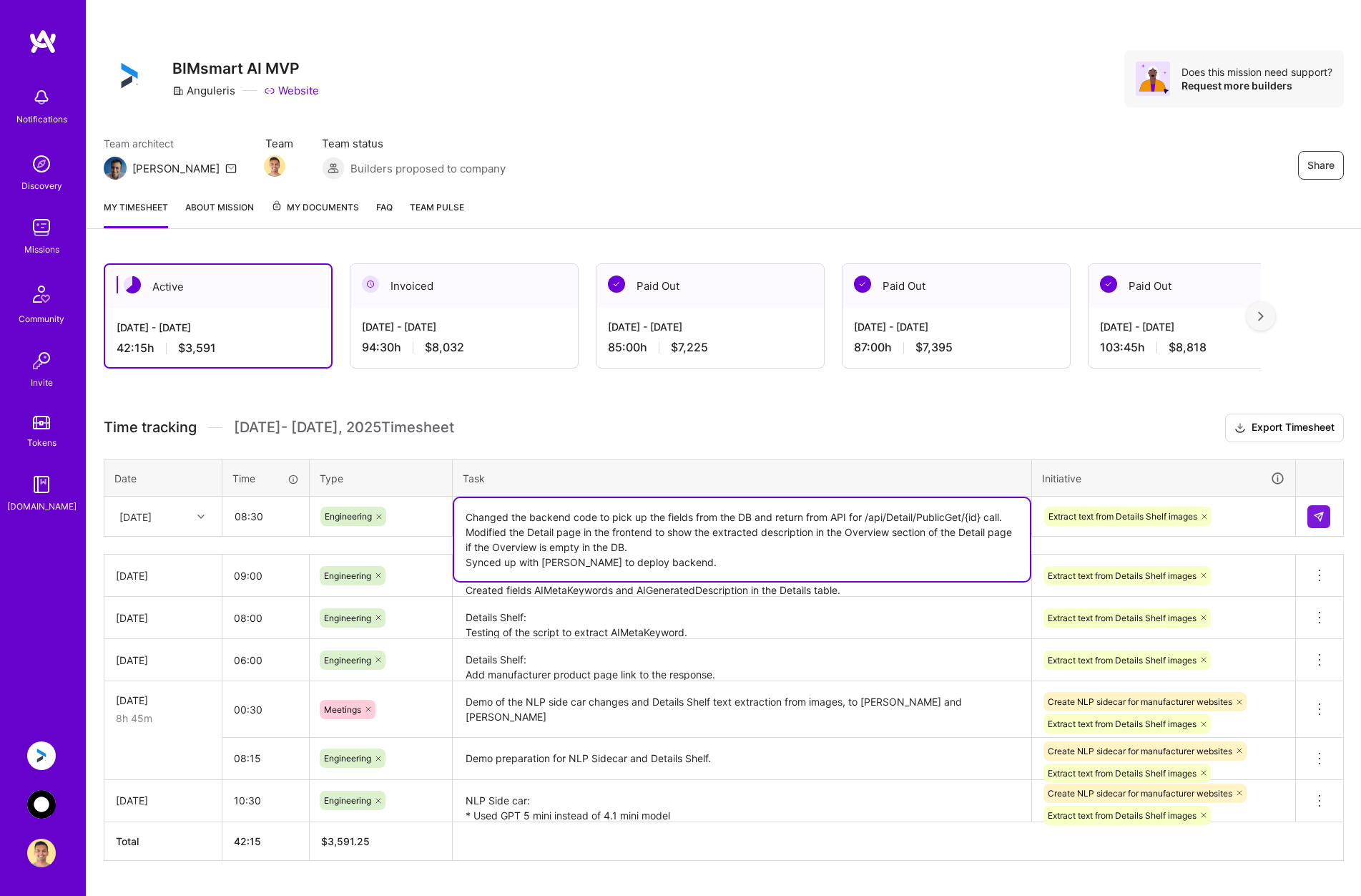
click at [902, 515] on textarea "Changed the backend code to pick up the fields from the DB and return from API …" at bounding box center [741, 539] width 576 height 83
click at [838, 559] on textarea "Changed the backend code to pick up the fields from the DB and return from API …" at bounding box center [741, 539] width 576 height 83
click at [768, 555] on textarea "Changed the backend code to pick up the fields from the DB and return from API …" at bounding box center [741, 546] width 576 height 98
type textarea "Changed the backend code to pick up the fields from the DB and return from API …"
click at [902, 515] on img at bounding box center [1319, 516] width 11 height 11
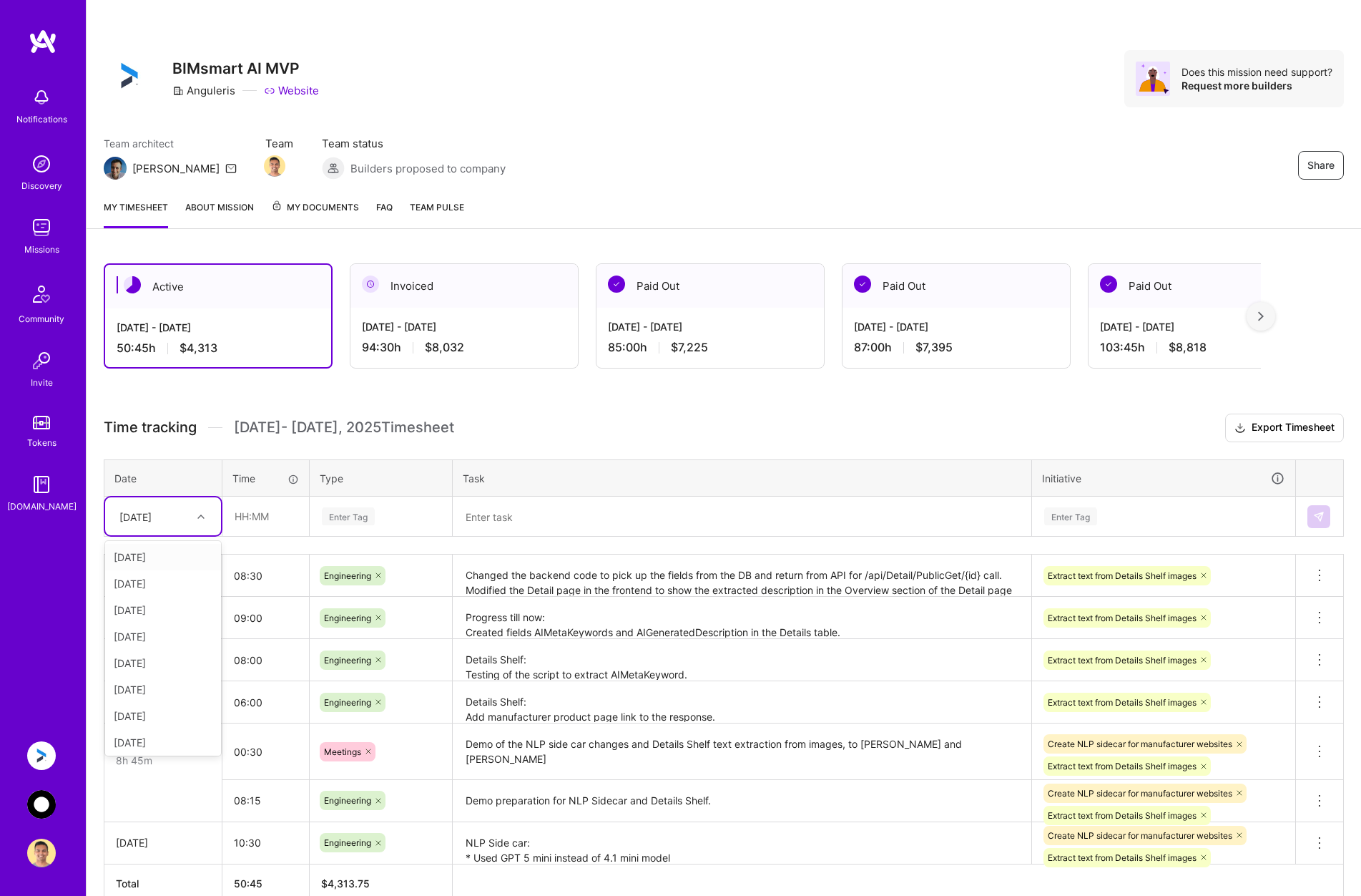
click at [152, 517] on div "[DATE]" at bounding box center [135, 516] width 33 height 15
click at [560, 421] on h3 "Time tracking [DATE] - [DATE] Timesheet Export Timesheet" at bounding box center [724, 427] width 1240 height 29
click at [146, 523] on div "[DATE]" at bounding box center [135, 516] width 33 height 15
click at [144, 738] on div "[DATE]" at bounding box center [163, 740] width 116 height 26
click at [275, 508] on input "text" at bounding box center [266, 515] width 86 height 38
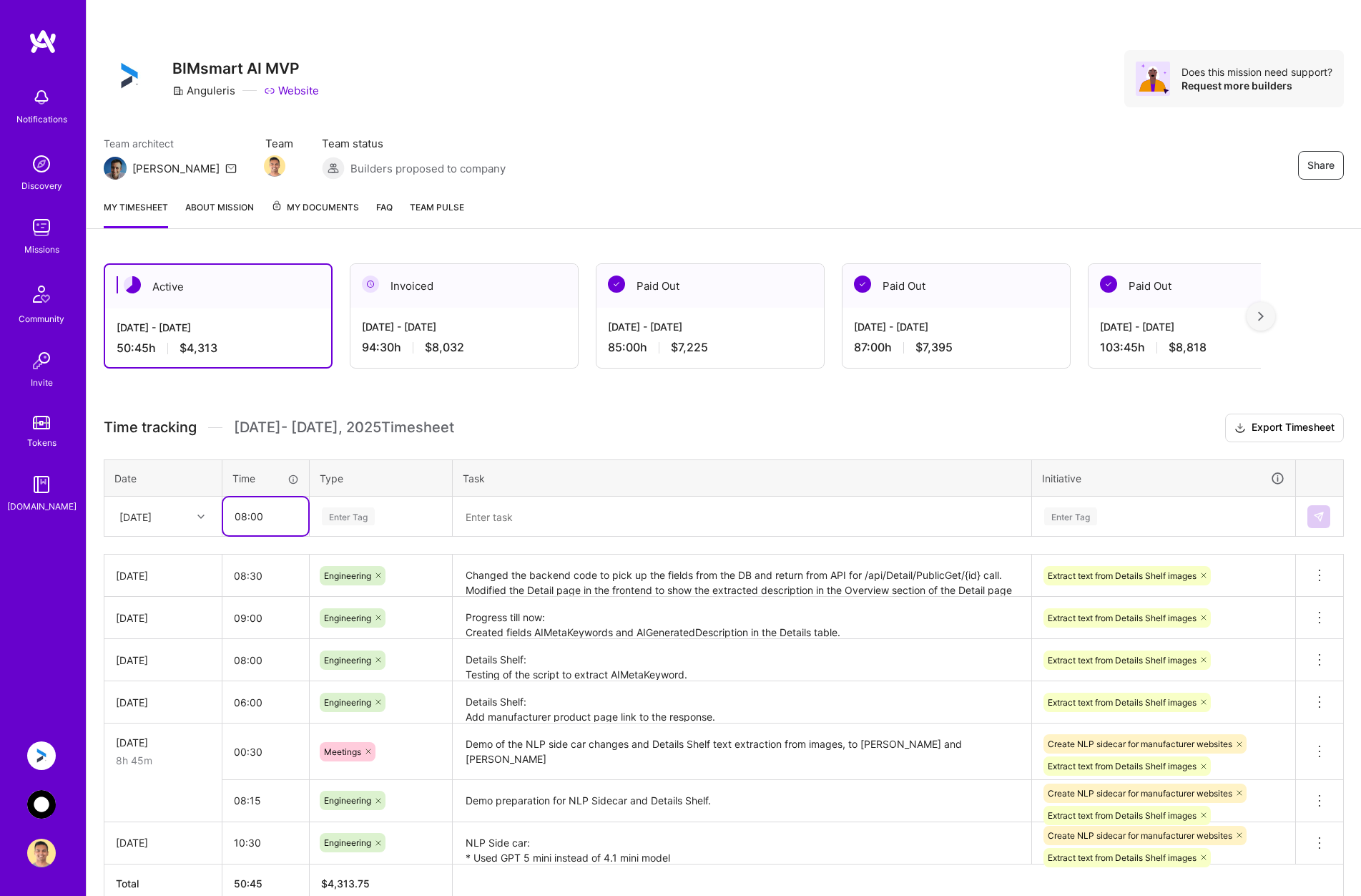
type input "08:00"
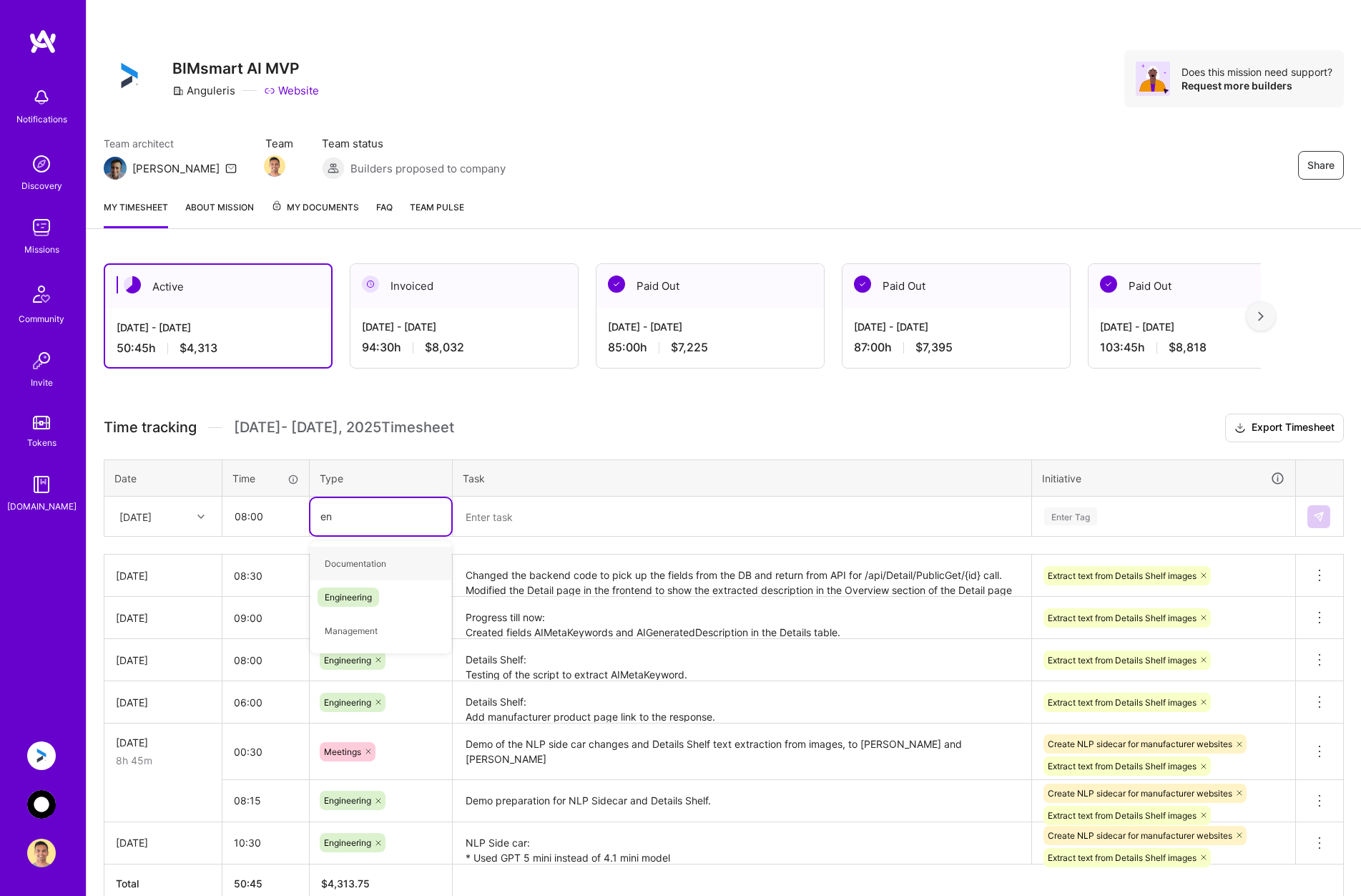
type input "eng"
click at [348, 572] on span "Engineering" at bounding box center [348, 563] width 61 height 20
click at [488, 497] on td at bounding box center [742, 516] width 580 height 40
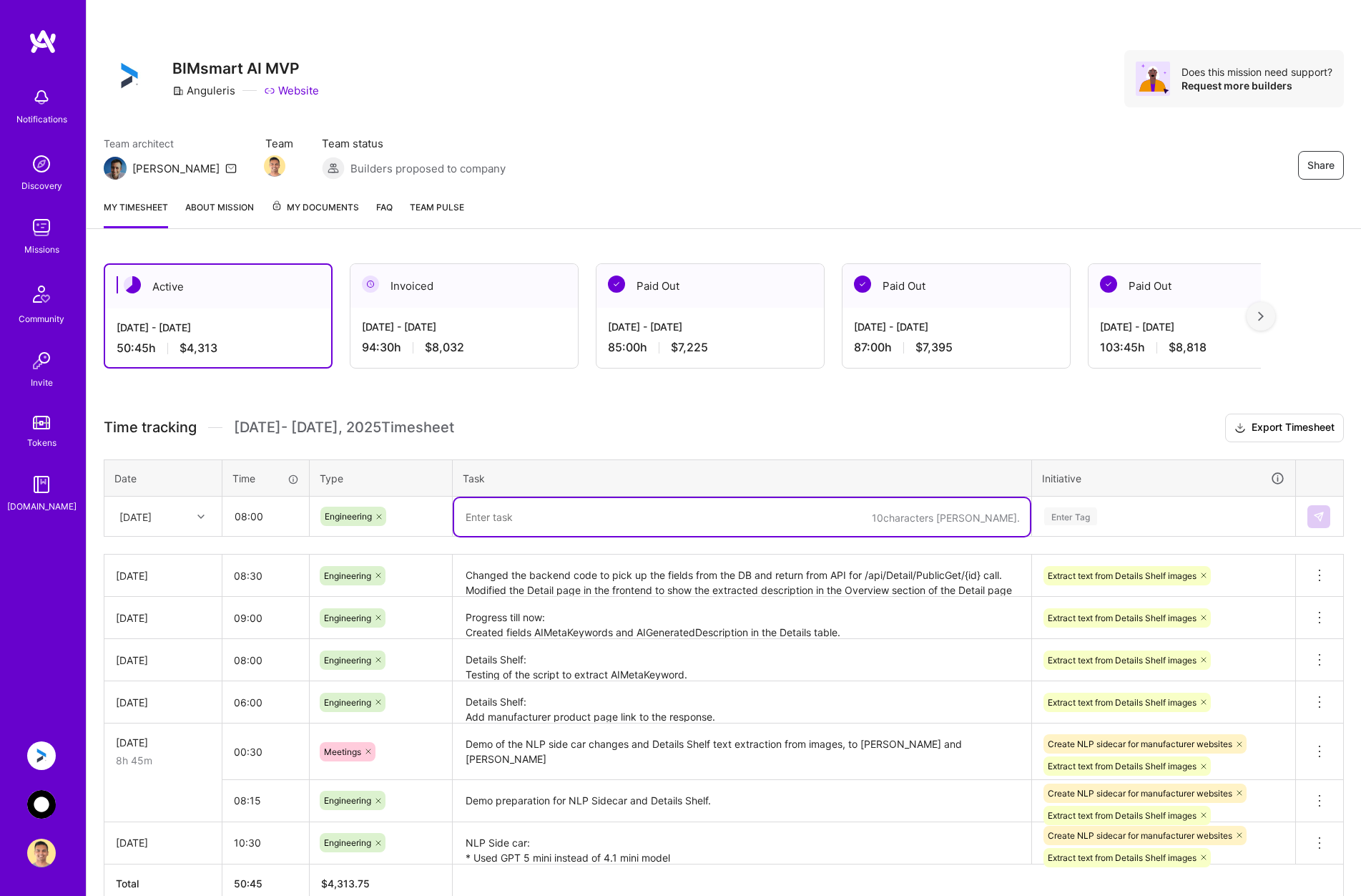
click at [501, 519] on textarea at bounding box center [741, 516] width 576 height 38
click at [528, 576] on textarea "Changed the backend code to pick up the fields from the DB and return from API …" at bounding box center [741, 576] width 576 height 39
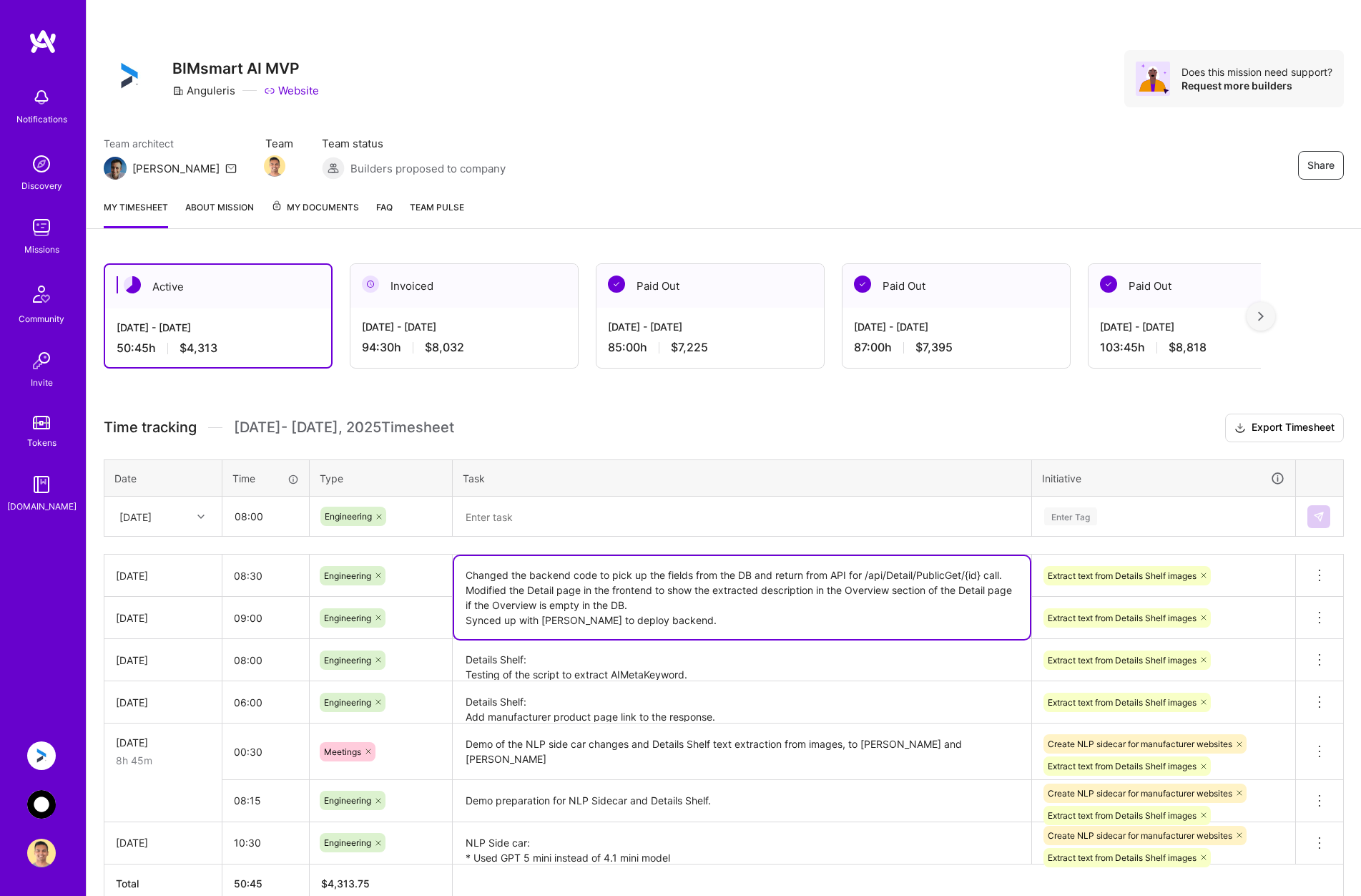
drag, startPoint x: 484, startPoint y: 606, endPoint x: 460, endPoint y: 606, distance: 24.0
click at [460, 606] on textarea "Changed the backend code to pick up the fields from the DB and return from API …" at bounding box center [741, 597] width 576 height 83
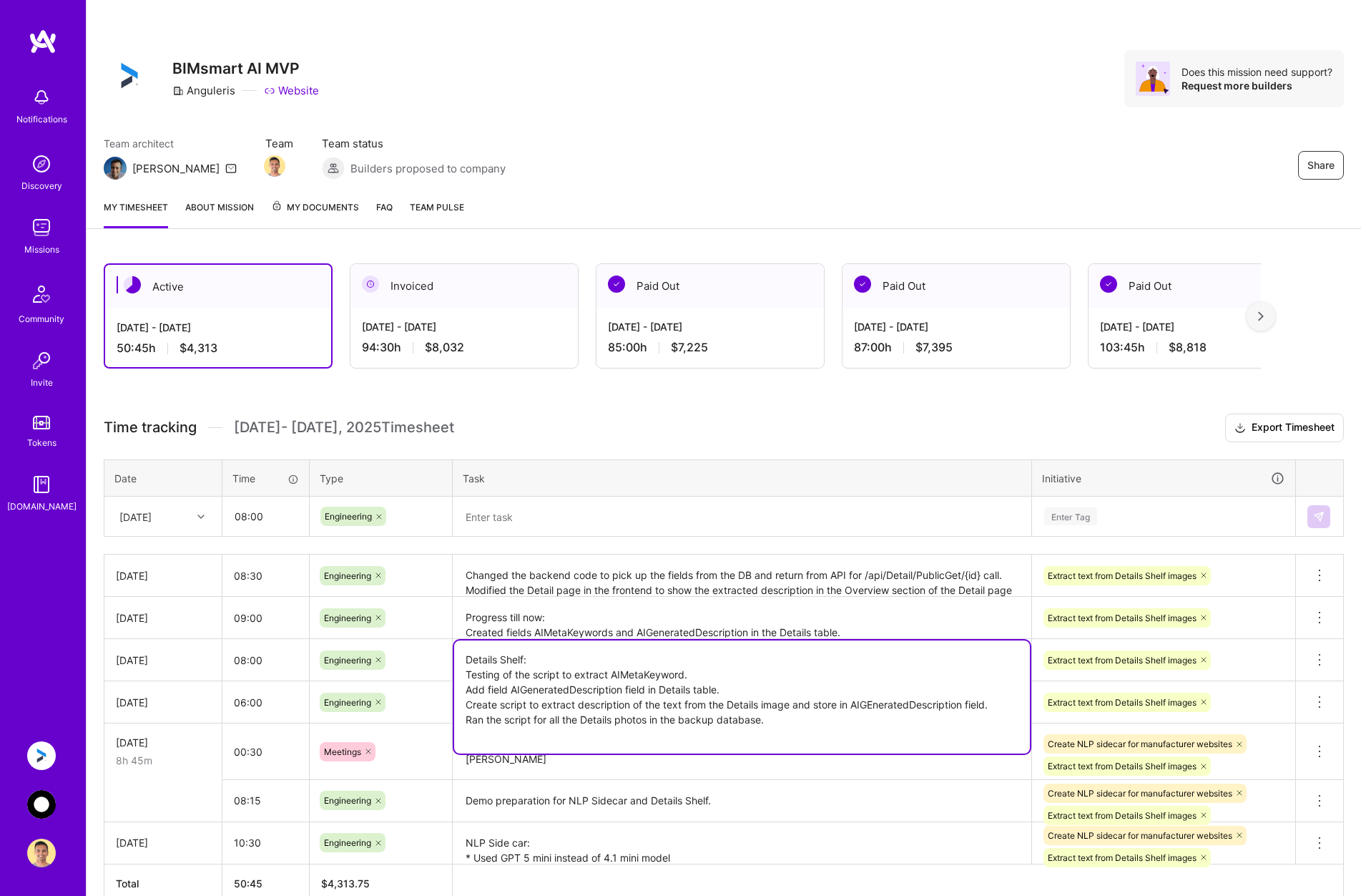
click at [902, 662] on textarea "Details Shelf: Testing of the script to extract AIMetaKeyword. Add field AIGene…" at bounding box center [741, 697] width 576 height 114
click at [902, 617] on textarea "Progress till now: Created fields AIMetaKeywords and AIGeneratedDescription in …" at bounding box center [741, 618] width 576 height 39
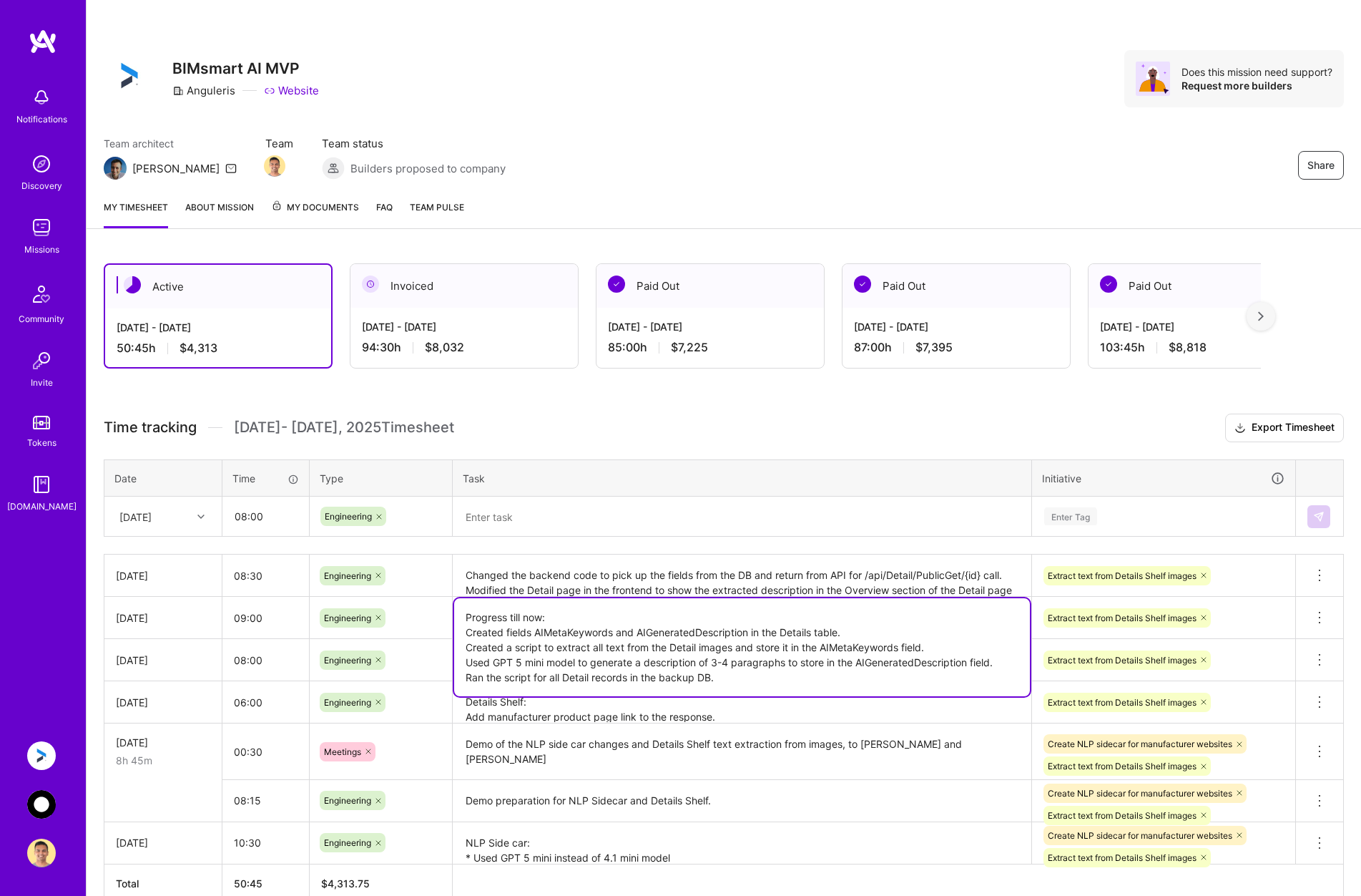
click at [676, 584] on textarea "Changed the backend code to pick up the fields from the DB and return from API …" at bounding box center [741, 576] width 576 height 40
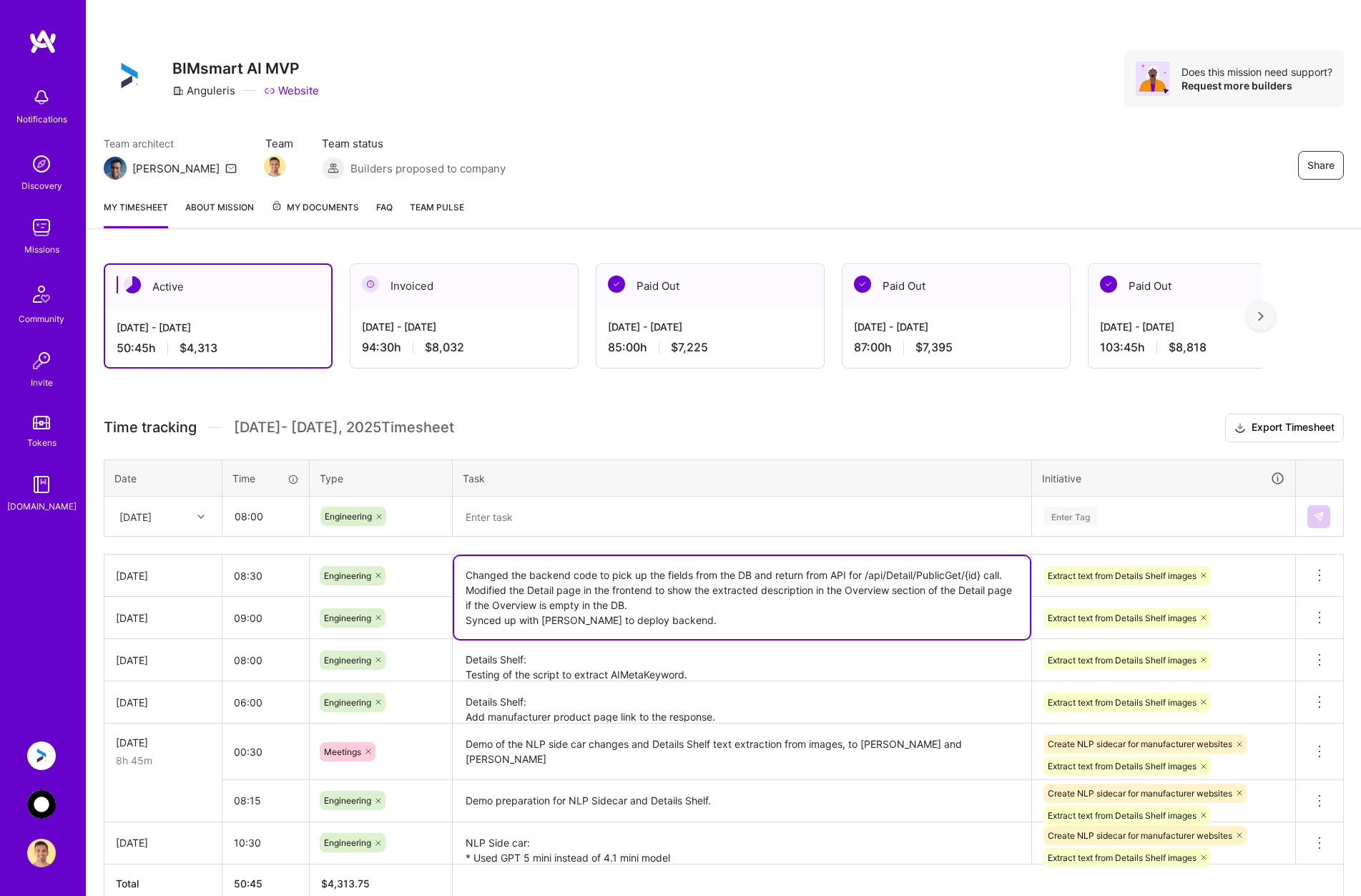
click at [608, 516] on textarea at bounding box center [741, 516] width 576 height 38
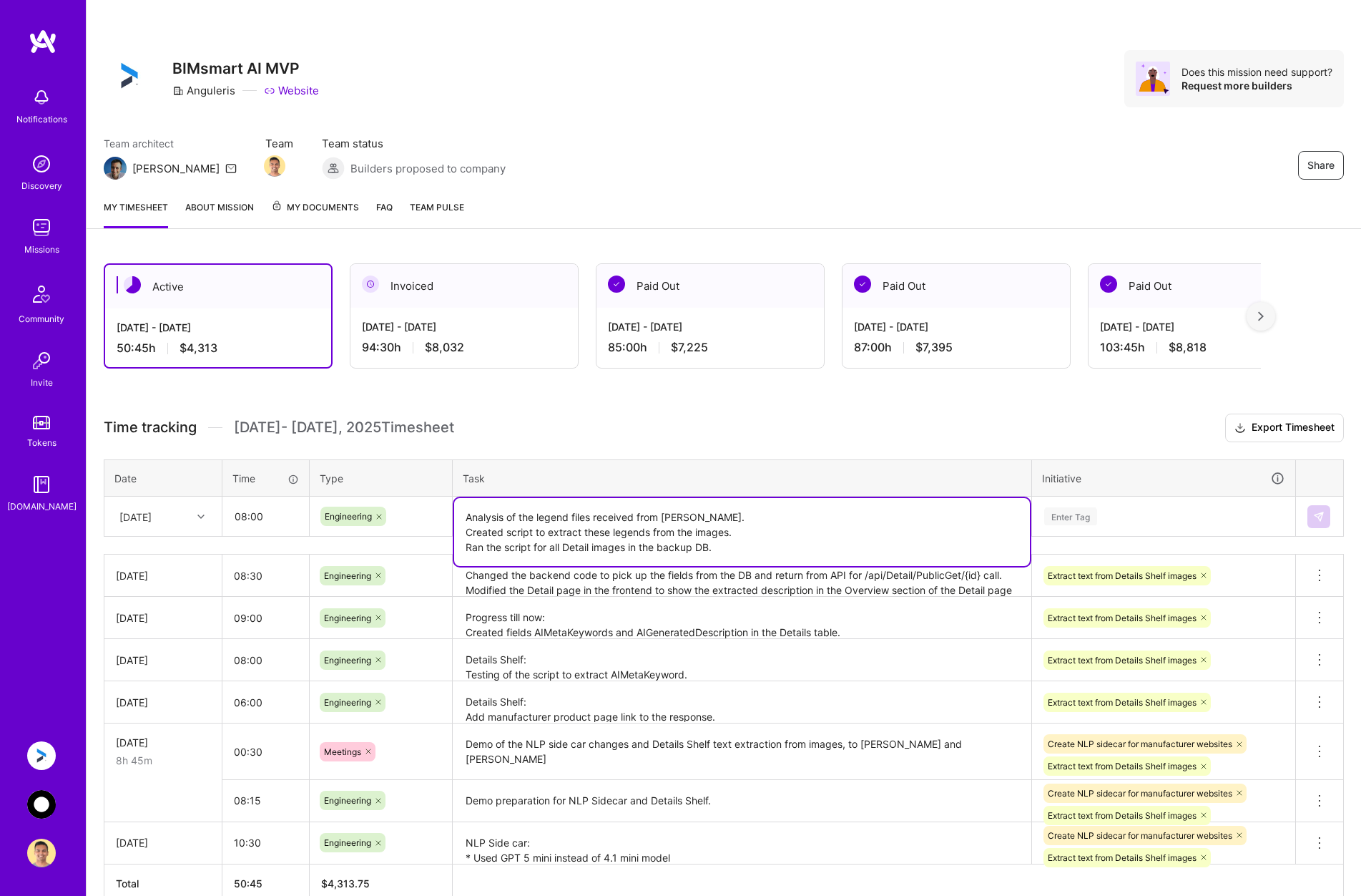
type textarea "Analysis of the legend files received from [PERSON_NAME]. Created script to ext…"
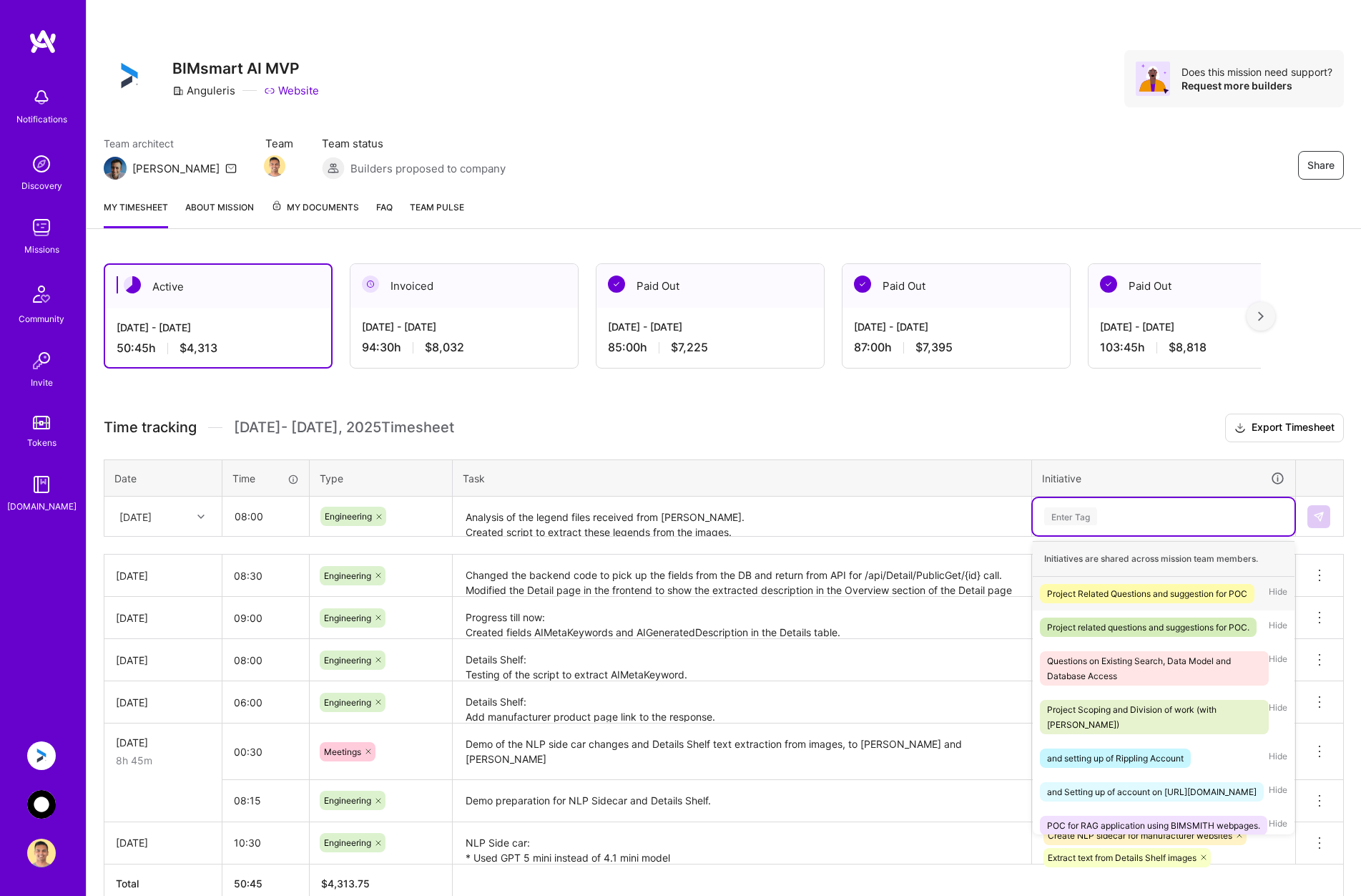
click at [902, 510] on div "Enter Tag" at bounding box center [1164, 515] width 242 height 18
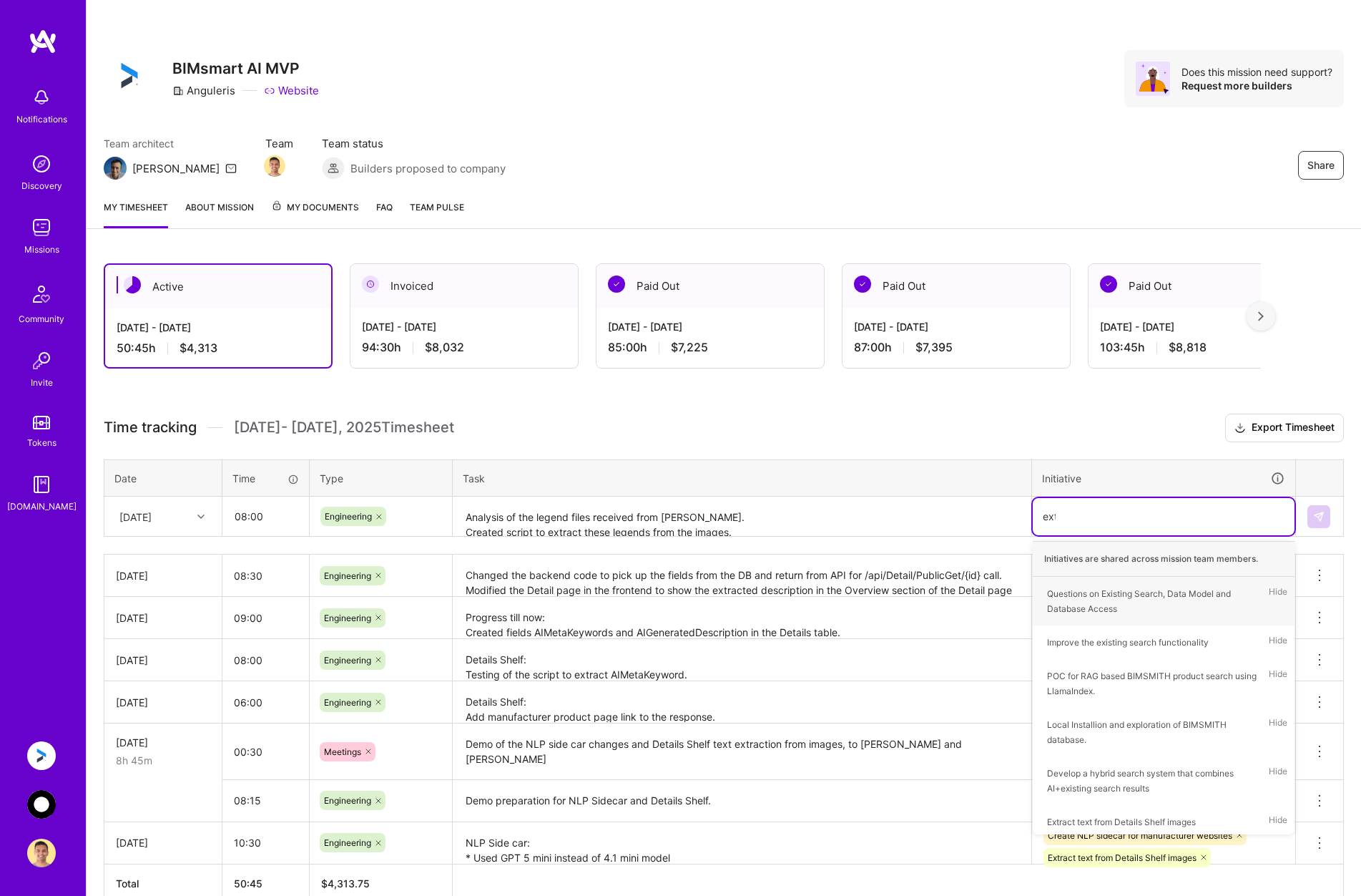
type input "extr"
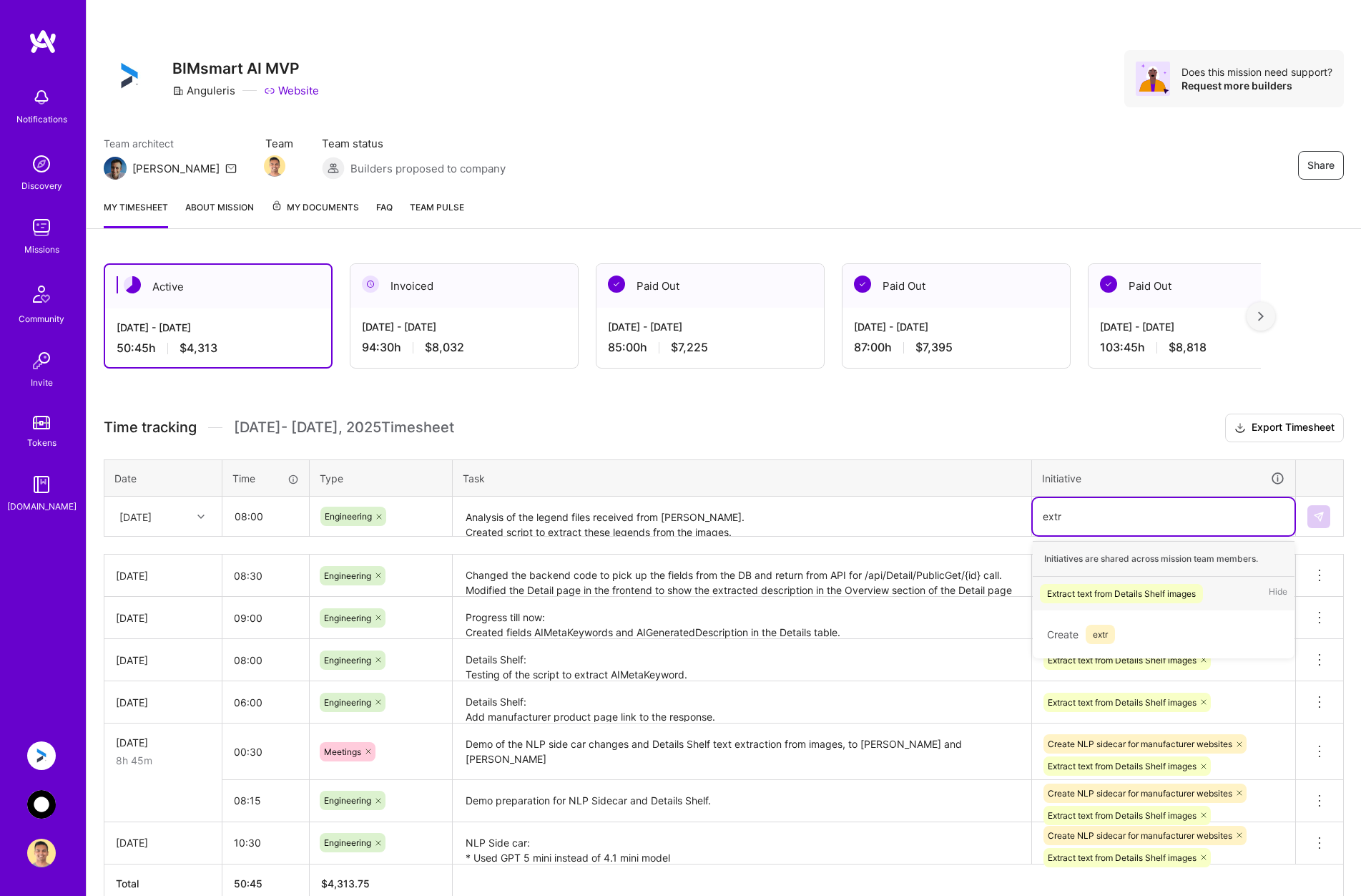
click at [902, 590] on div "Extract text from Details Shelf images" at bounding box center [1122, 594] width 149 height 15
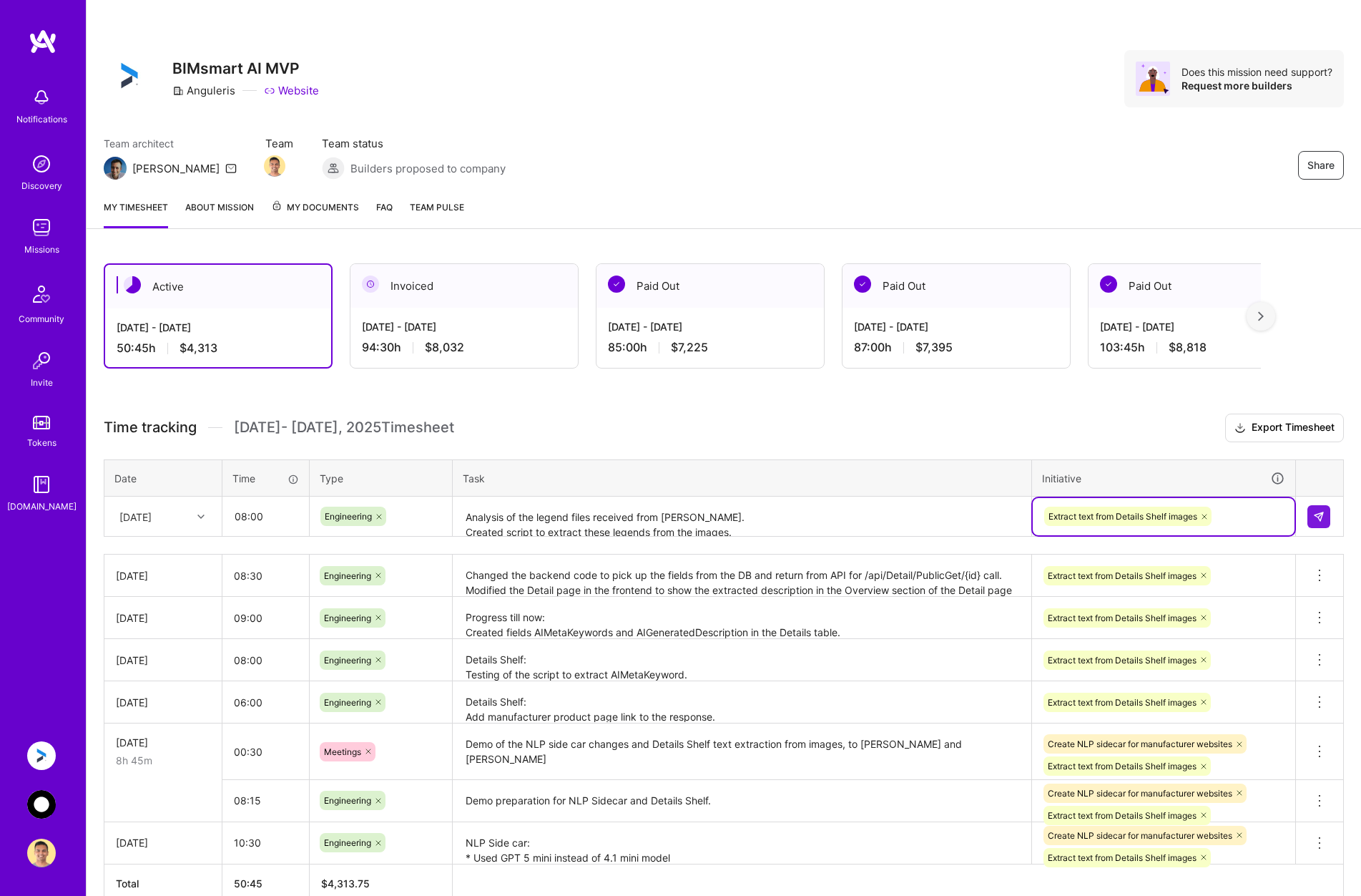
click at [553, 582] on textarea "Changed the backend code to pick up the fields from the DB and return from API …" at bounding box center [741, 576] width 576 height 40
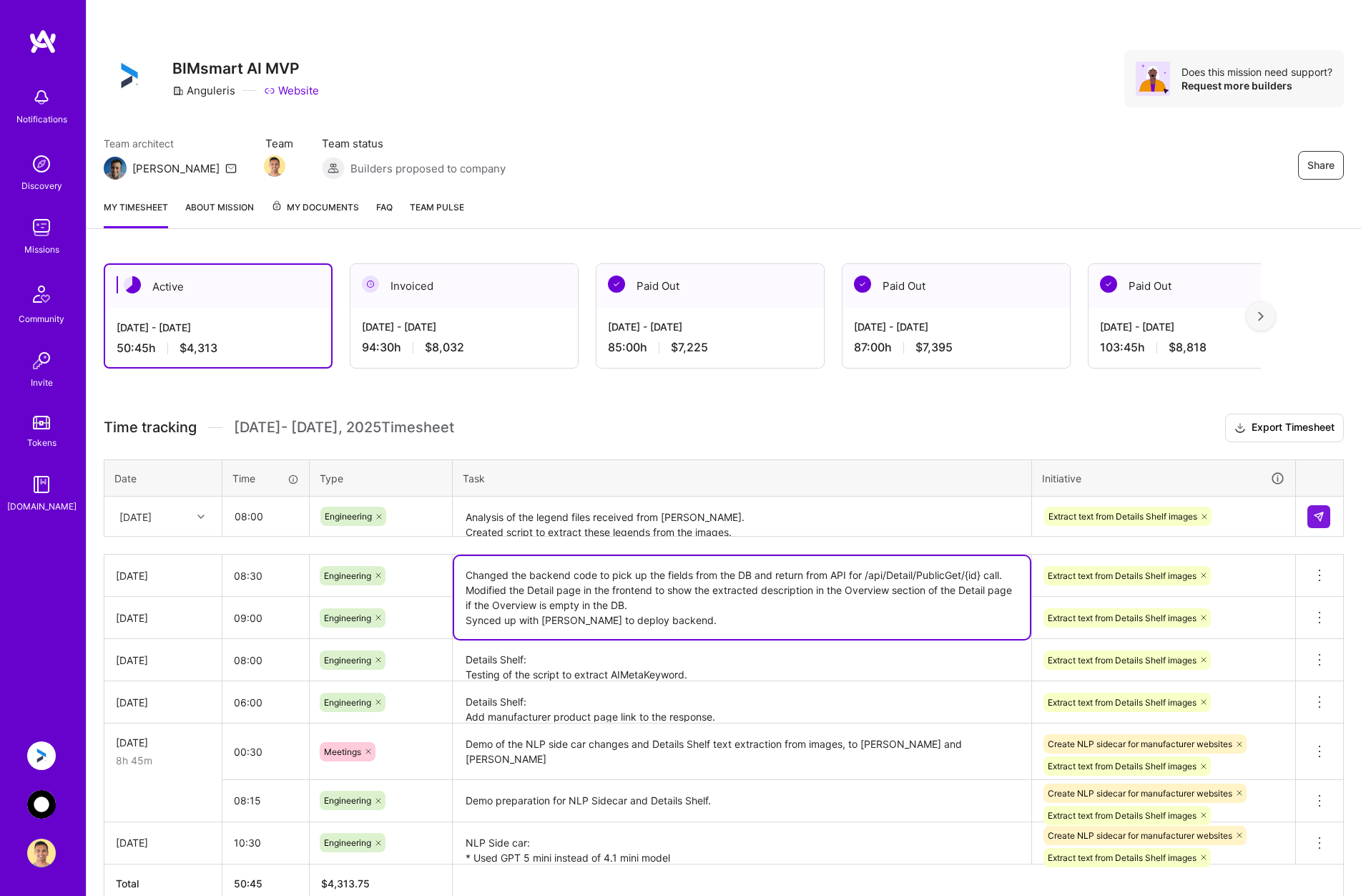
click at [468, 515] on textarea "Analysis of the legend files received from [PERSON_NAME]. Created script to ext…" at bounding box center [741, 516] width 576 height 38
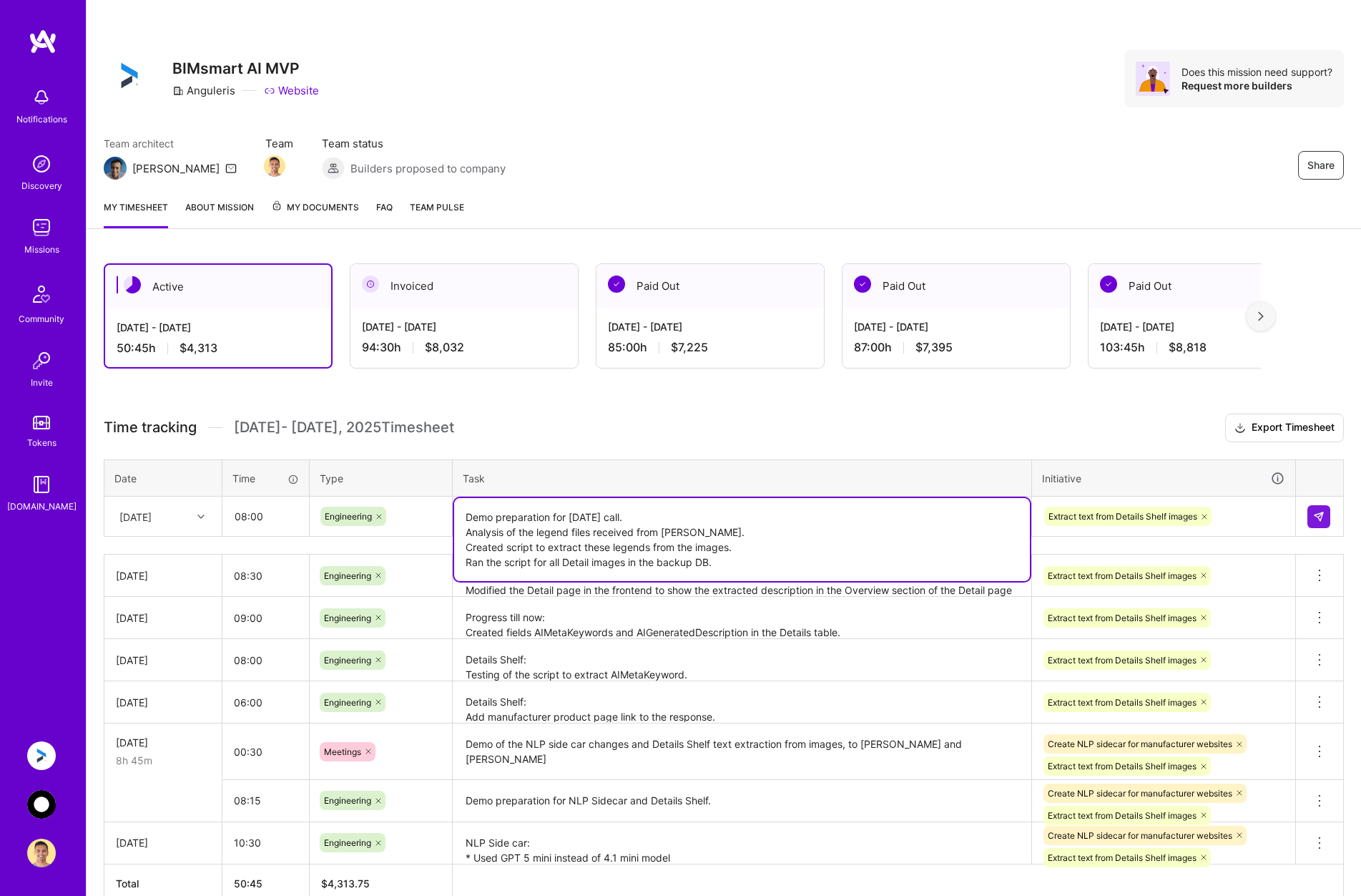
click at [608, 518] on textarea "Demo preparation for [DATE] call. Analysis of the legend files received from [P…" at bounding box center [741, 539] width 576 height 83
type textarea "Demo preparation for [DATE] weekly call. Analysis of the legend files received …"
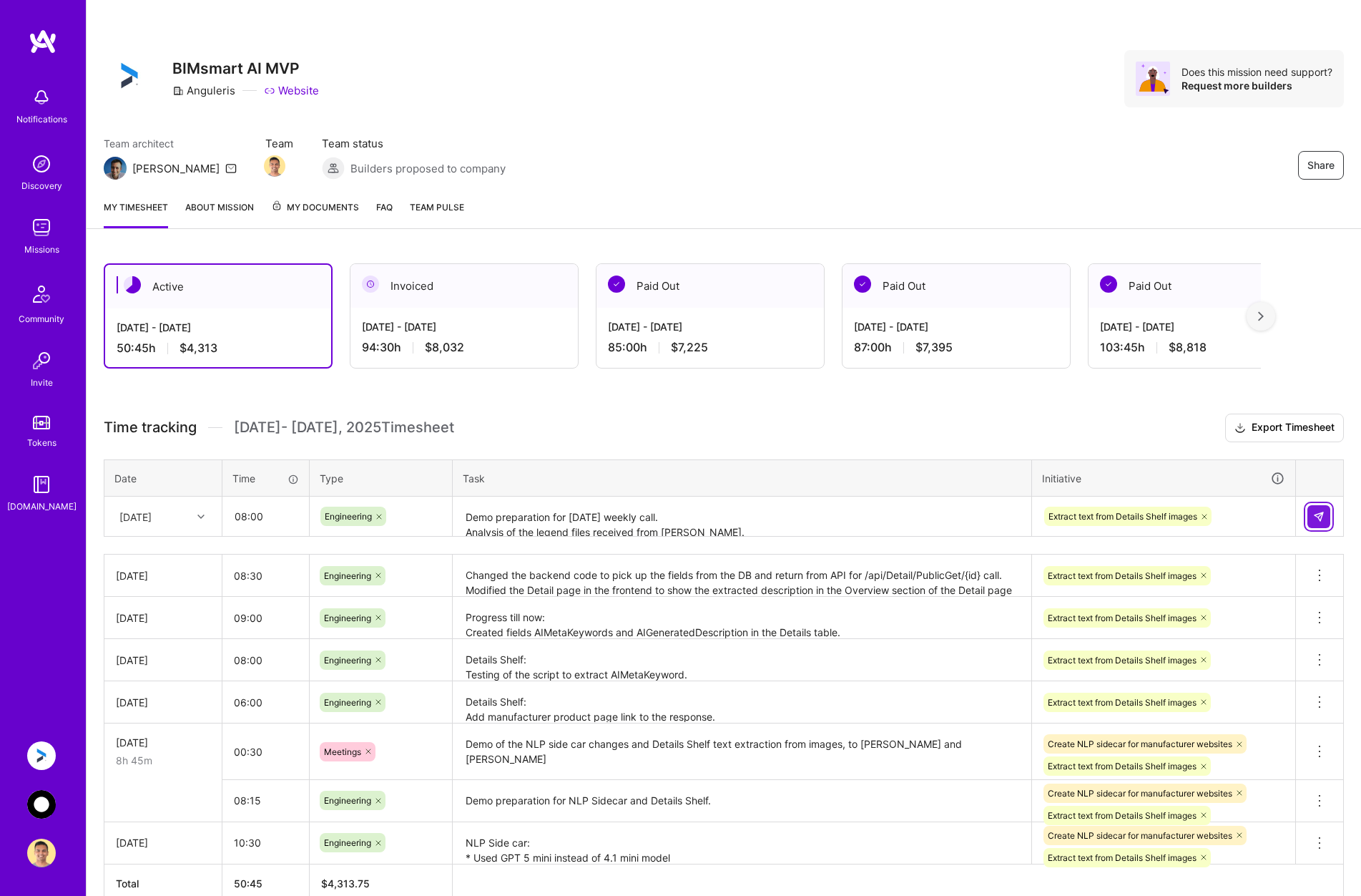
click at [902, 510] on button at bounding box center [1319, 516] width 23 height 23
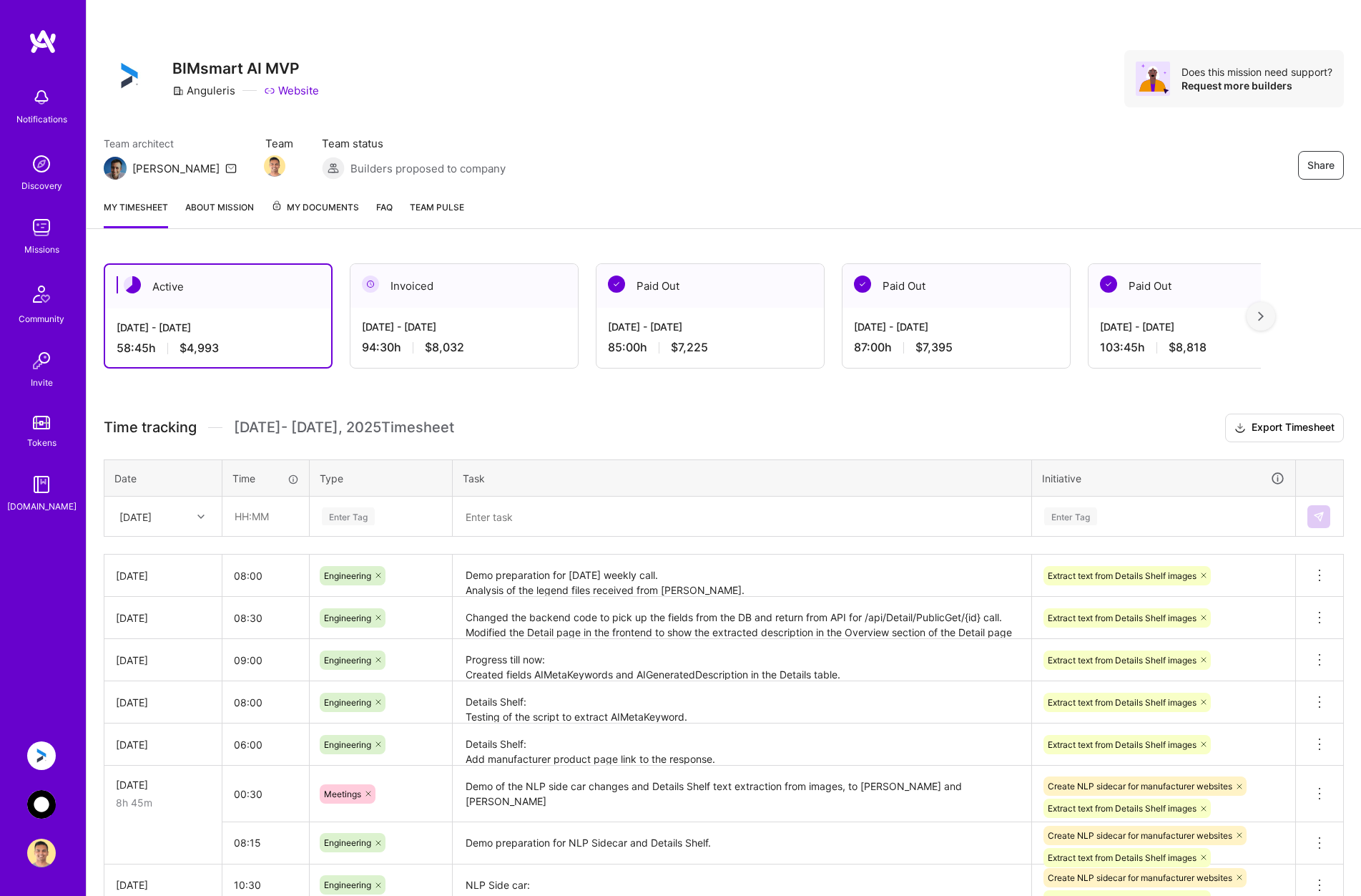
click at [45, 802] on img at bounding box center [41, 804] width 29 height 29
